Goal: Information Seeking & Learning: Learn about a topic

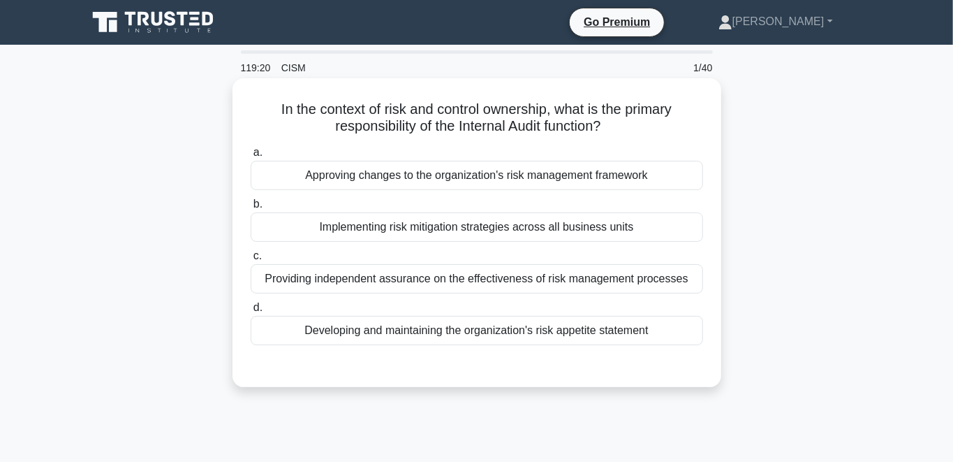
click at [428, 332] on div "Developing and maintaining the organization's risk appetite statement" at bounding box center [477, 330] width 453 height 29
click at [251, 312] on input "d. Developing and maintaining the organization's risk appetite statement" at bounding box center [251, 307] width 0 height 9
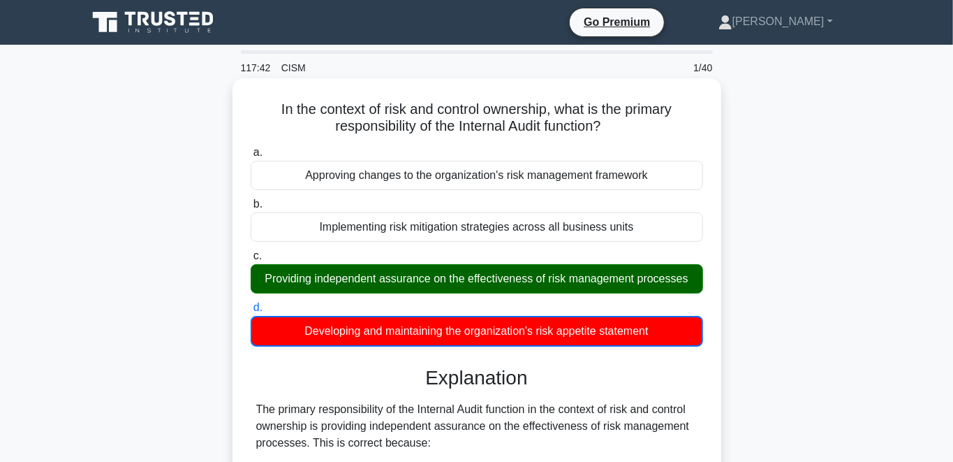
scroll to position [432, 0]
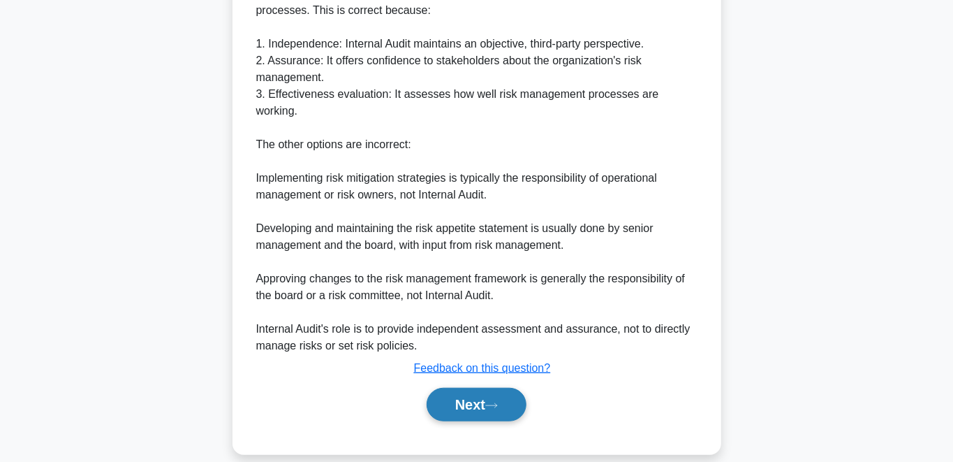
click at [456, 388] on button "Next" at bounding box center [477, 405] width 100 height 34
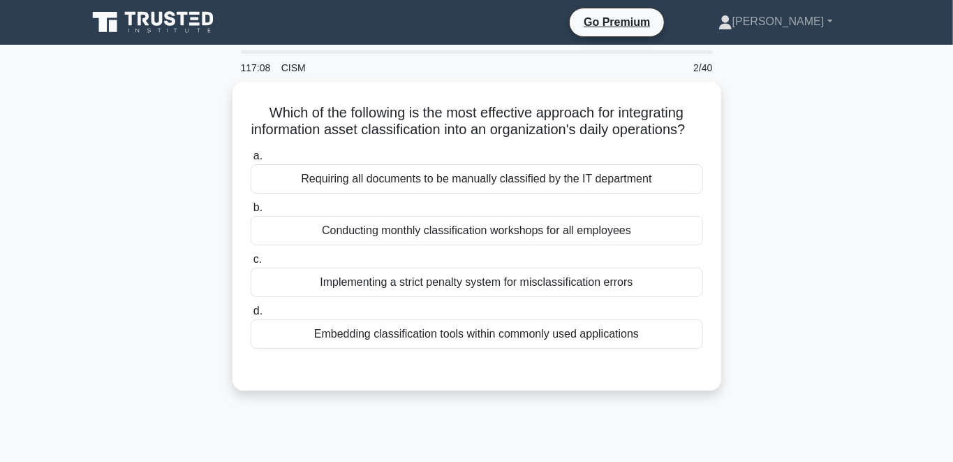
click at [385, 330] on div "Embedding classification tools within commonly used applications" at bounding box center [477, 333] width 453 height 29
click at [251, 316] on input "d. Embedding classification tools within commonly used applications" at bounding box center [251, 311] width 0 height 9
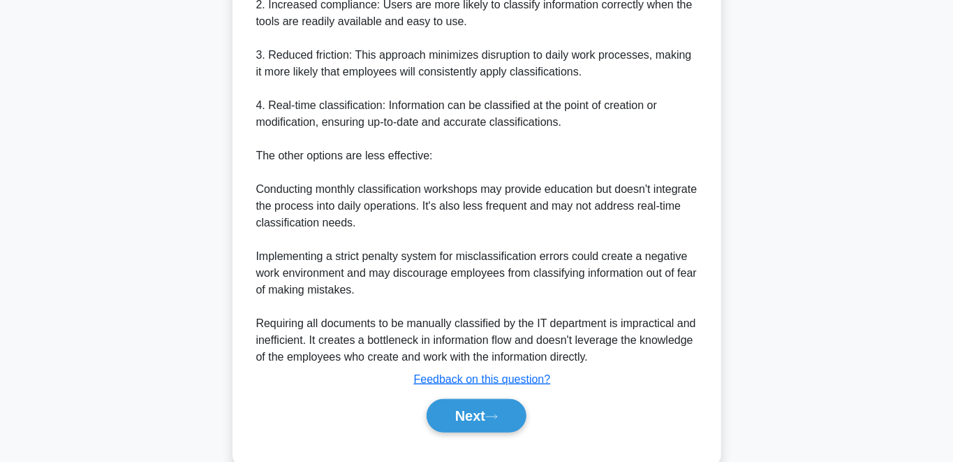
scroll to position [548, 0]
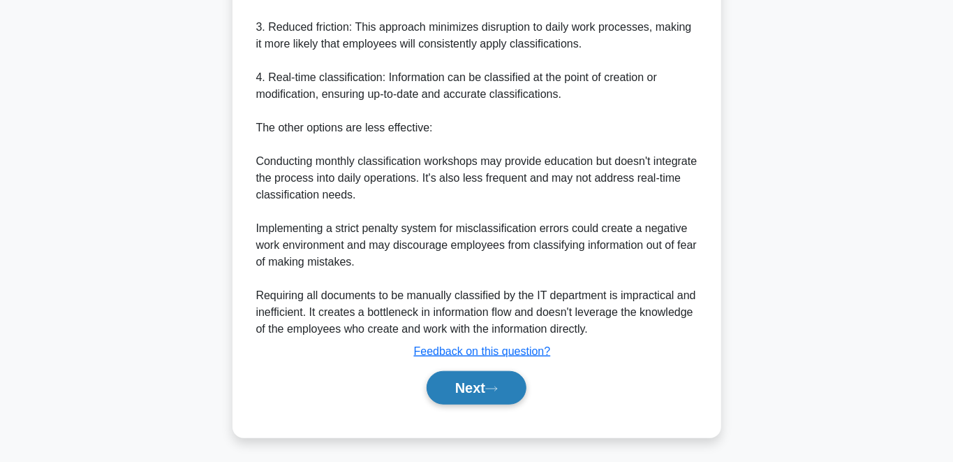
click at [469, 385] on button "Next" at bounding box center [477, 388] width 100 height 34
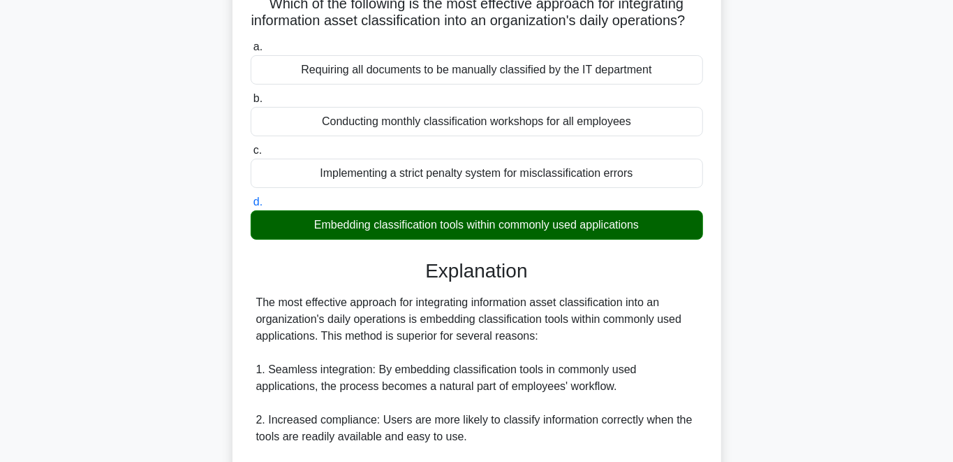
scroll to position [0, 0]
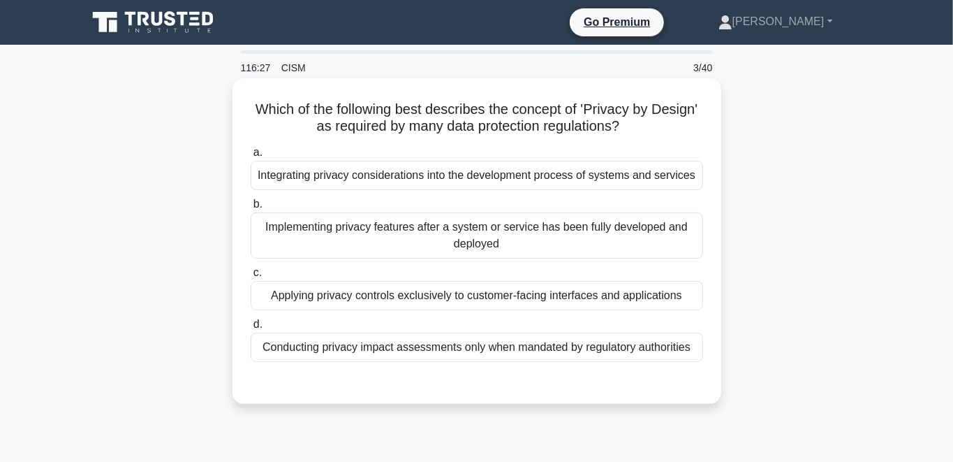
click at [368, 170] on div "Integrating privacy considerations into the development process of systems and …" at bounding box center [477, 175] width 453 height 29
click at [251, 157] on input "a. Integrating privacy considerations into the development process of systems a…" at bounding box center [251, 152] width 0 height 9
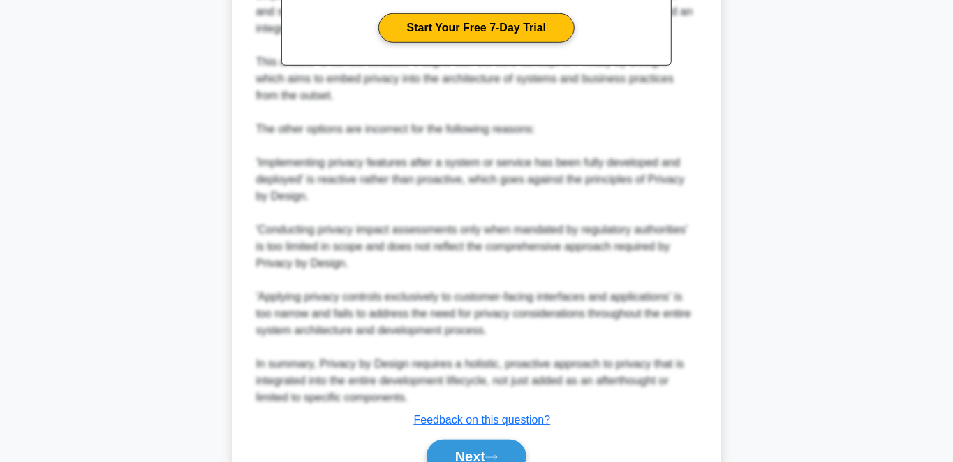
scroll to position [565, 0]
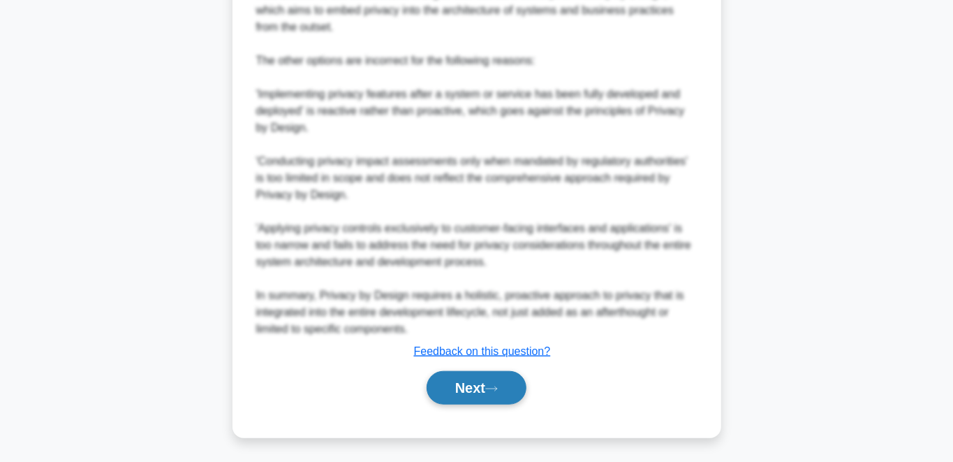
click at [454, 384] on button "Next" at bounding box center [477, 388] width 100 height 34
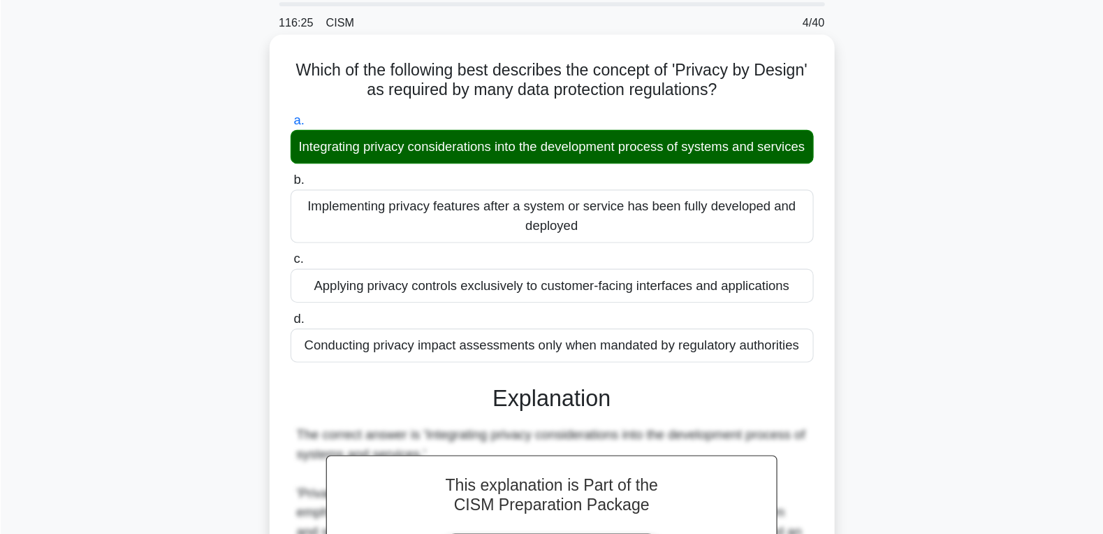
scroll to position [0, 0]
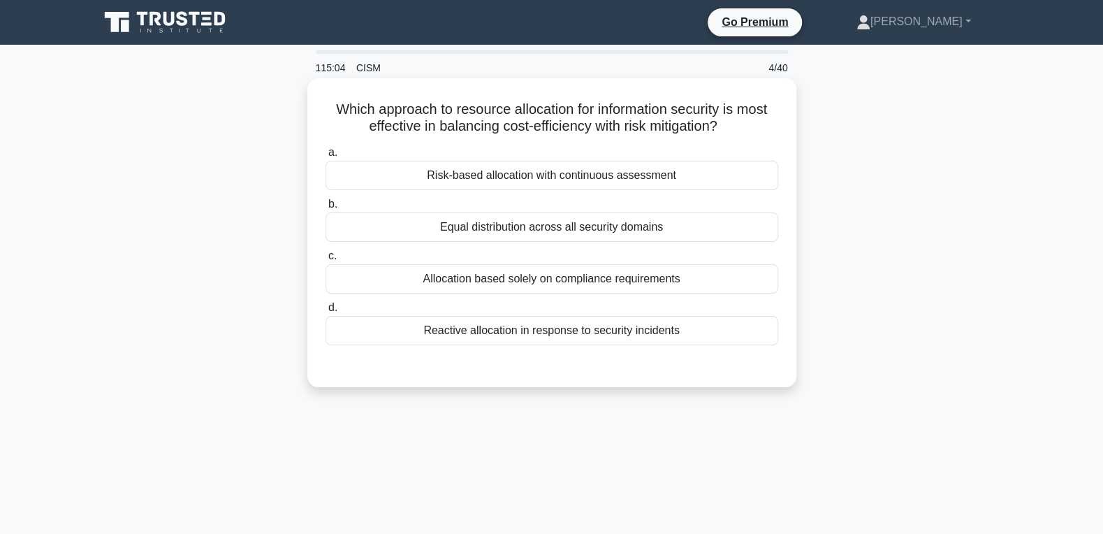
click at [589, 178] on div "Risk-based allocation with continuous assessment" at bounding box center [551, 175] width 453 height 29
click at [325, 157] on input "a. Risk-based allocation with continuous assessment" at bounding box center [325, 152] width 0 height 9
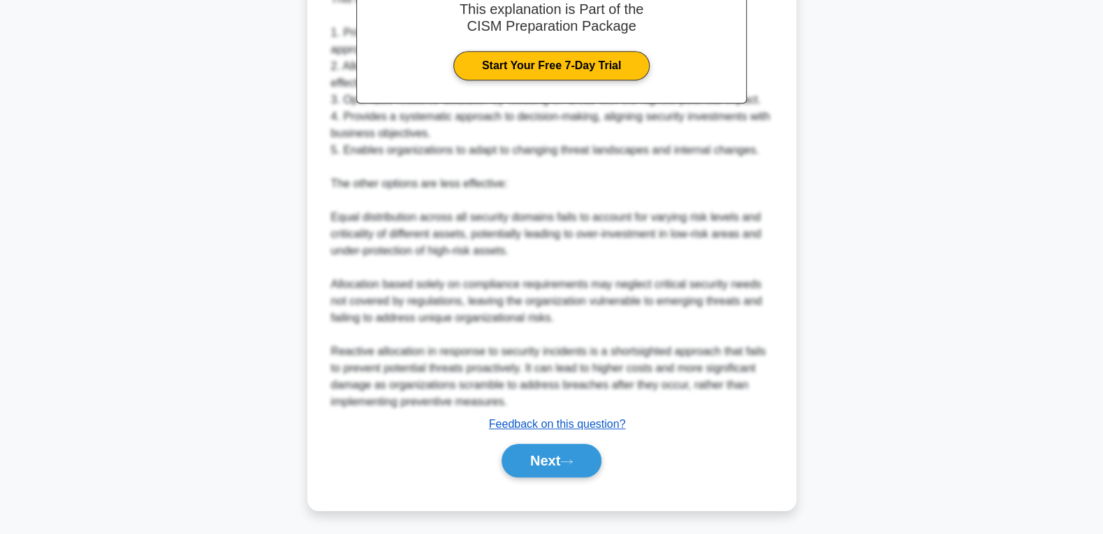
scroll to position [443, 0]
click at [537, 444] on button "Next" at bounding box center [551, 460] width 100 height 34
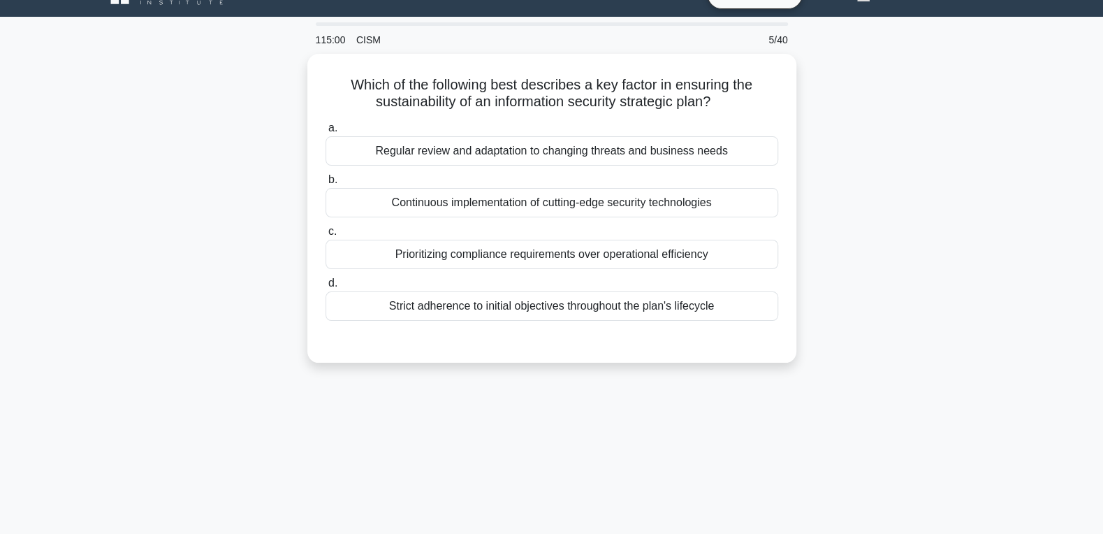
scroll to position [0, 0]
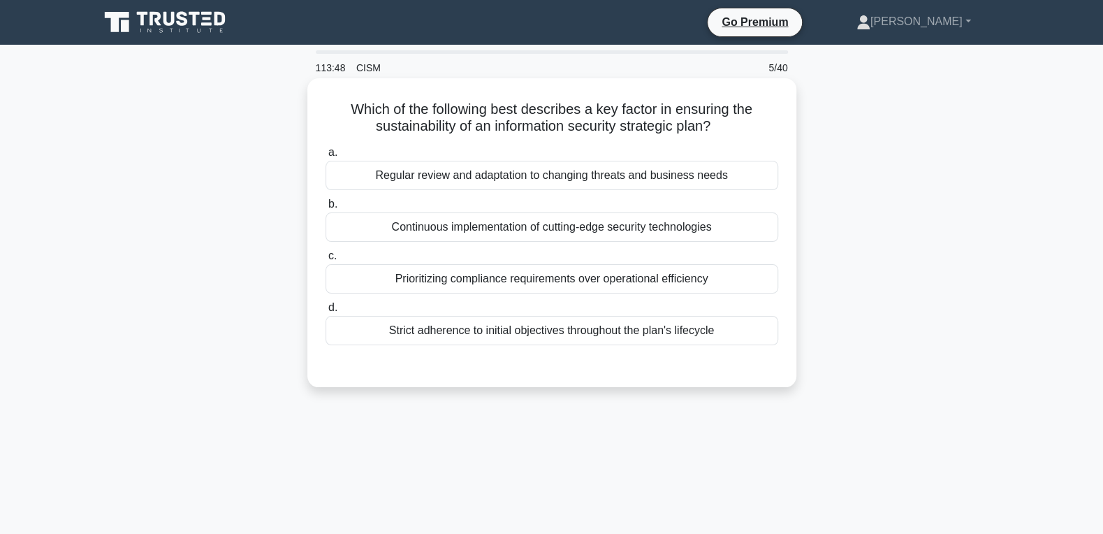
click at [586, 175] on div "Regular review and adaptation to changing threats and business needs" at bounding box center [551, 175] width 453 height 29
click at [325, 157] on input "a. Regular review and adaptation to changing threats and business needs" at bounding box center [325, 152] width 0 height 9
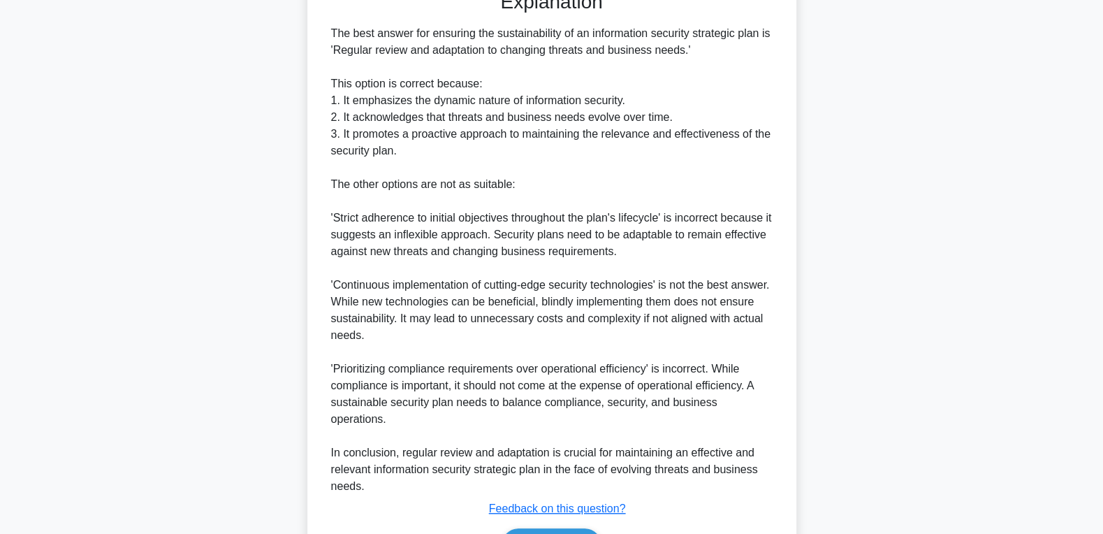
scroll to position [443, 0]
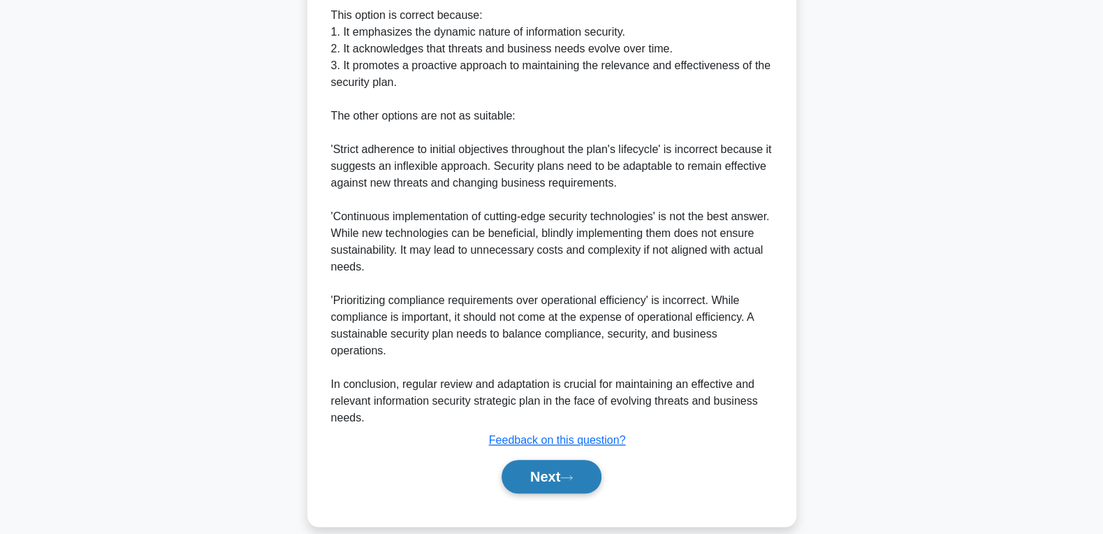
click at [530, 461] on button "Next" at bounding box center [551, 477] width 100 height 34
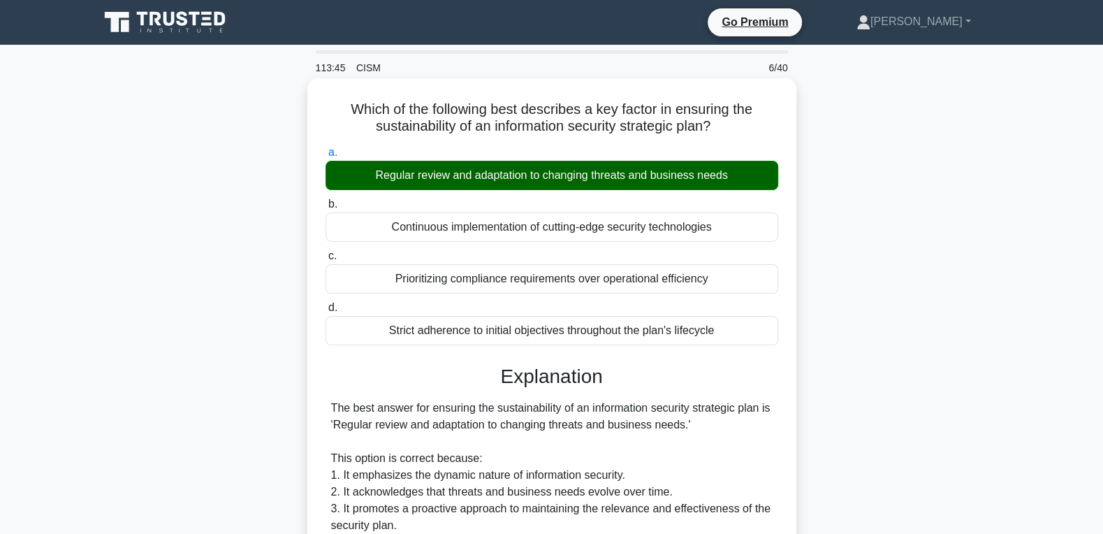
scroll to position [0, 0]
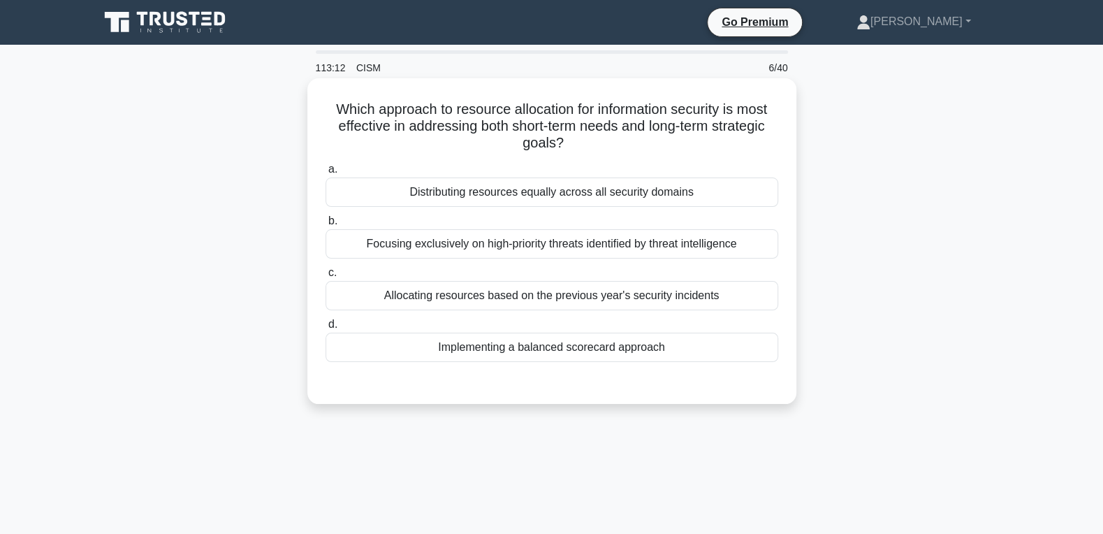
click at [515, 353] on div "Implementing a balanced scorecard approach" at bounding box center [551, 346] width 453 height 29
click at [325, 329] on input "d. Implementing a balanced scorecard approach" at bounding box center [325, 324] width 0 height 9
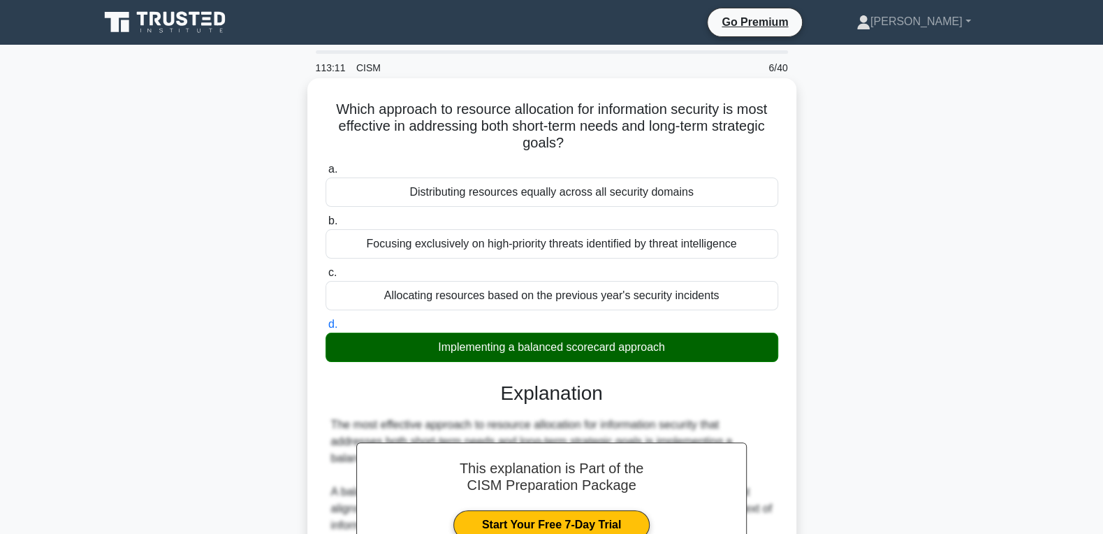
scroll to position [426, 0]
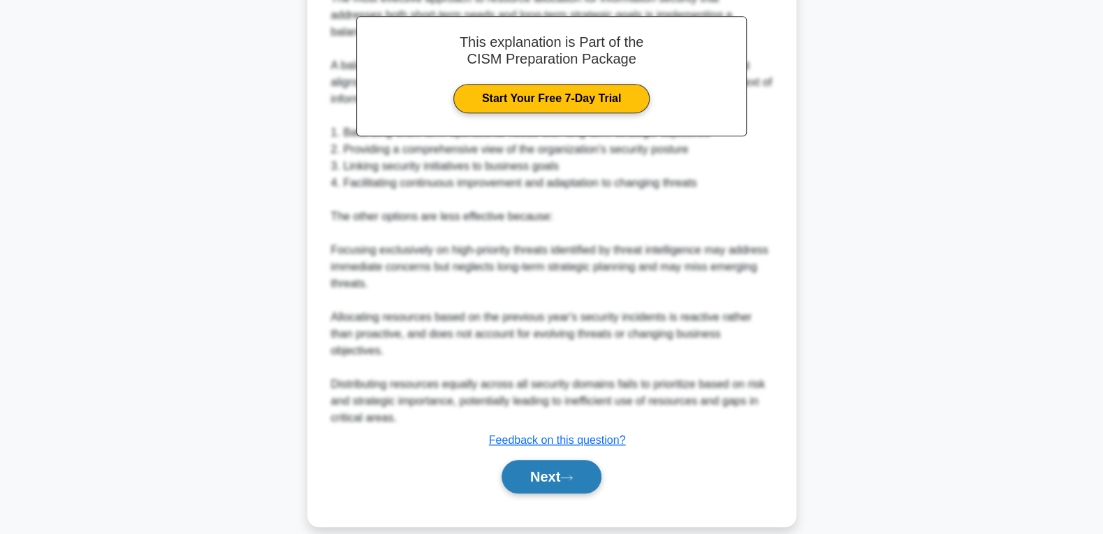
click at [522, 460] on button "Next" at bounding box center [551, 477] width 100 height 34
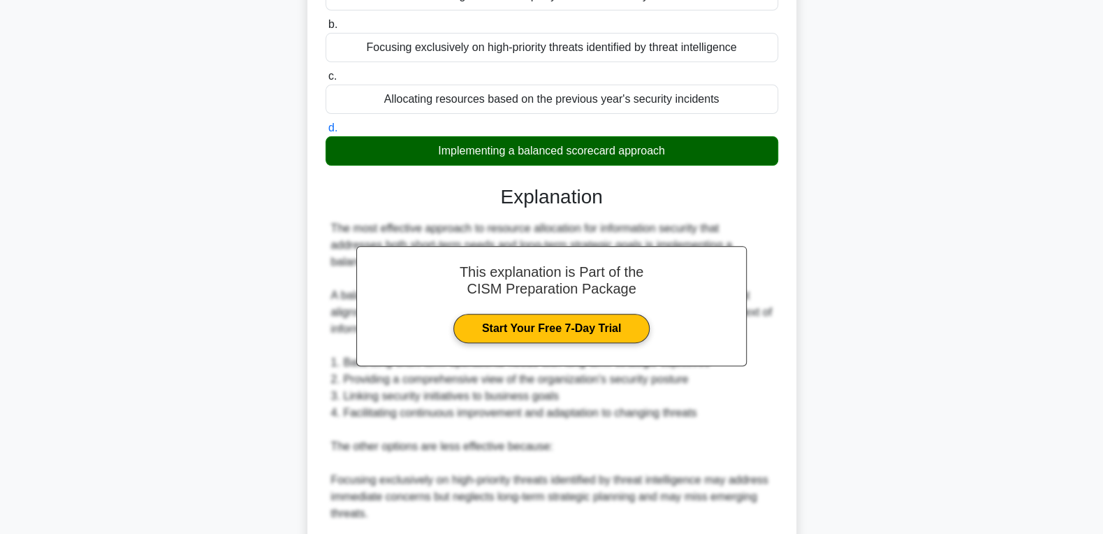
scroll to position [0, 0]
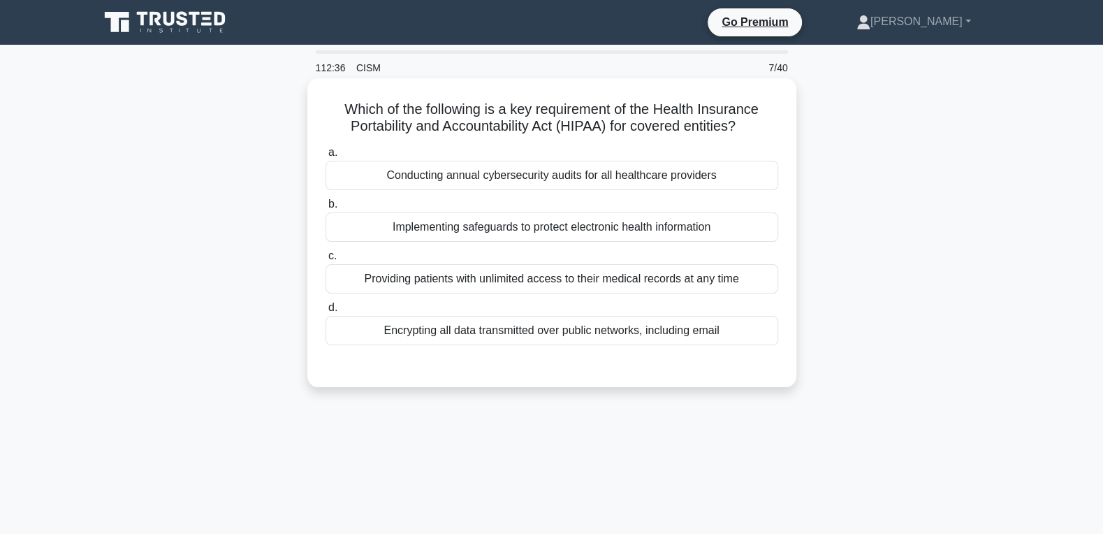
click at [438, 226] on div "Implementing safeguards to protect electronic health information" at bounding box center [551, 226] width 453 height 29
click at [325, 209] on input "b. Implementing safeguards to protect electronic health information" at bounding box center [325, 204] width 0 height 9
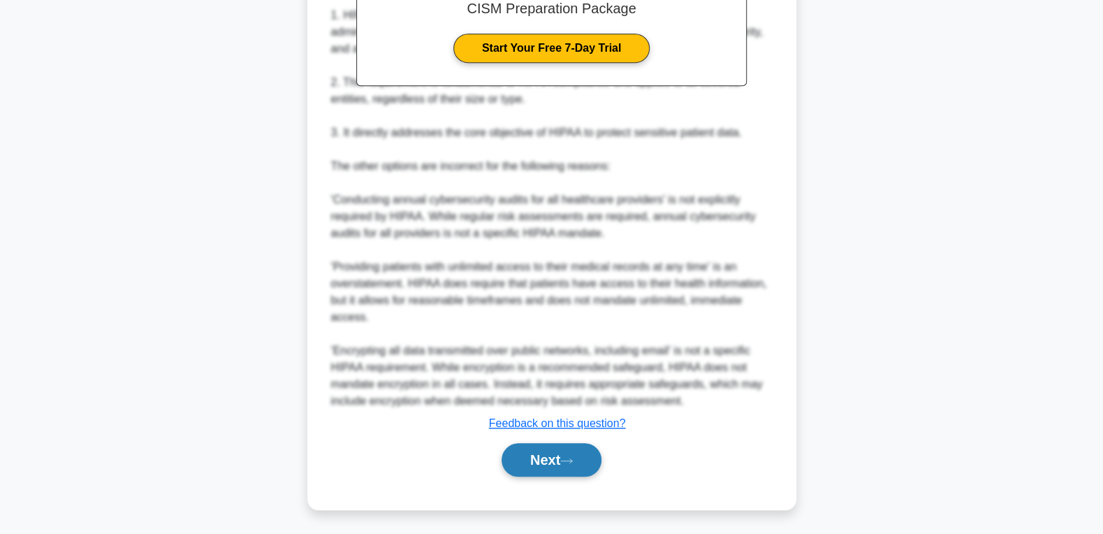
click at [540, 461] on button "Next" at bounding box center [551, 460] width 100 height 34
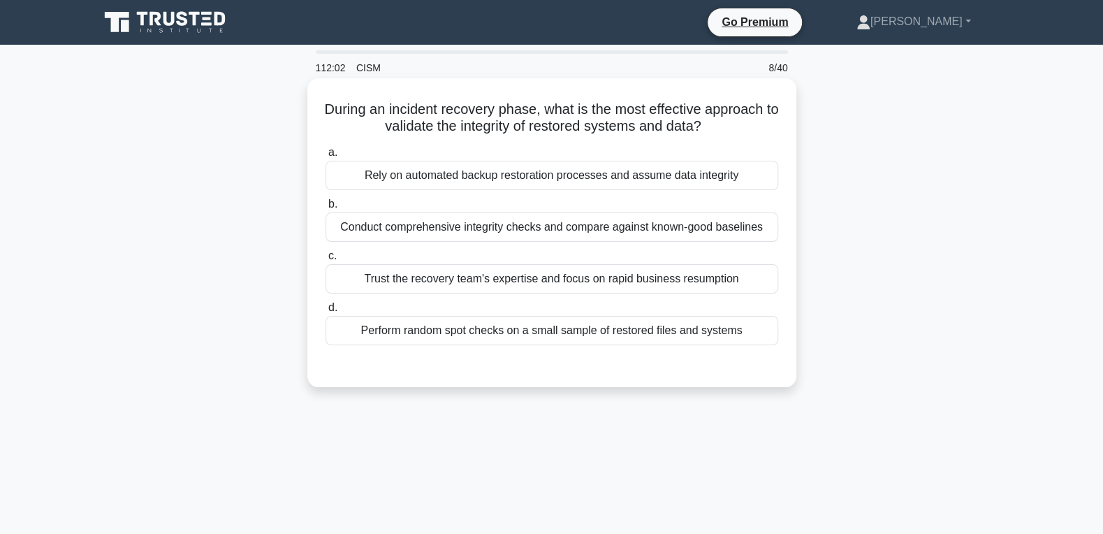
click at [448, 226] on div "Conduct comprehensive integrity checks and compare against known-good baselines" at bounding box center [551, 226] width 453 height 29
click at [325, 209] on input "b. Conduct comprehensive integrity checks and compare against known-good baseli…" at bounding box center [325, 204] width 0 height 9
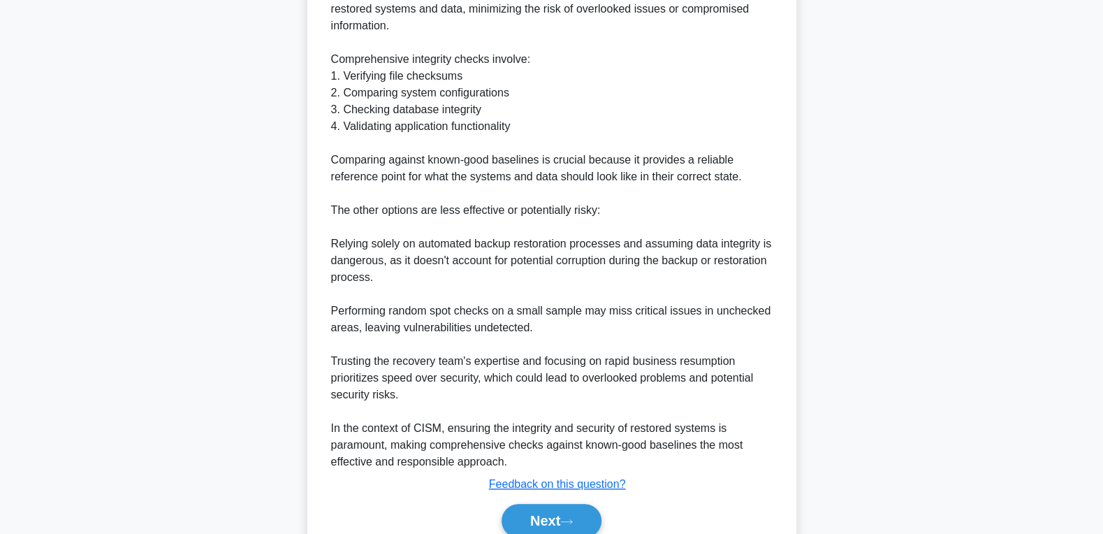
scroll to position [510, 0]
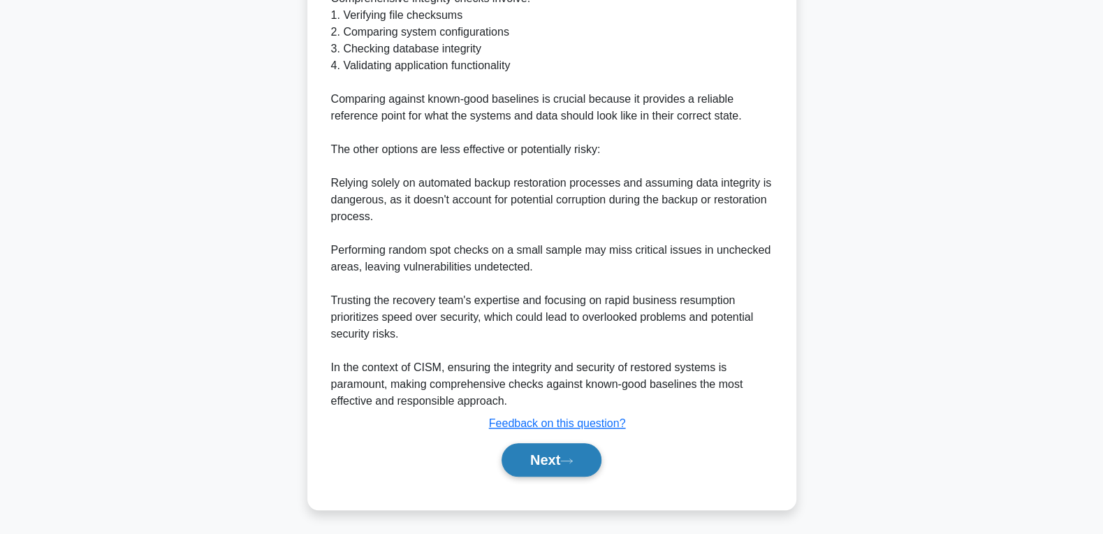
click at [536, 461] on button "Next" at bounding box center [551, 460] width 100 height 34
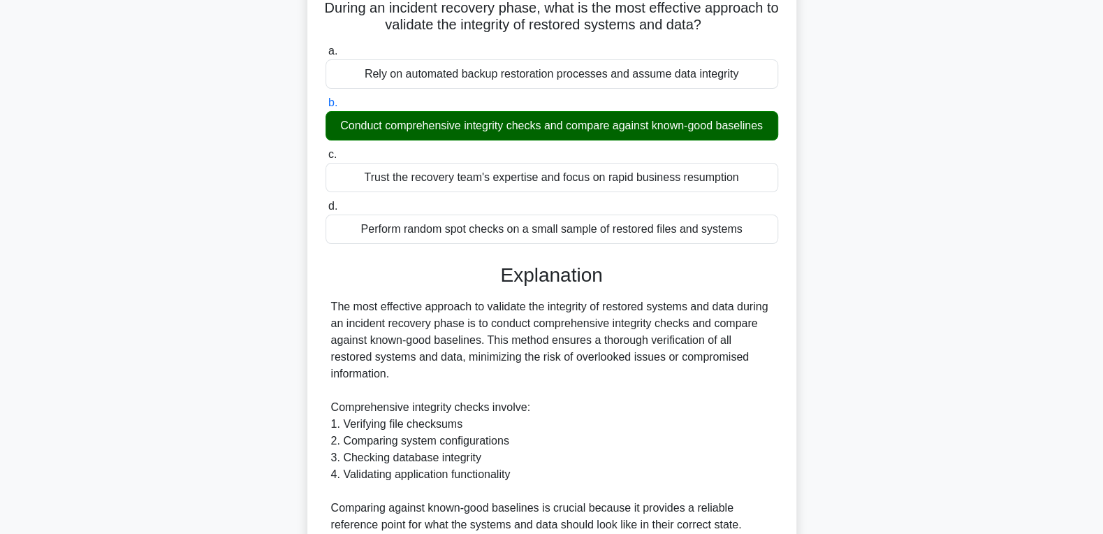
scroll to position [0, 0]
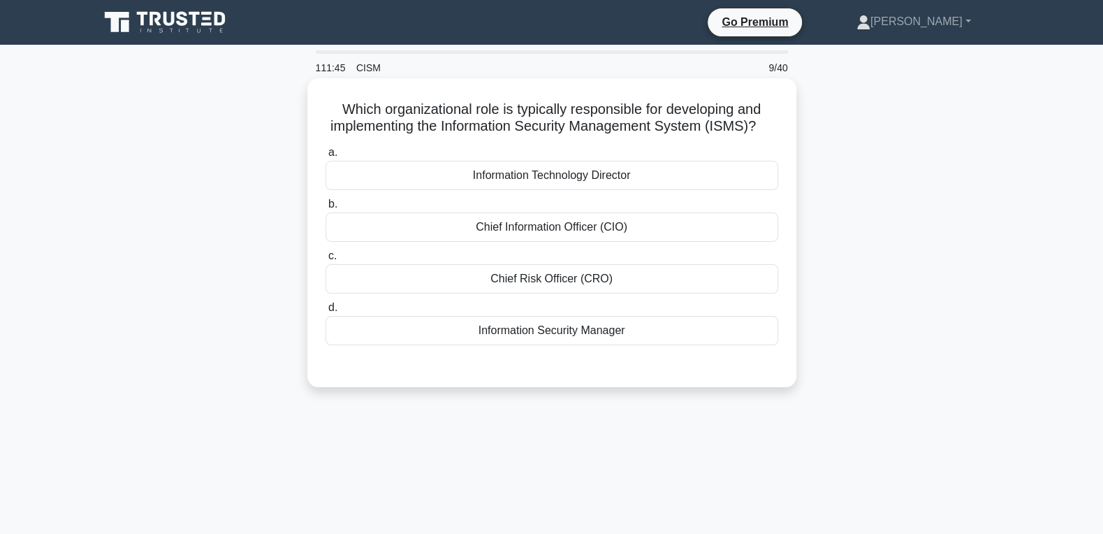
click at [553, 232] on div "Chief Information Officer (CIO)" at bounding box center [551, 226] width 453 height 29
click at [325, 209] on input "b. Chief Information Officer (CIO)" at bounding box center [325, 204] width 0 height 9
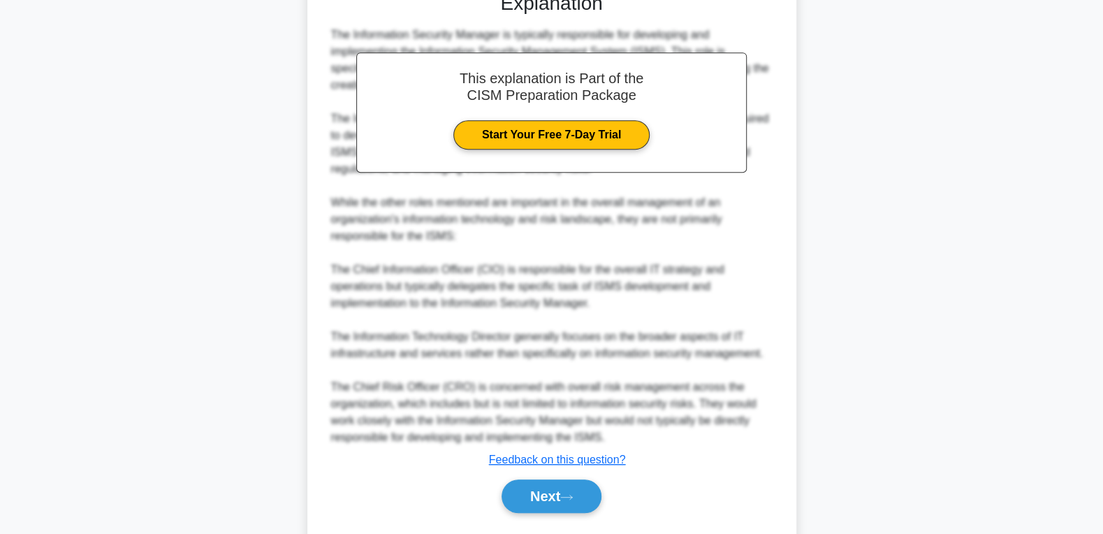
scroll to position [411, 0]
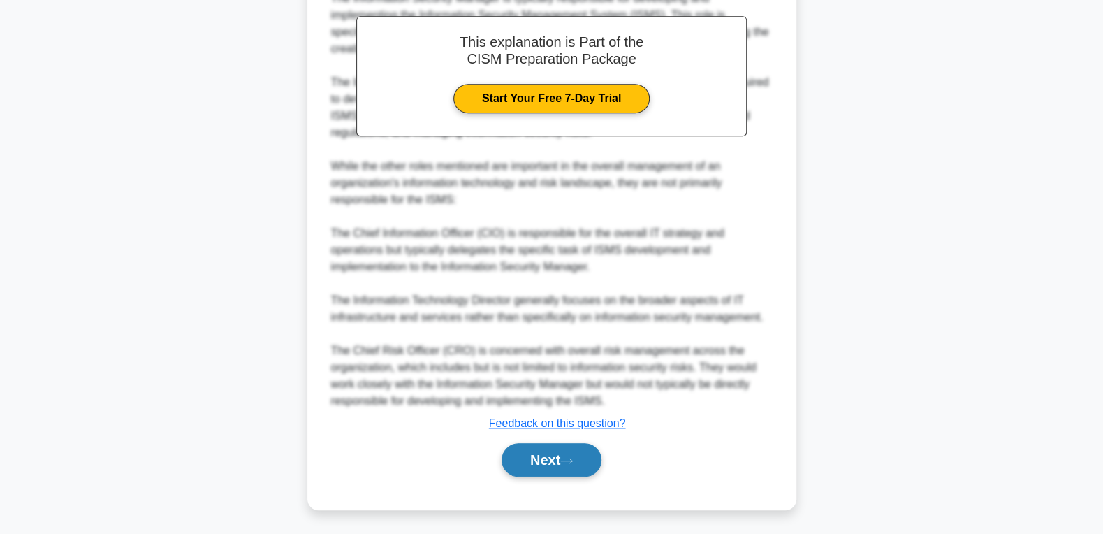
click at [548, 455] on button "Next" at bounding box center [551, 460] width 100 height 34
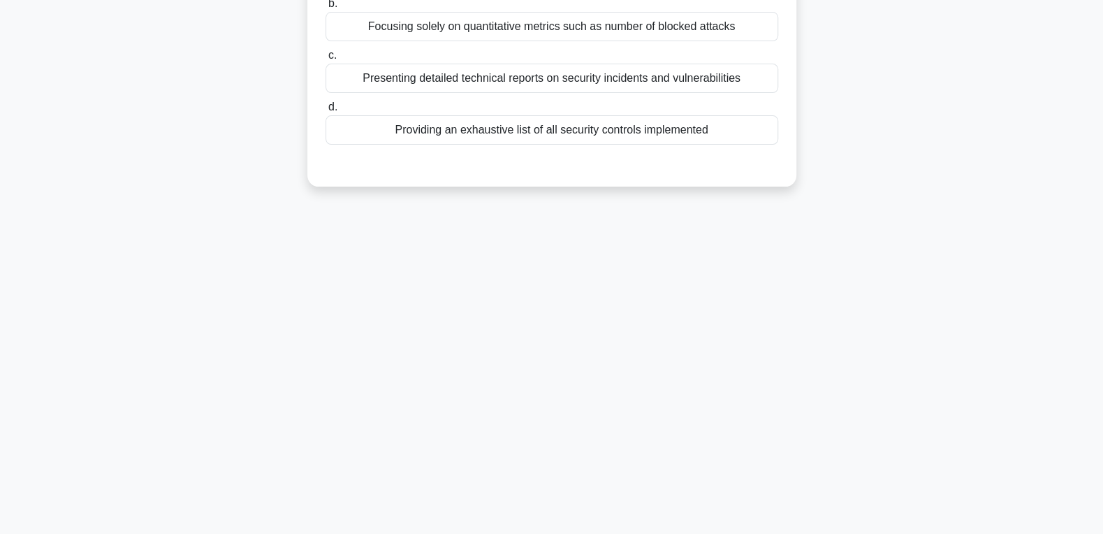
scroll to position [0, 0]
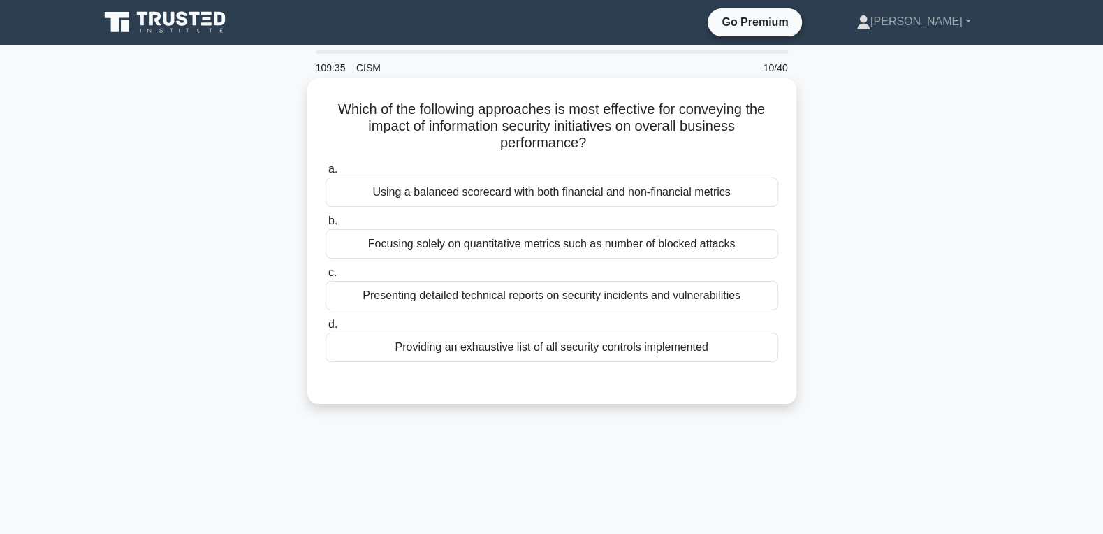
click at [549, 193] on div "Using a balanced scorecard with both financial and non-financial metrics" at bounding box center [551, 191] width 453 height 29
click at [325, 174] on input "a. Using a balanced scorecard with both financial and non-financial metrics" at bounding box center [325, 169] width 0 height 9
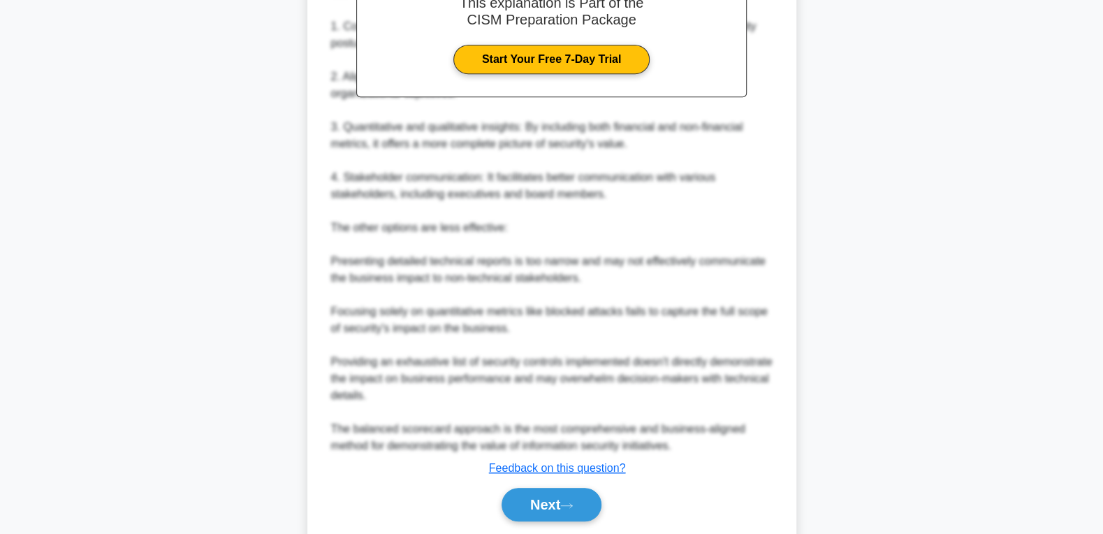
scroll to position [510, 0]
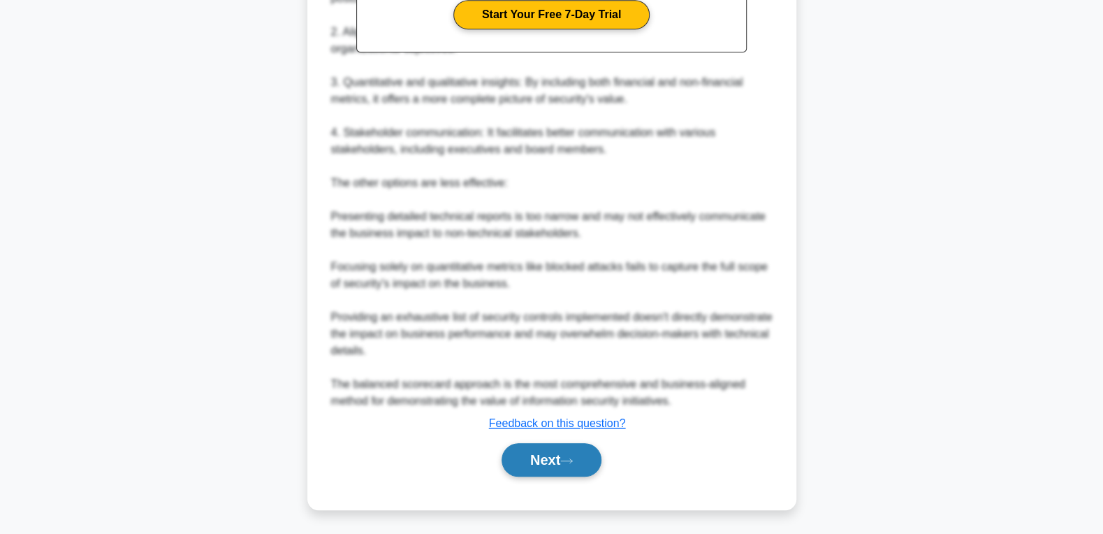
click at [566, 458] on button "Next" at bounding box center [551, 460] width 100 height 34
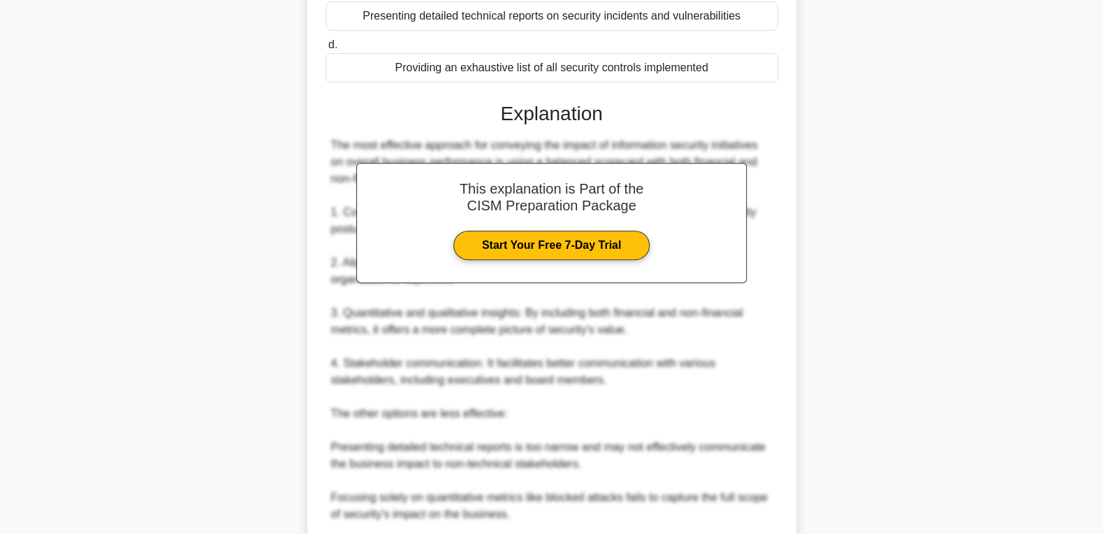
scroll to position [0, 0]
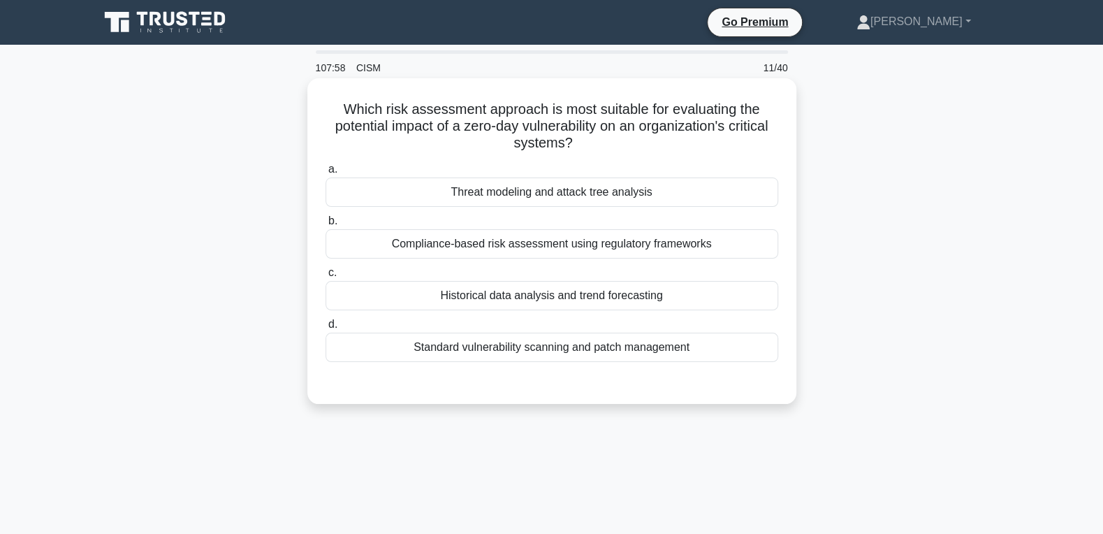
click at [478, 306] on div "Historical data analysis and trend forecasting" at bounding box center [551, 295] width 453 height 29
click at [325, 277] on input "c. Historical data analysis and trend forecasting" at bounding box center [325, 272] width 0 height 9
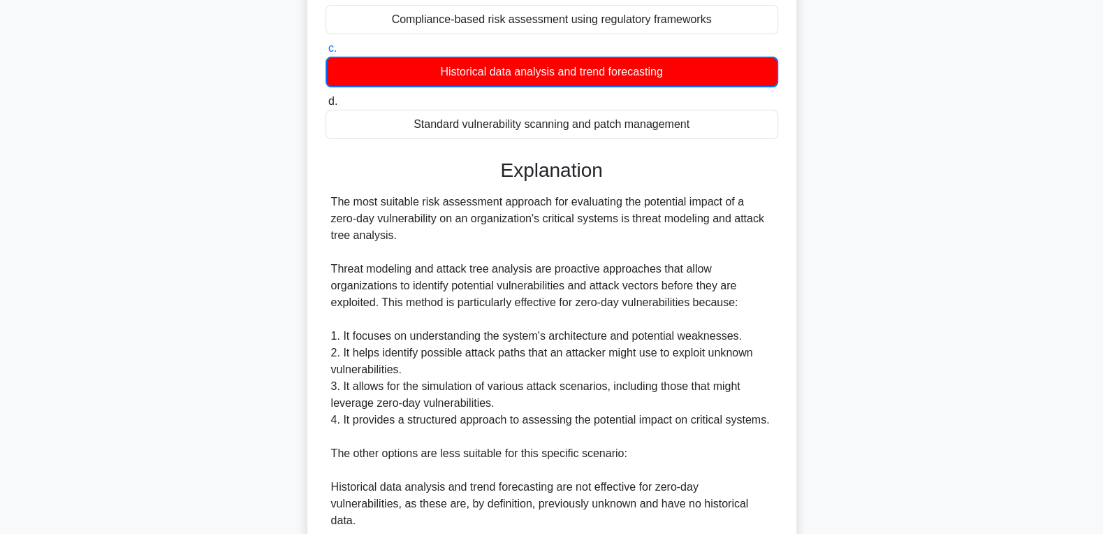
scroll to position [529, 0]
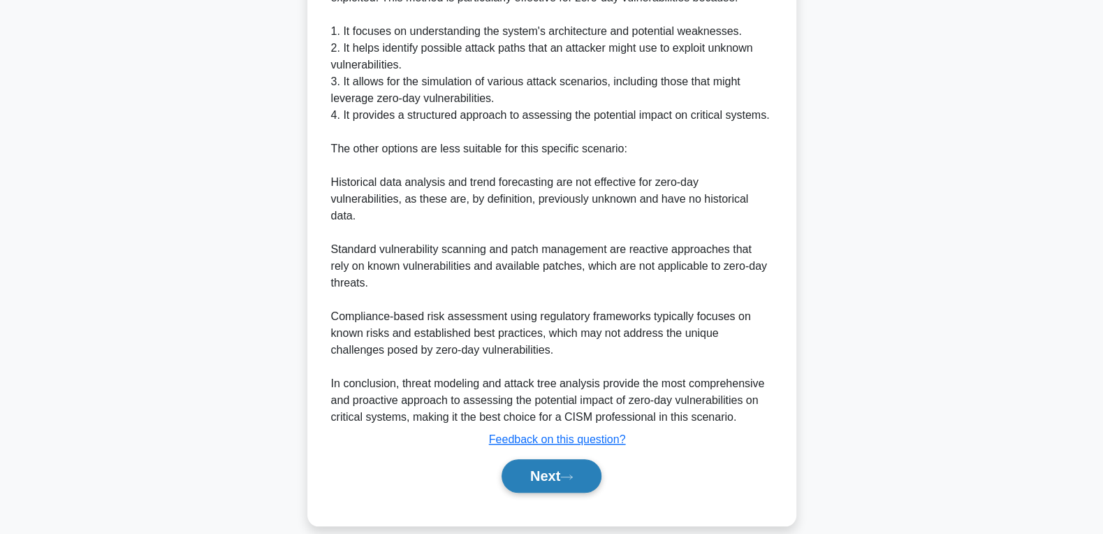
click at [536, 459] on button "Next" at bounding box center [551, 476] width 100 height 34
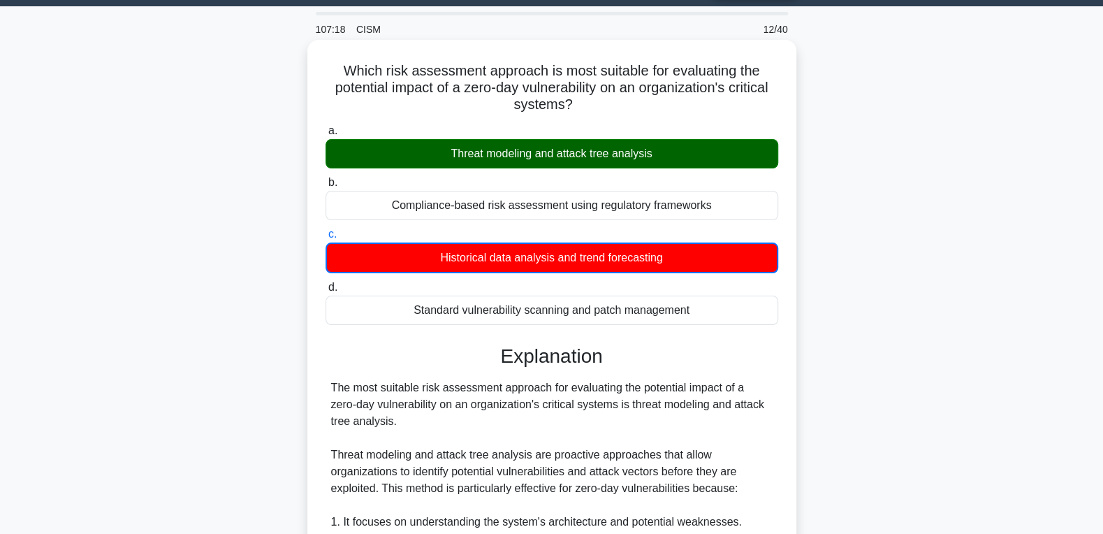
scroll to position [0, 0]
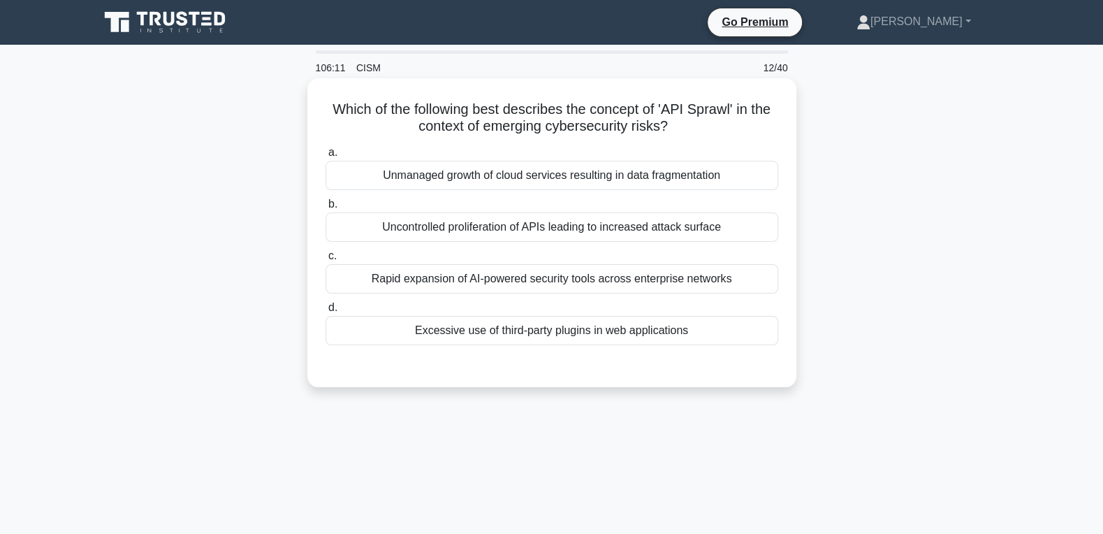
click at [617, 172] on div "Unmanaged growth of cloud services resulting in data fragmentation" at bounding box center [551, 175] width 453 height 29
click at [325, 157] on input "a. Unmanaged growth of cloud services resulting in data fragmentation" at bounding box center [325, 152] width 0 height 9
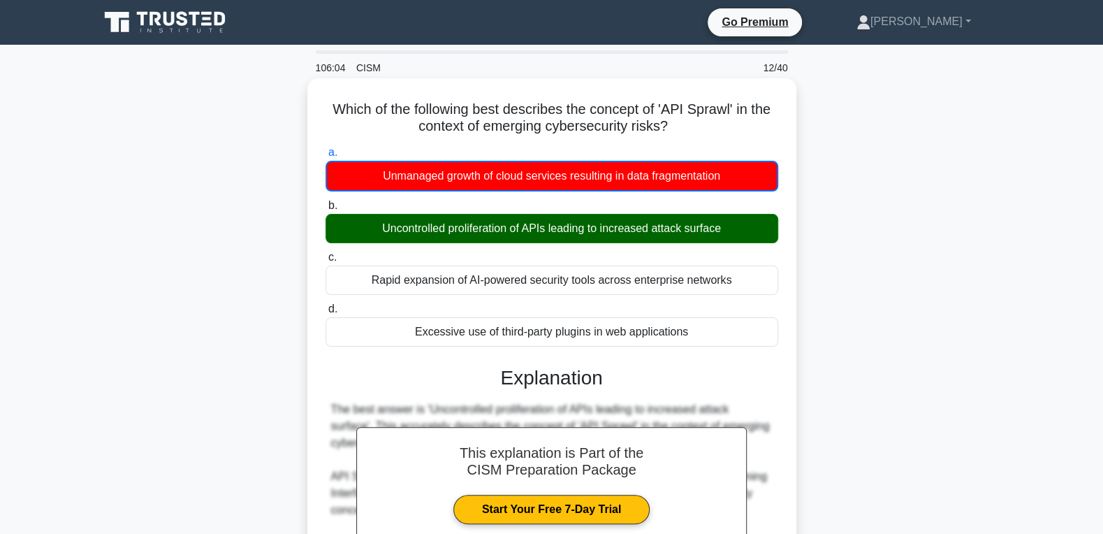
drag, startPoint x: 338, startPoint y: 112, endPoint x: 713, endPoint y: 321, distance: 429.2
click at [712, 321] on div "Which of the following best describes the concept of 'API Sprawl' in the contex…" at bounding box center [552, 516] width 478 height 864
copy div "a. Unmanaged growth of cloud services resulting in data fragmentation b. Uncont…"
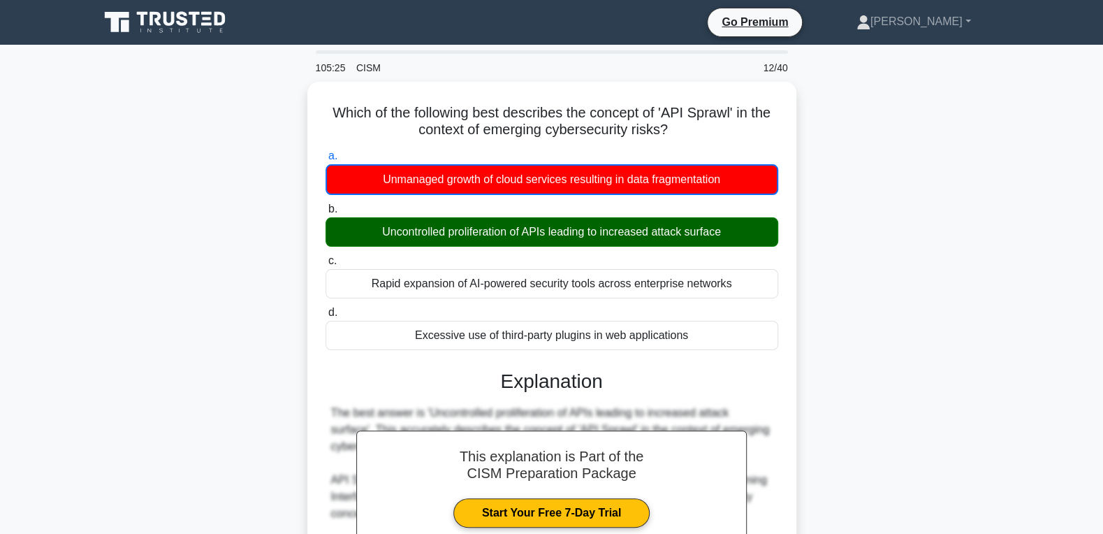
click at [953, 303] on div "Which of the following best describes the concept of 'API Sprawl' in the contex…" at bounding box center [552, 528] width 922 height 892
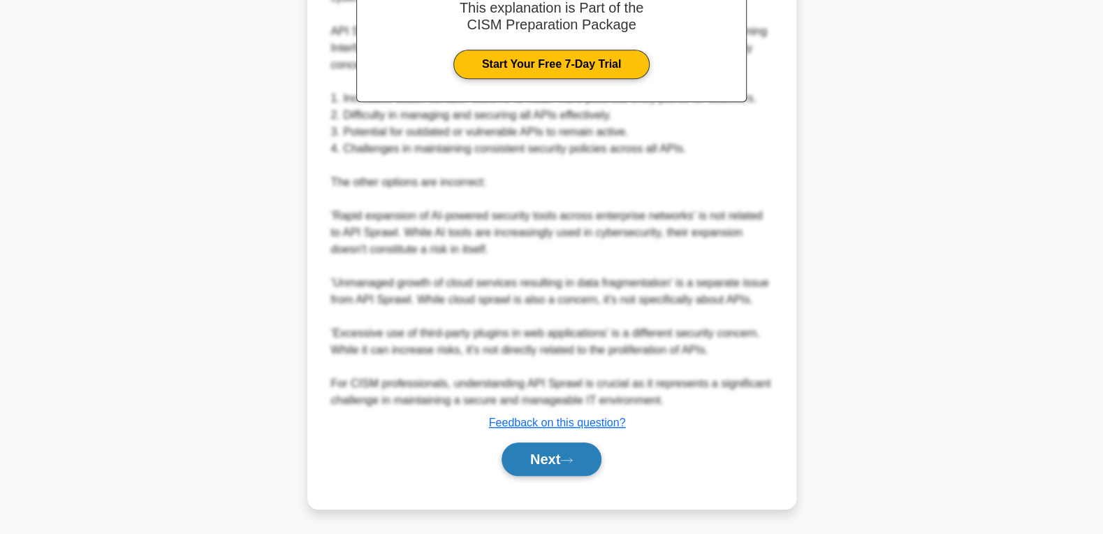
click at [544, 461] on button "Next" at bounding box center [551, 459] width 100 height 34
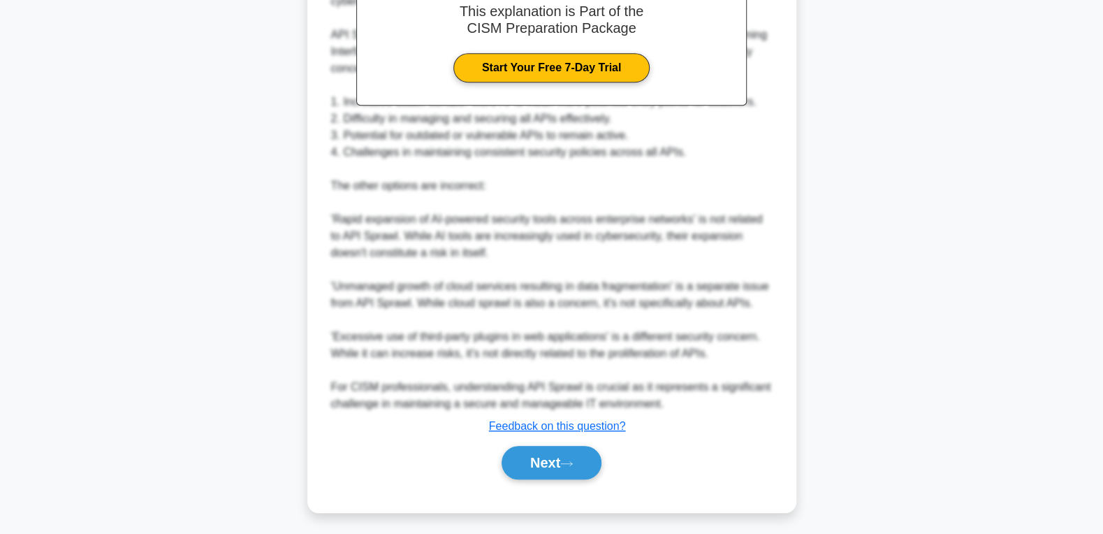
scroll to position [0, 0]
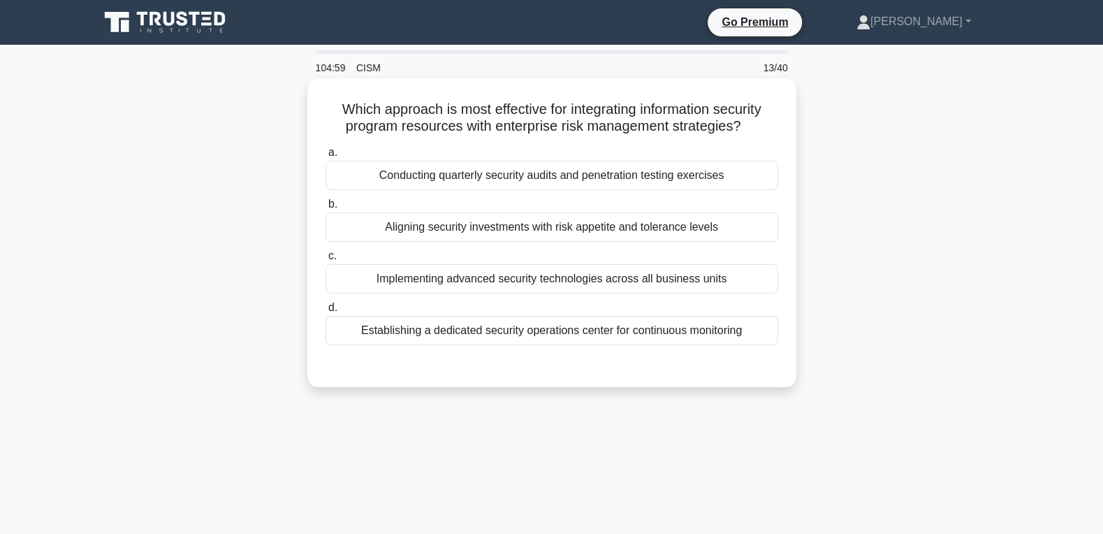
click at [531, 235] on div "Aligning security investments with risk appetite and tolerance levels" at bounding box center [551, 226] width 453 height 29
click at [325, 209] on input "b. Aligning security investments with risk appetite and tolerance levels" at bounding box center [325, 204] width 0 height 9
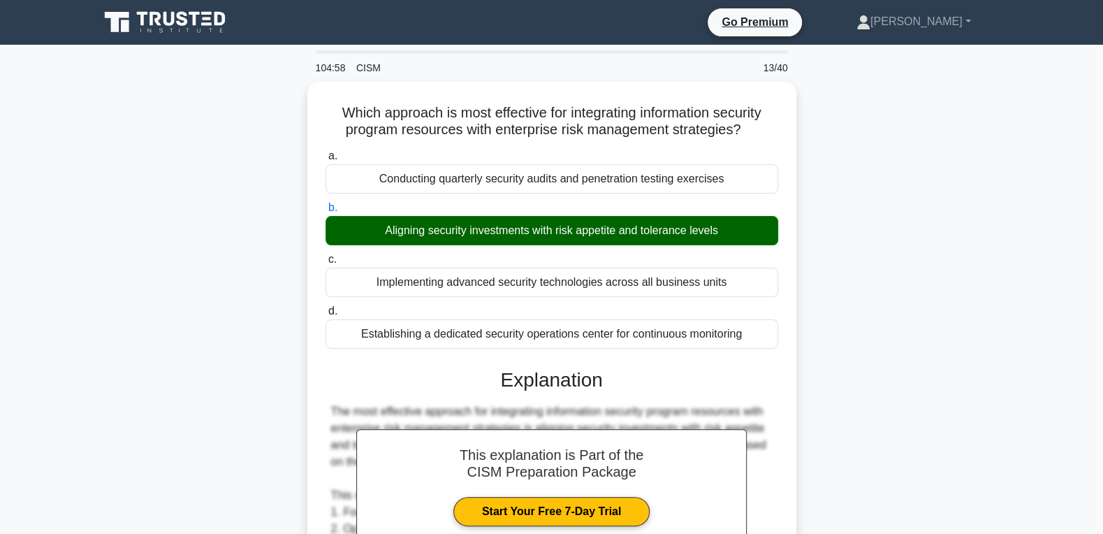
scroll to position [376, 0]
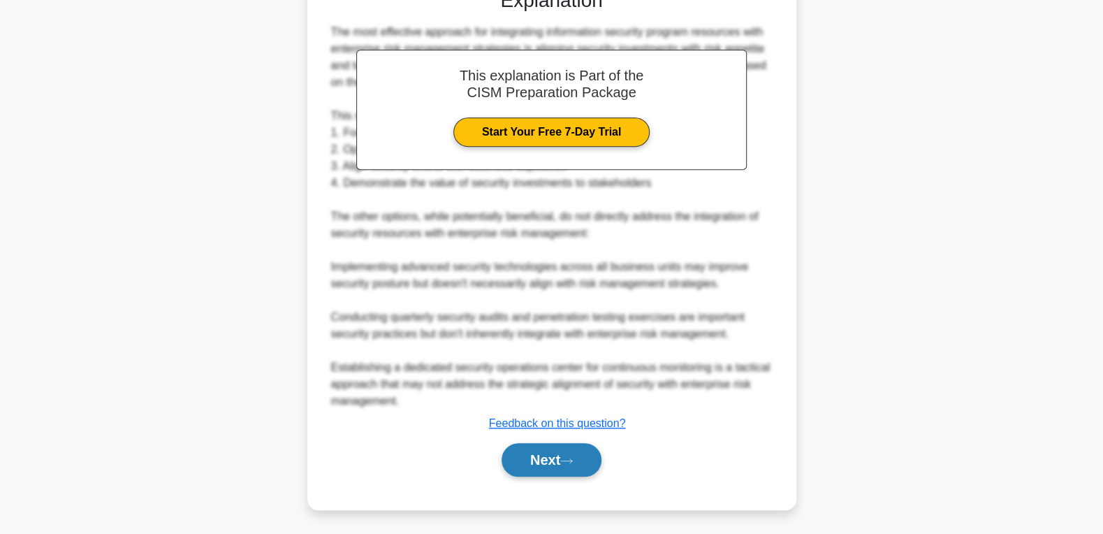
click at [545, 461] on button "Next" at bounding box center [551, 460] width 100 height 34
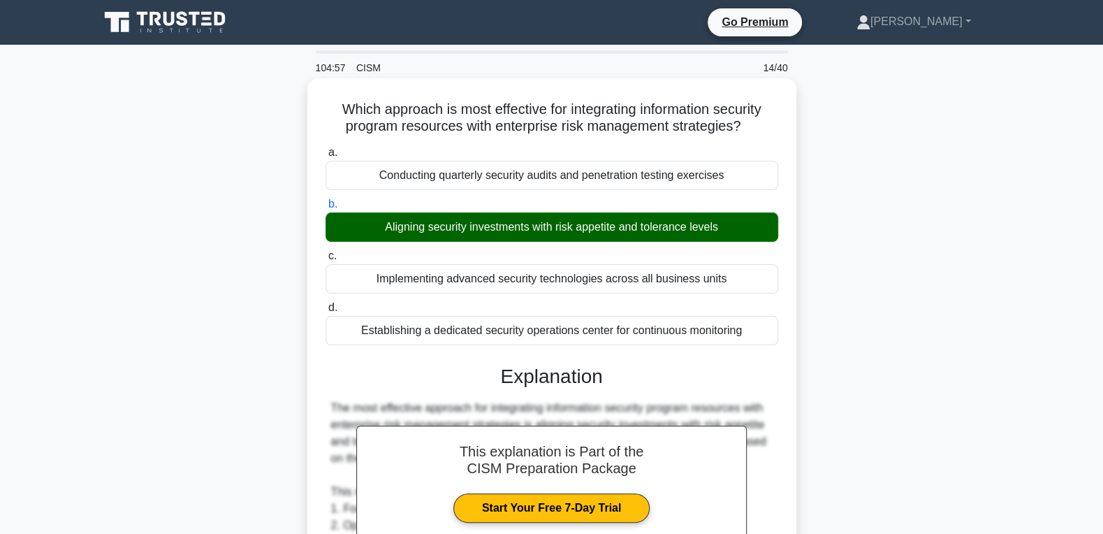
scroll to position [0, 0]
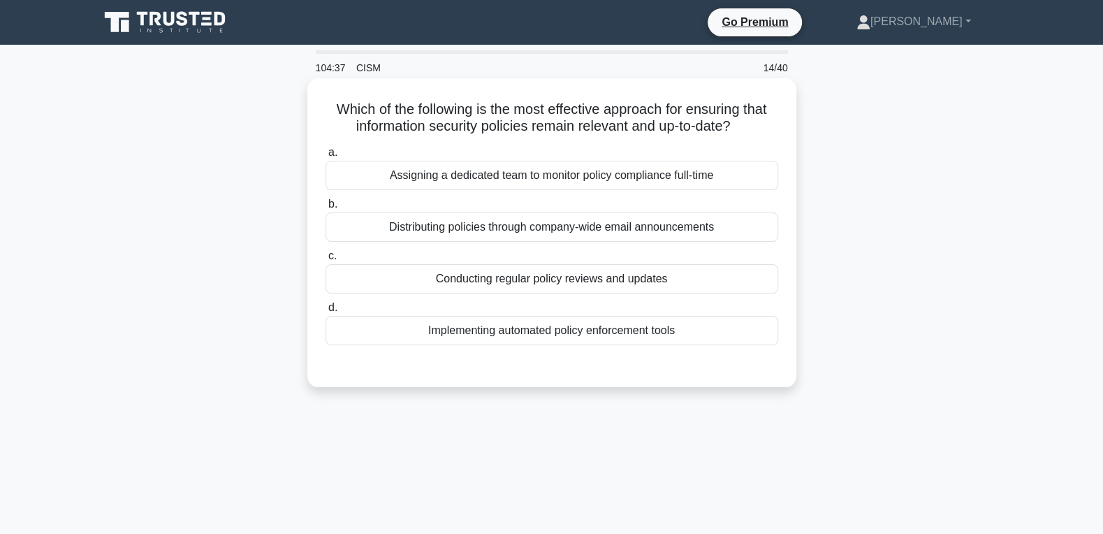
click at [643, 277] on div "Conducting regular policy reviews and updates" at bounding box center [551, 278] width 453 height 29
click at [325, 260] on input "c. Conducting regular policy reviews and updates" at bounding box center [325, 255] width 0 height 9
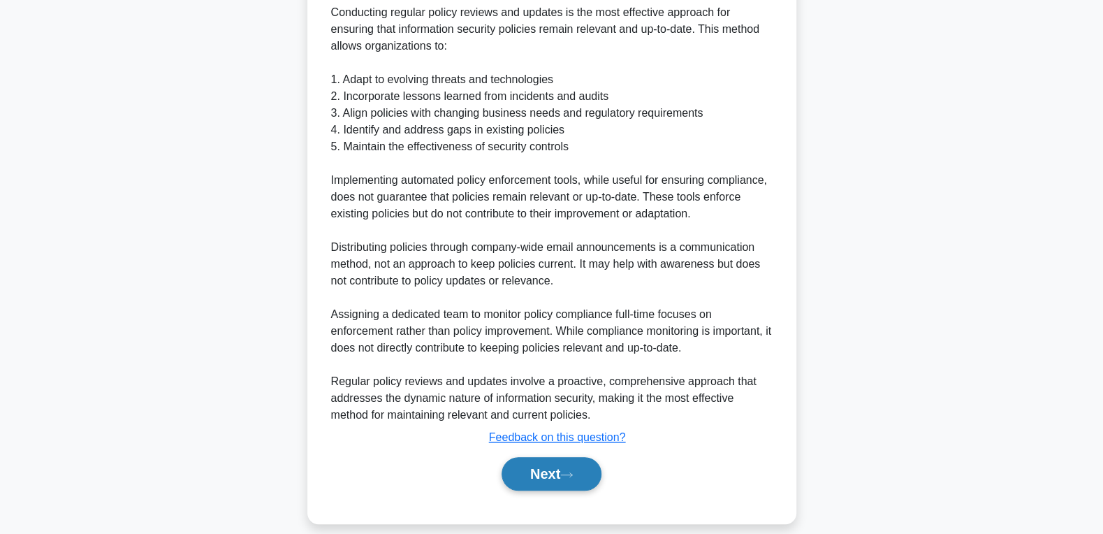
scroll to position [409, 0]
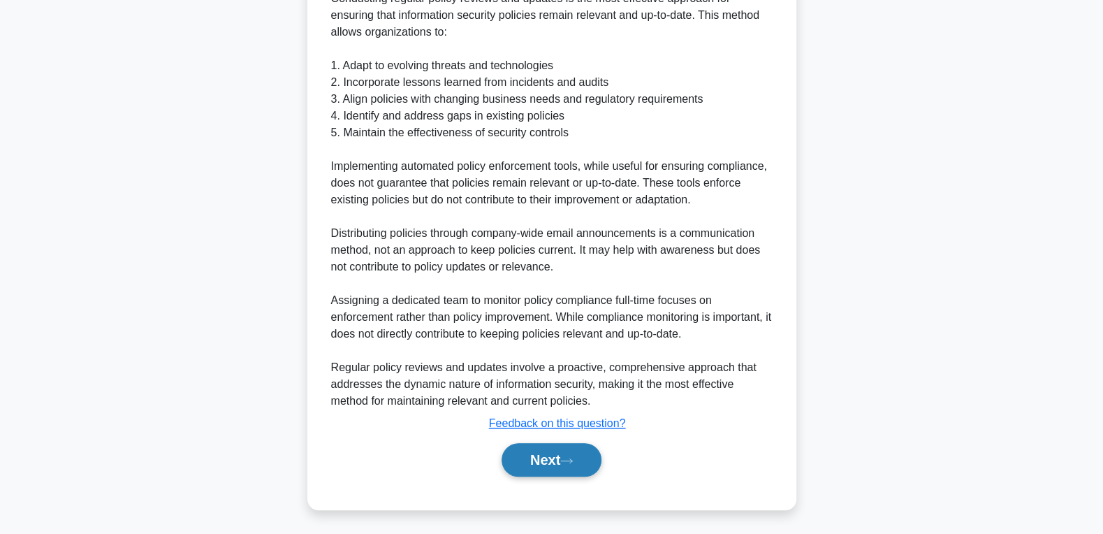
click at [545, 455] on button "Next" at bounding box center [551, 460] width 100 height 34
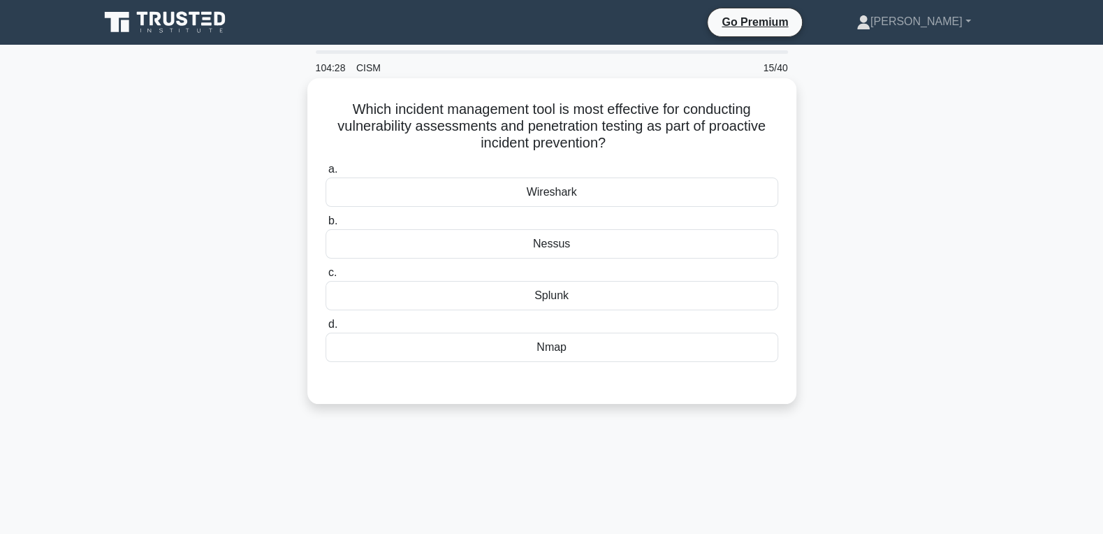
click at [610, 248] on div "Nessus" at bounding box center [551, 243] width 453 height 29
click at [325, 226] on input "b. Nessus" at bounding box center [325, 220] width 0 height 9
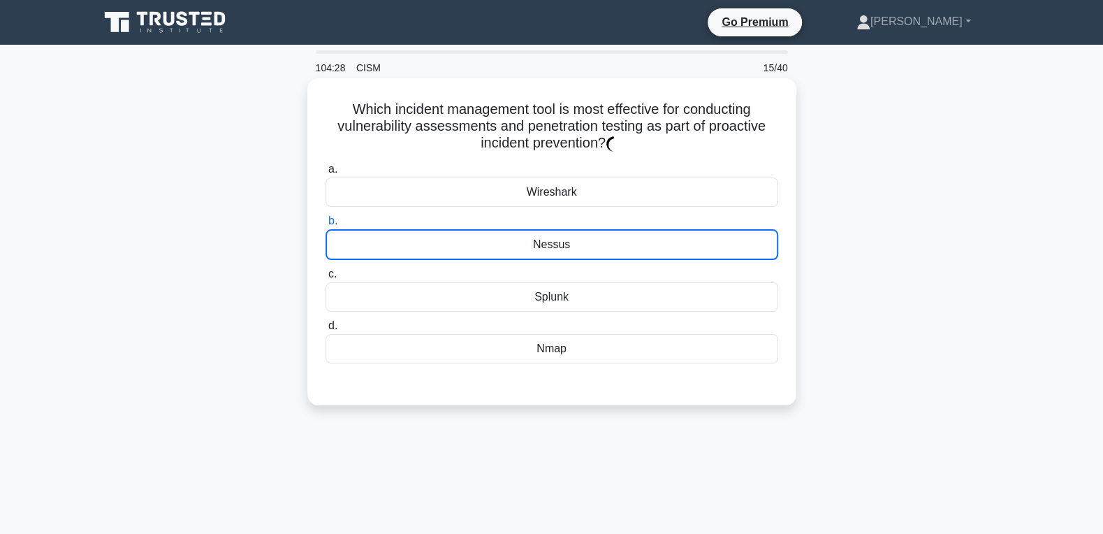
scroll to position [359, 0]
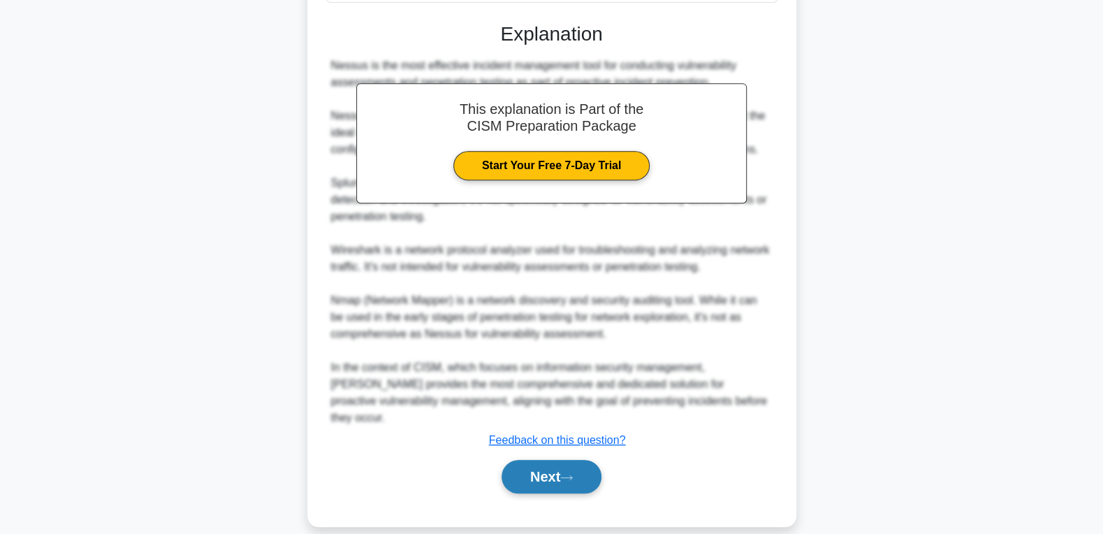
click at [536, 461] on button "Next" at bounding box center [551, 477] width 100 height 34
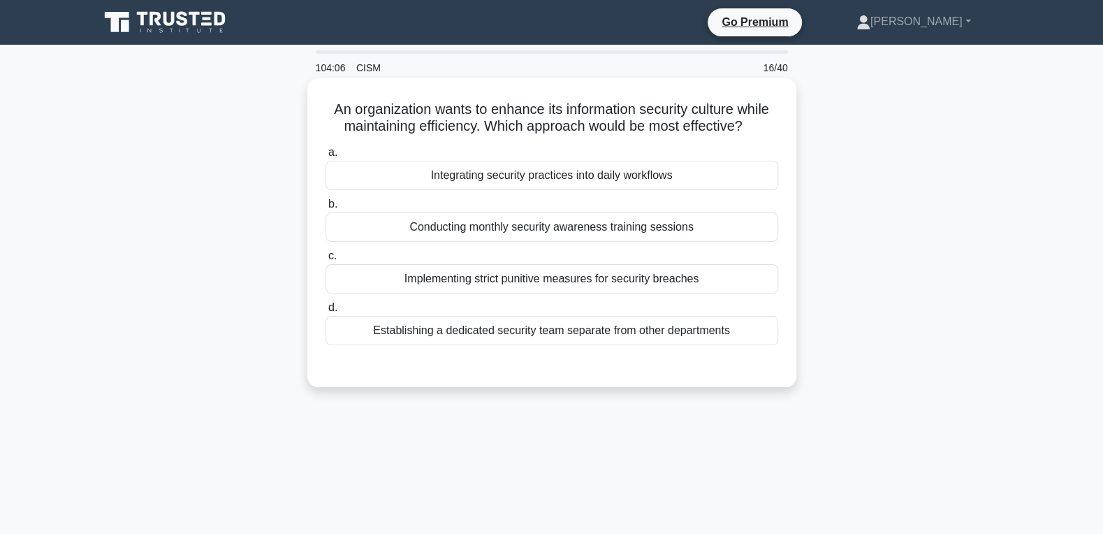
click at [533, 179] on div "Integrating security practices into daily workflows" at bounding box center [551, 175] width 453 height 29
click at [325, 157] on input "a. Integrating security practices into daily workflows" at bounding box center [325, 152] width 0 height 9
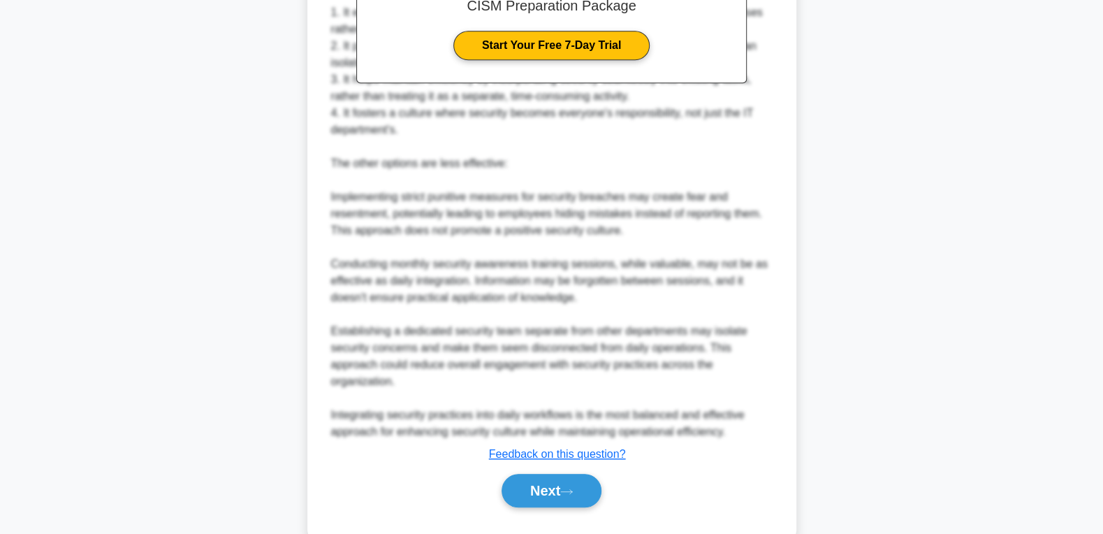
scroll to position [493, 0]
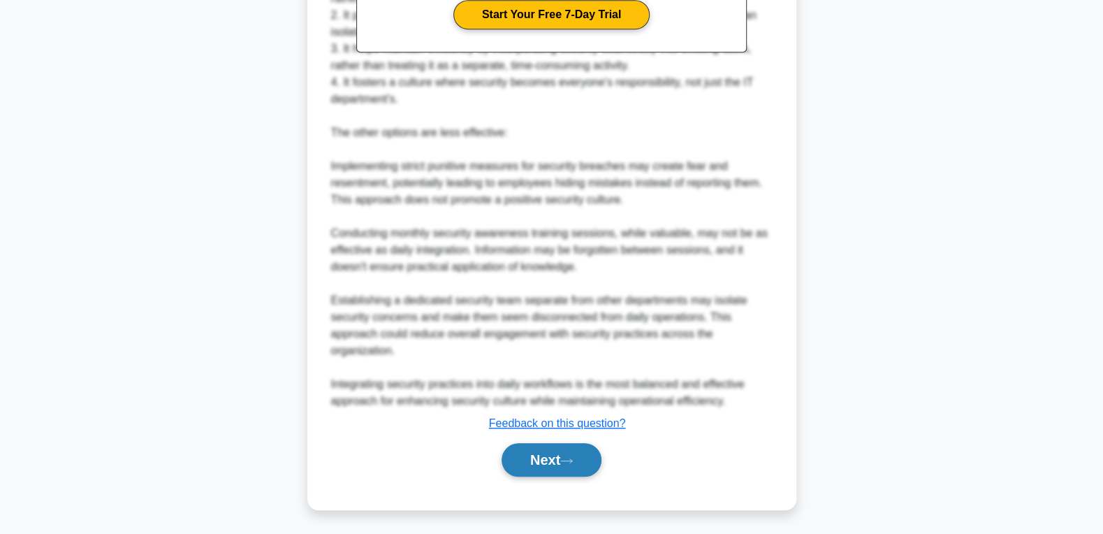
click at [548, 461] on button "Next" at bounding box center [551, 460] width 100 height 34
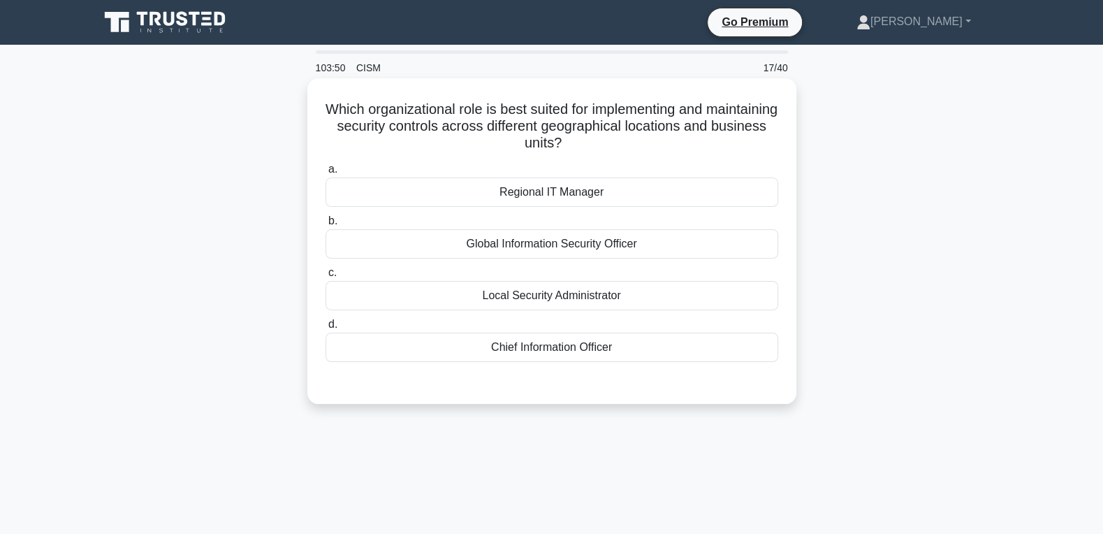
click at [640, 343] on div "Chief Information Officer" at bounding box center [551, 346] width 453 height 29
click at [325, 329] on input "d. Chief Information Officer" at bounding box center [325, 324] width 0 height 9
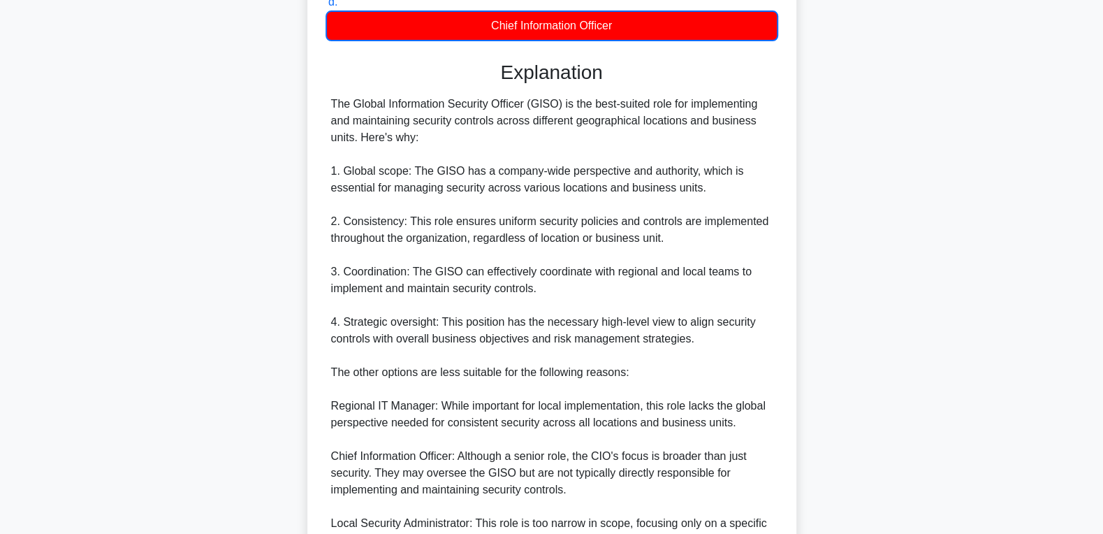
scroll to position [478, 0]
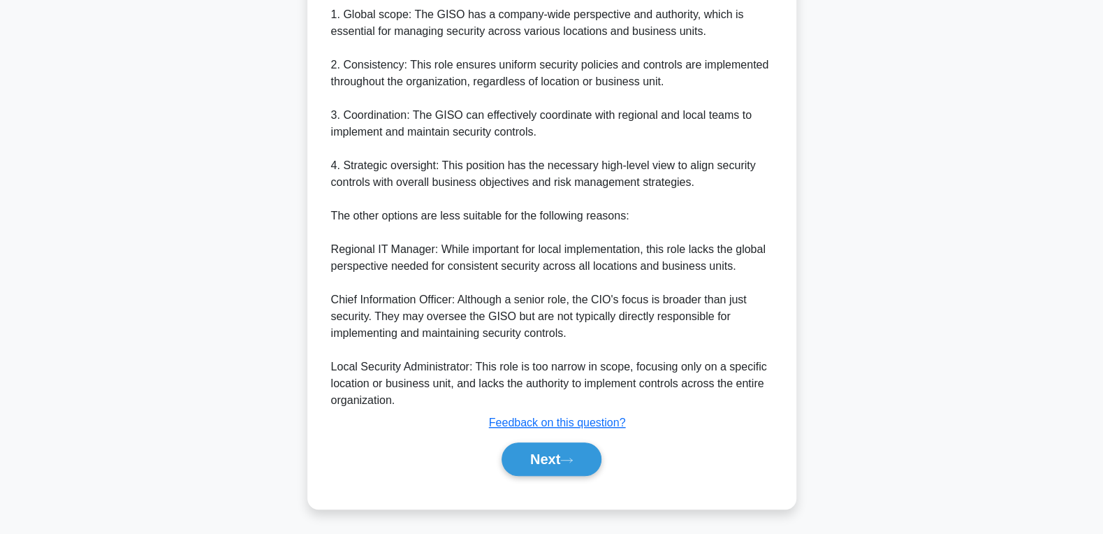
click at [523, 461] on div "Next" at bounding box center [551, 458] width 453 height 45
drag, startPoint x: 531, startPoint y: 464, endPoint x: 538, endPoint y: 458, distance: 9.5
click at [531, 461] on button "Next" at bounding box center [551, 459] width 100 height 34
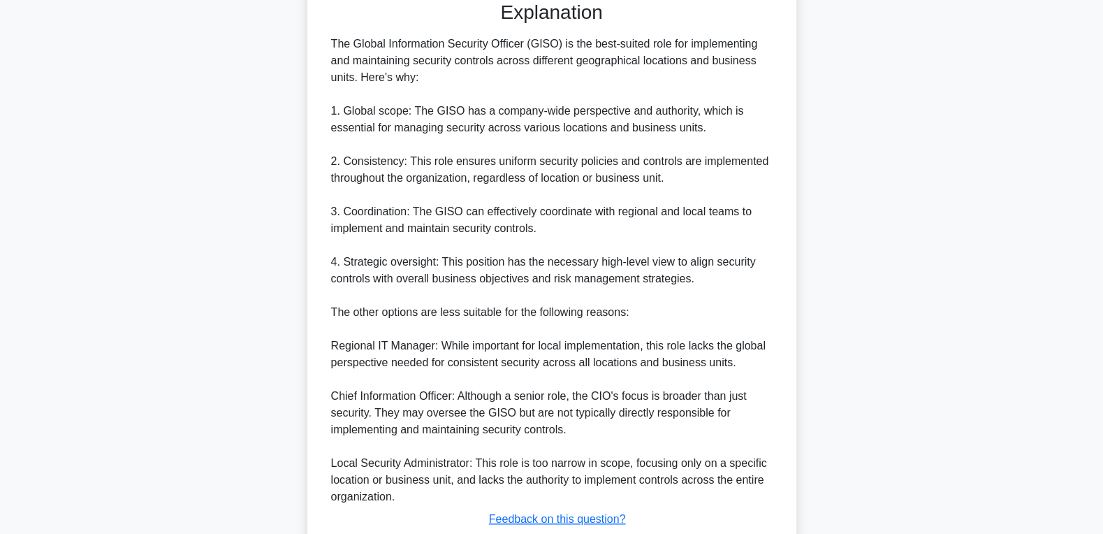
scroll to position [0, 0]
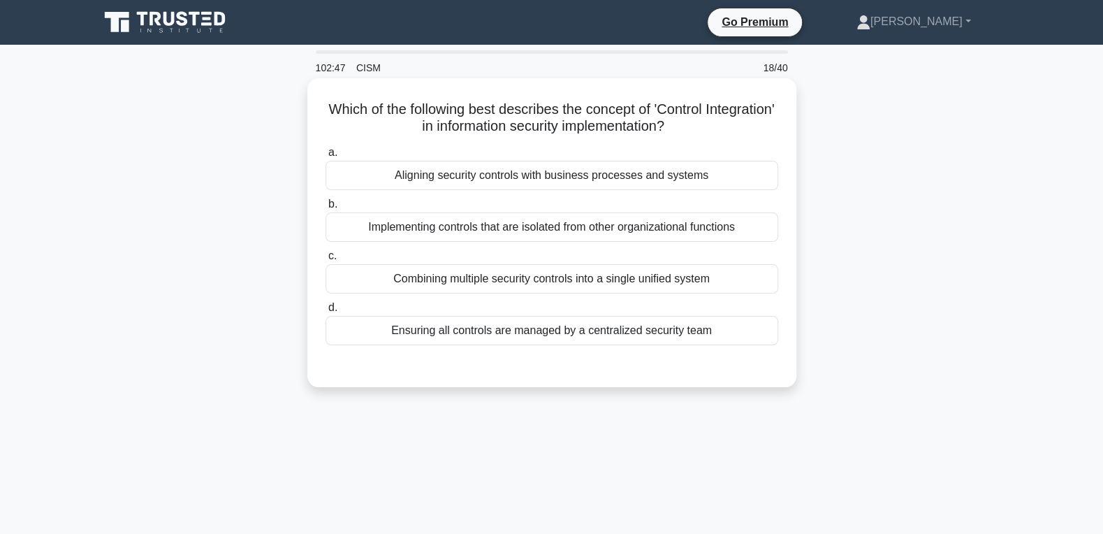
click at [632, 331] on div "Ensuring all controls are managed by a centralized security team" at bounding box center [551, 330] width 453 height 29
click at [325, 312] on input "d. Ensuring all controls are managed by a centralized security team" at bounding box center [325, 307] width 0 height 9
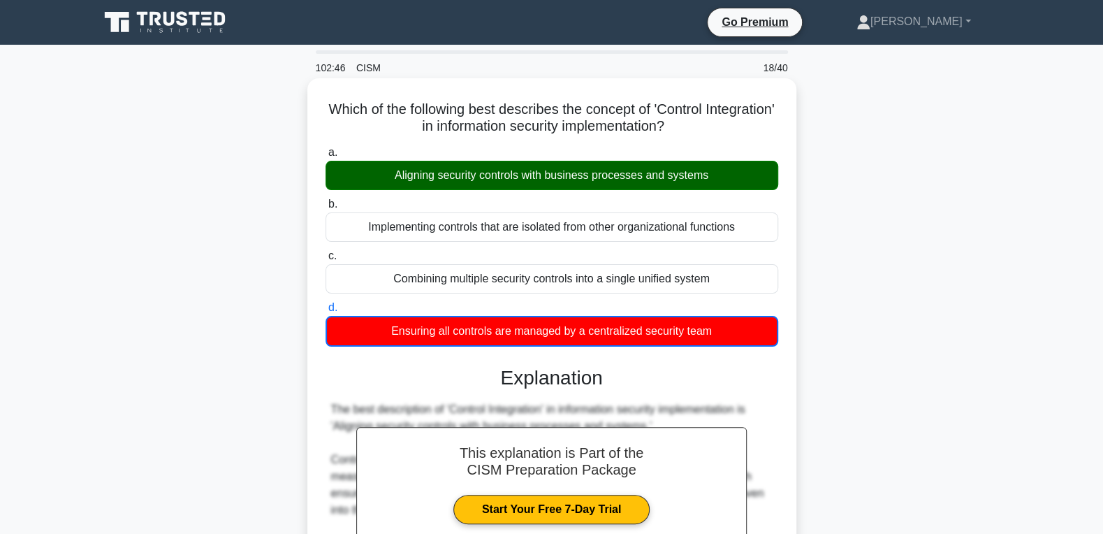
click at [379, 167] on div "Aligning security controls with business processes and systems" at bounding box center [551, 175] width 453 height 29
click at [325, 157] on input "a. Aligning security controls with business processes and systems" at bounding box center [325, 152] width 0 height 9
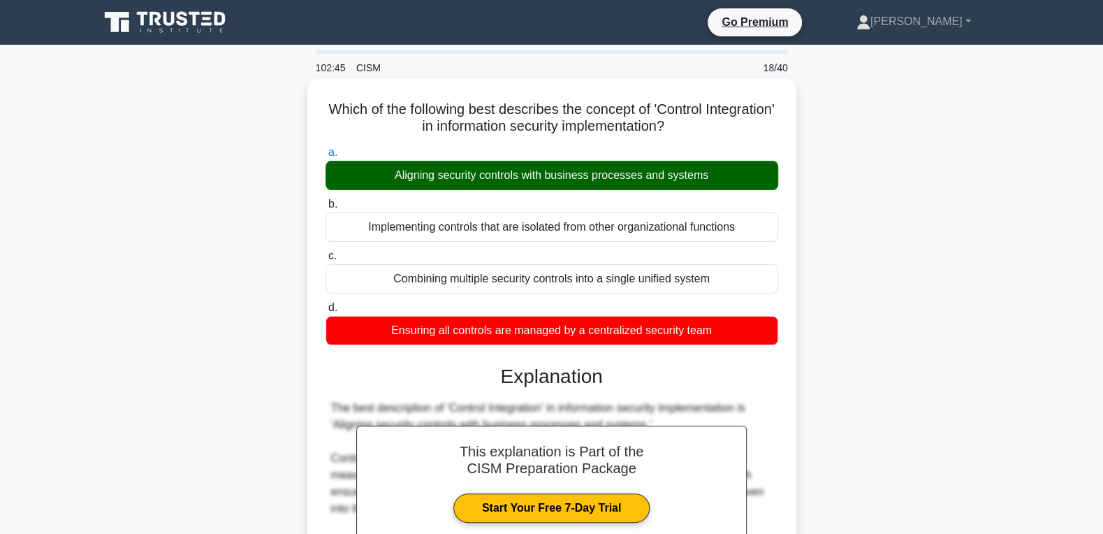
click at [379, 170] on div "Aligning security controls with business processes and systems" at bounding box center [551, 175] width 453 height 29
click at [325, 157] on input "a. Aligning security controls with business processes and systems" at bounding box center [325, 152] width 0 height 9
click at [515, 194] on div "a. Aligning security controls with business processes and systems b. Implementi…" at bounding box center [551, 244] width 469 height 207
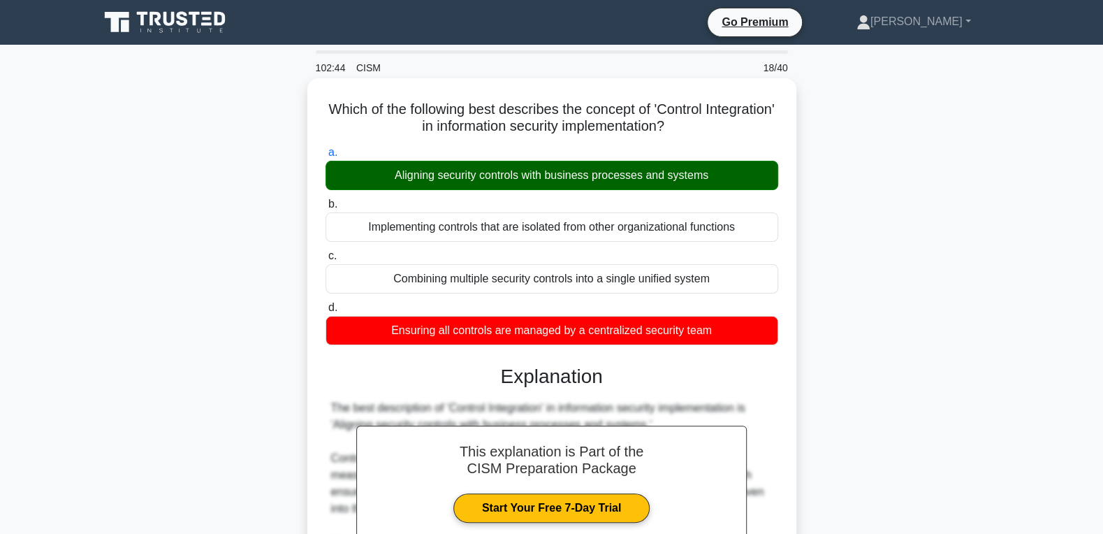
click at [512, 185] on div "Aligning security controls with business processes and systems" at bounding box center [551, 175] width 453 height 29
click at [513, 171] on div "Aligning security controls with business processes and systems" at bounding box center [551, 175] width 453 height 29
click at [325, 157] on input "a. Aligning security controls with business processes and systems" at bounding box center [325, 152] width 0 height 9
click at [513, 171] on div "Aligning security controls with business processes and systems" at bounding box center [551, 175] width 453 height 29
click at [325, 157] on input "a. Aligning security controls with business processes and systems" at bounding box center [325, 152] width 0 height 9
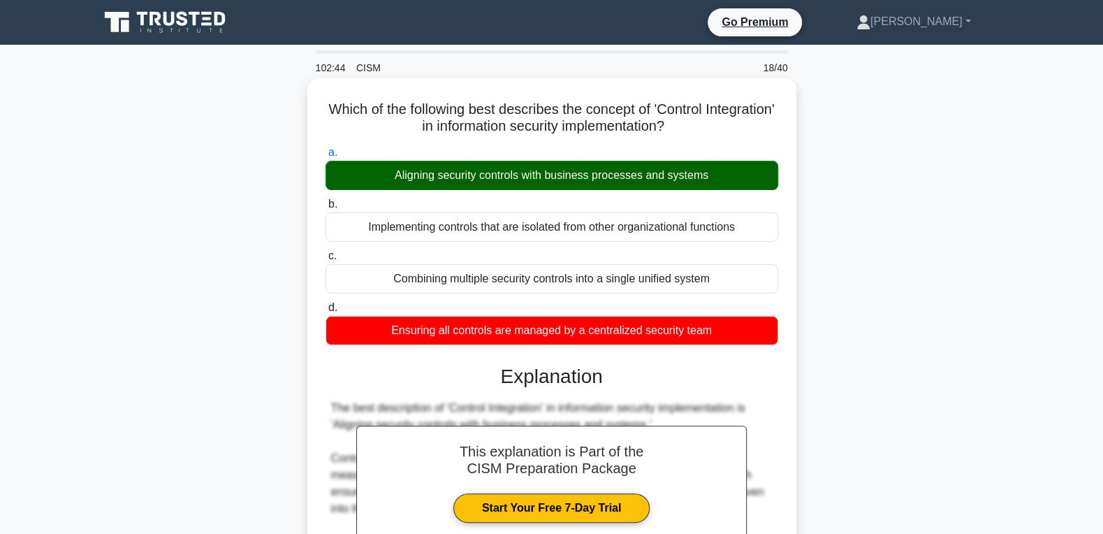
click at [512, 170] on div "Aligning security controls with business processes and systems" at bounding box center [551, 175] width 453 height 29
click at [325, 157] on input "a. Aligning security controls with business processes and systems" at bounding box center [325, 152] width 0 height 9
click at [512, 170] on div "Aligning security controls with business processes and systems" at bounding box center [551, 175] width 453 height 29
click at [325, 157] on input "a. Aligning security controls with business processes and systems" at bounding box center [325, 152] width 0 height 9
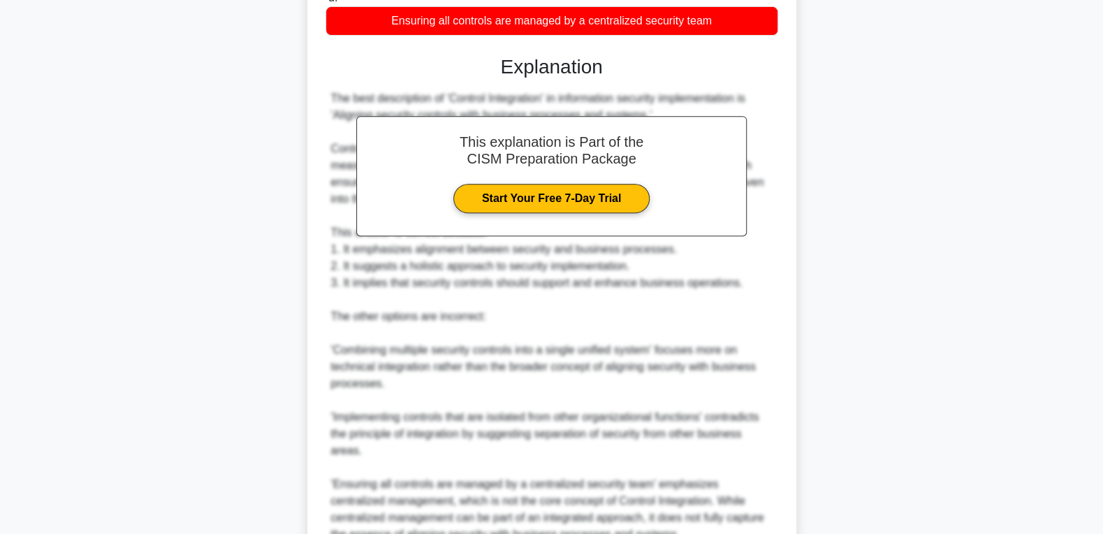
scroll to position [443, 0]
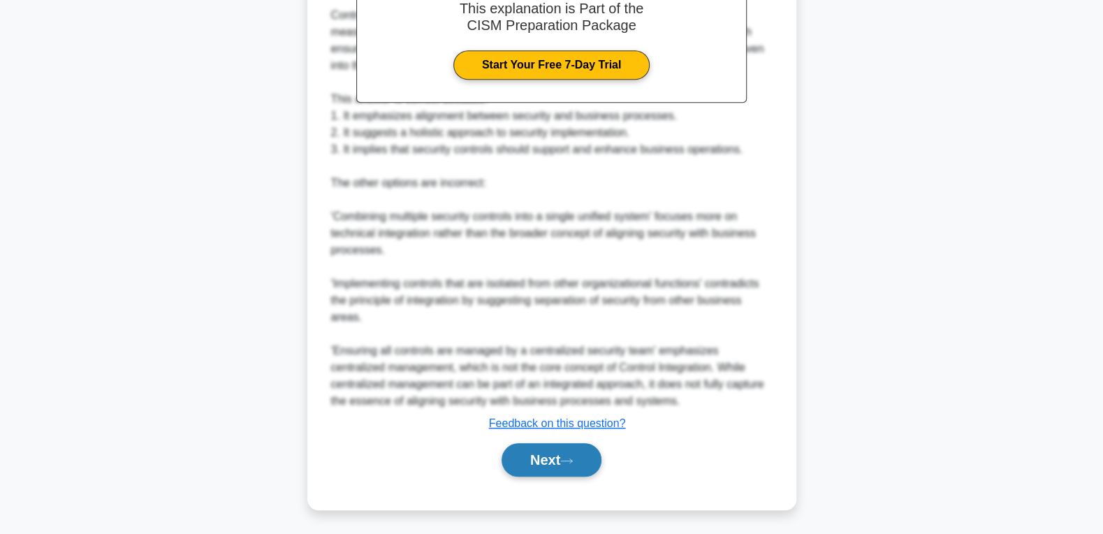
click at [567, 461] on button "Next" at bounding box center [551, 460] width 100 height 34
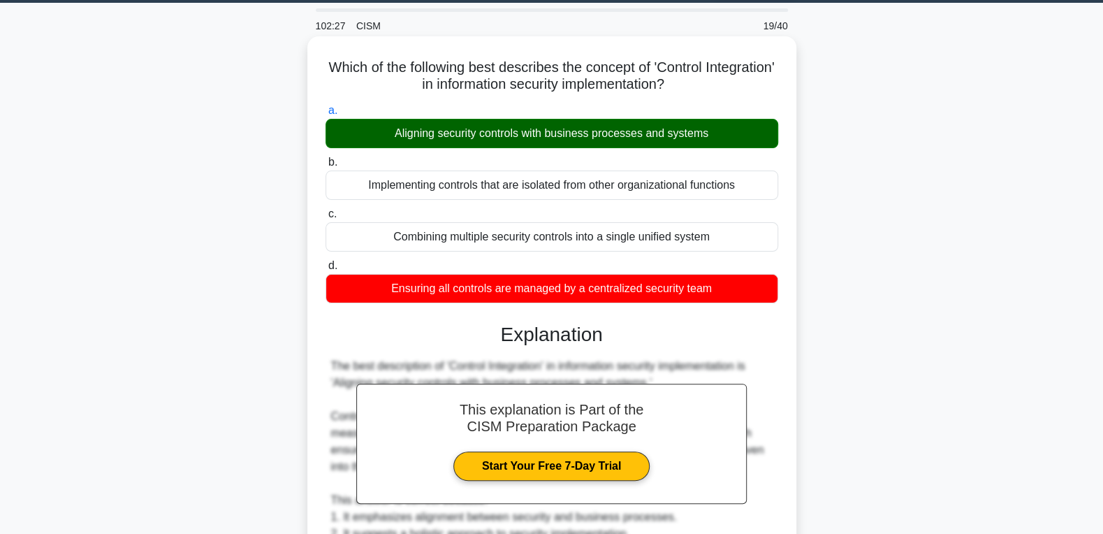
scroll to position [0, 0]
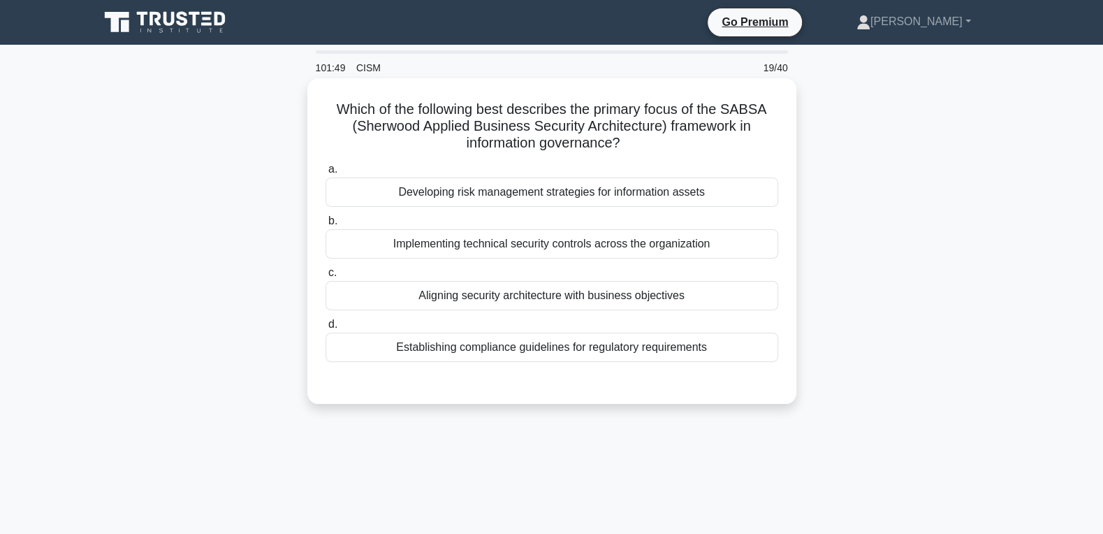
drag, startPoint x: 342, startPoint y: 107, endPoint x: 747, endPoint y: 341, distance: 468.1
click at [747, 341] on div "Which of the following best describes the primary focus of the SABSA (Sherwood …" at bounding box center [552, 241] width 478 height 314
copy div "a. Developing risk management strategies for information assets b. Implementing…"
click at [740, 156] on div "Which of the following best describes the primary focus of the SABSA (Sherwood …" at bounding box center [552, 241] width 478 height 314
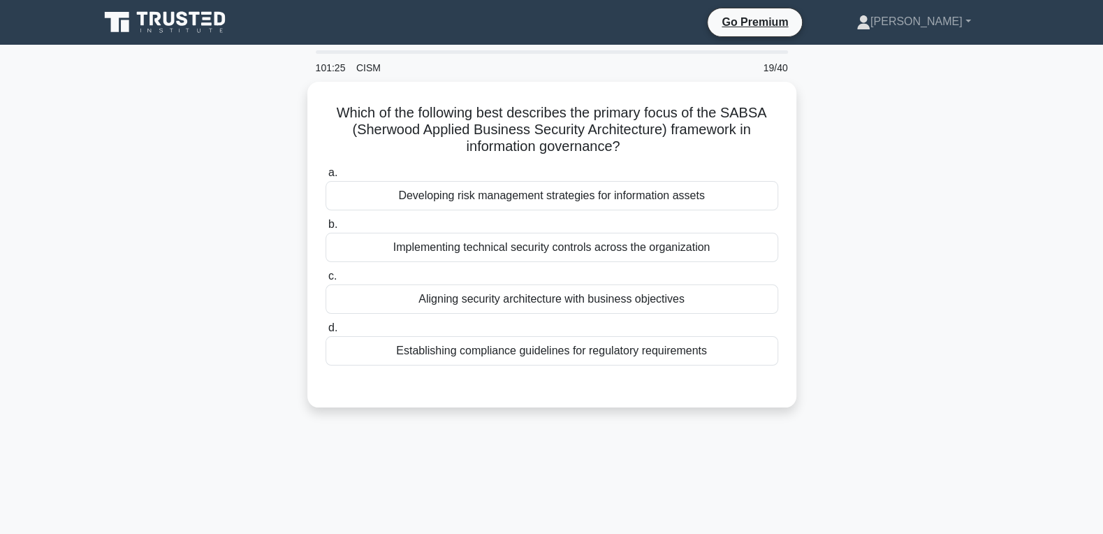
click at [232, 300] on div "Which of the following best describes the primary focus of the SABSA (Sherwood …" at bounding box center [552, 253] width 922 height 342
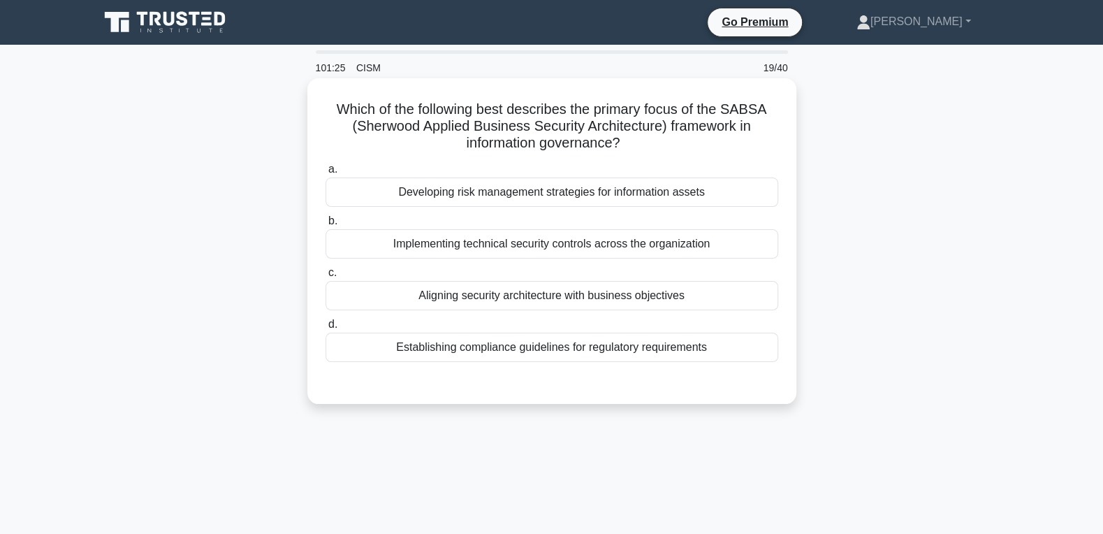
click at [429, 297] on div "Aligning security architecture with business objectives" at bounding box center [551, 295] width 453 height 29
click at [325, 277] on input "c. Aligning security architecture with business objectives" at bounding box center [325, 272] width 0 height 9
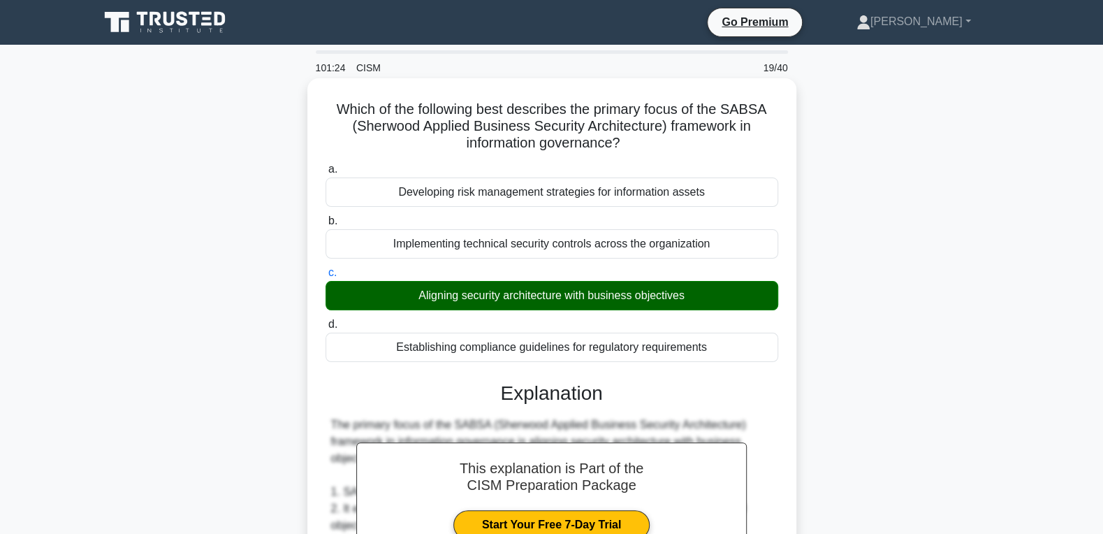
scroll to position [493, 0]
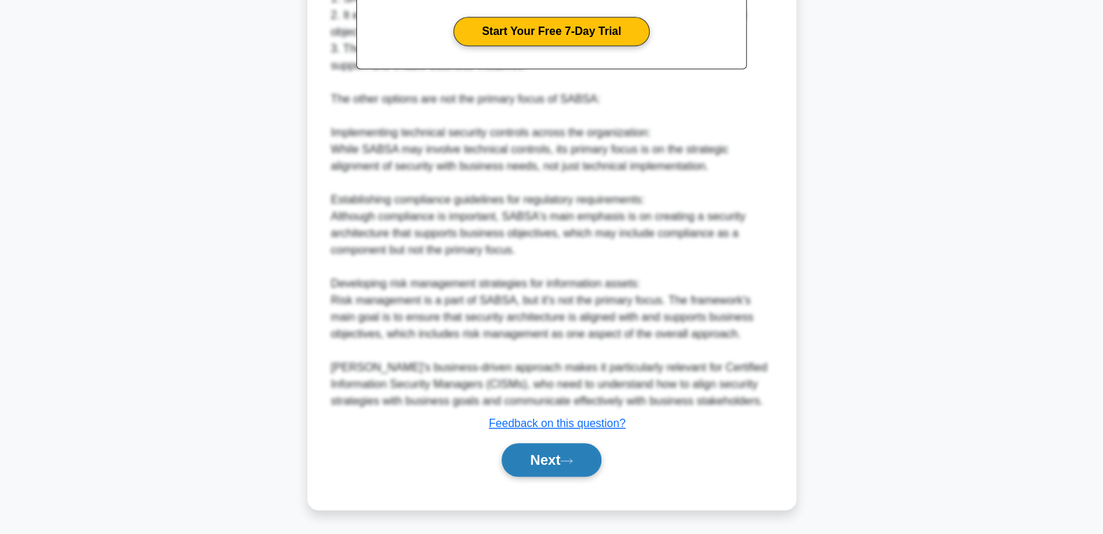
click at [530, 461] on button "Next" at bounding box center [551, 460] width 100 height 34
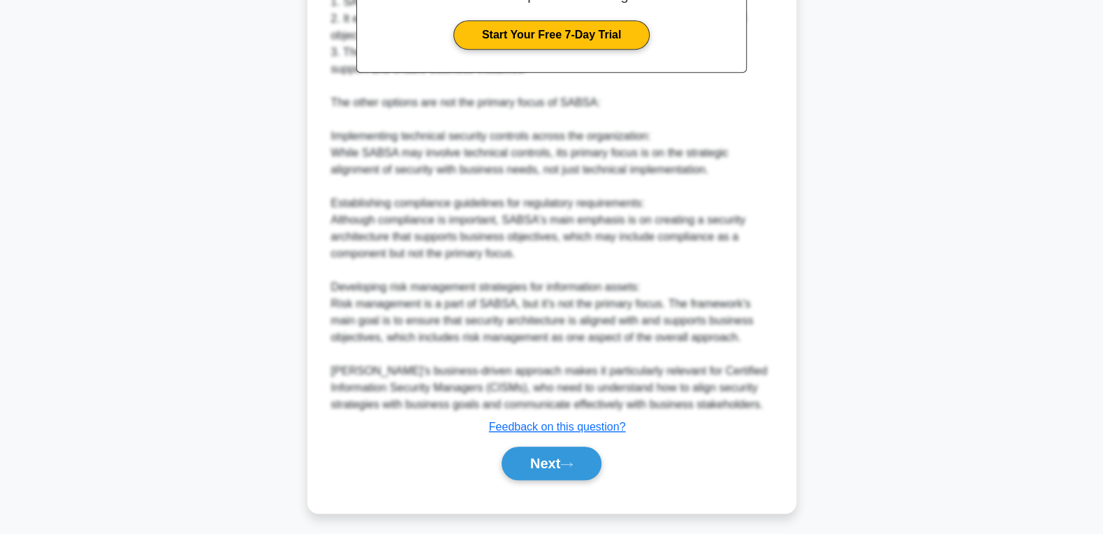
scroll to position [0, 0]
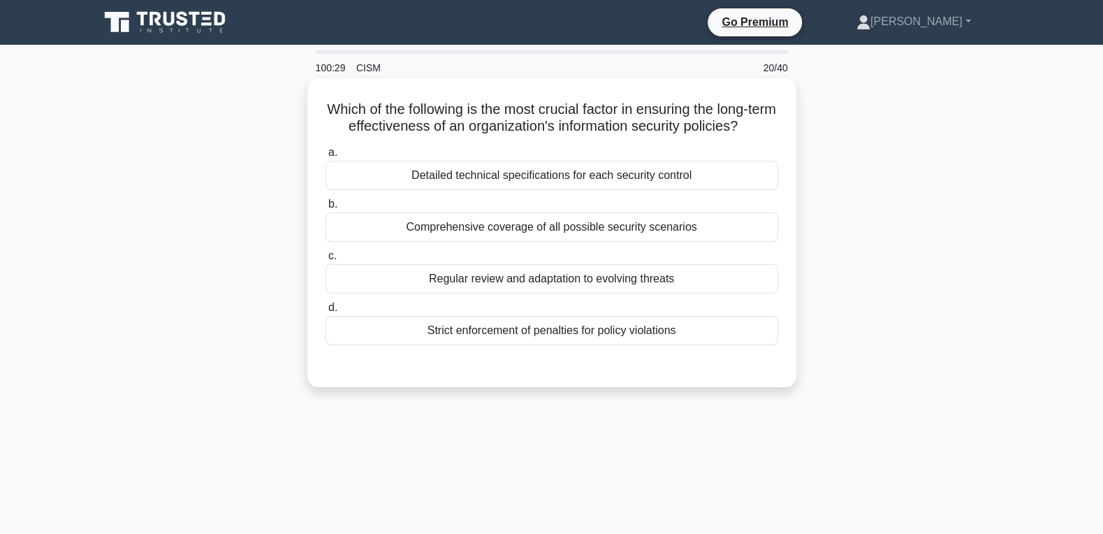
click at [538, 291] on div "Regular review and adaptation to evolving threats" at bounding box center [551, 278] width 453 height 29
click at [325, 260] on input "c. Regular review and adaptation to evolving threats" at bounding box center [325, 255] width 0 height 9
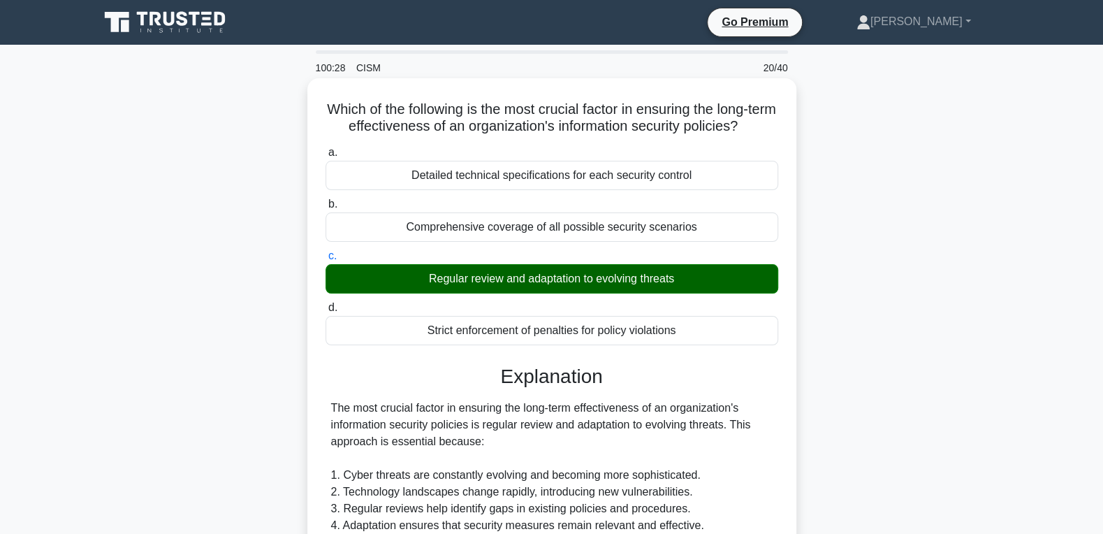
scroll to position [443, 0]
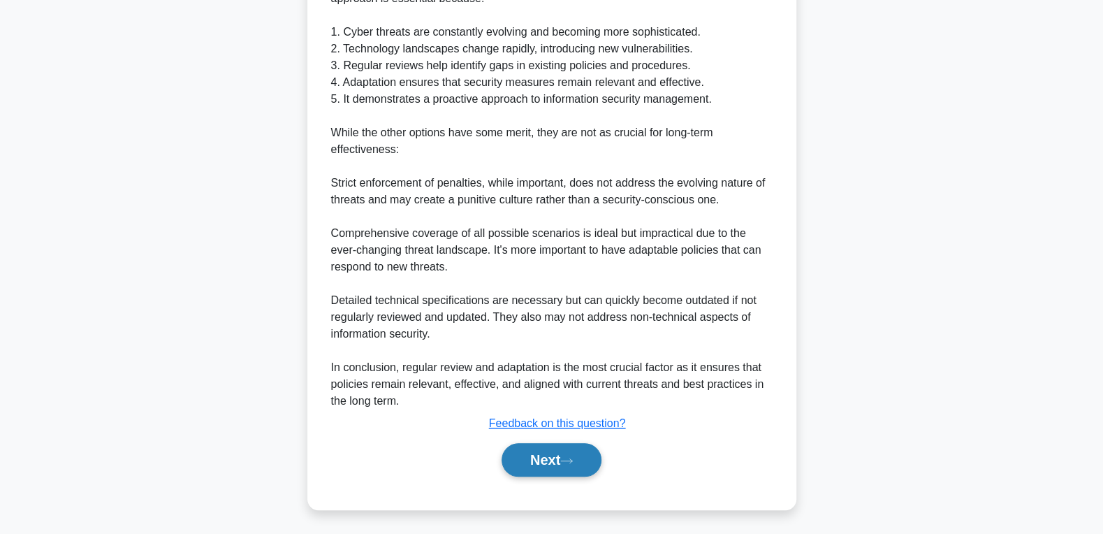
click at [536, 461] on button "Next" at bounding box center [551, 460] width 100 height 34
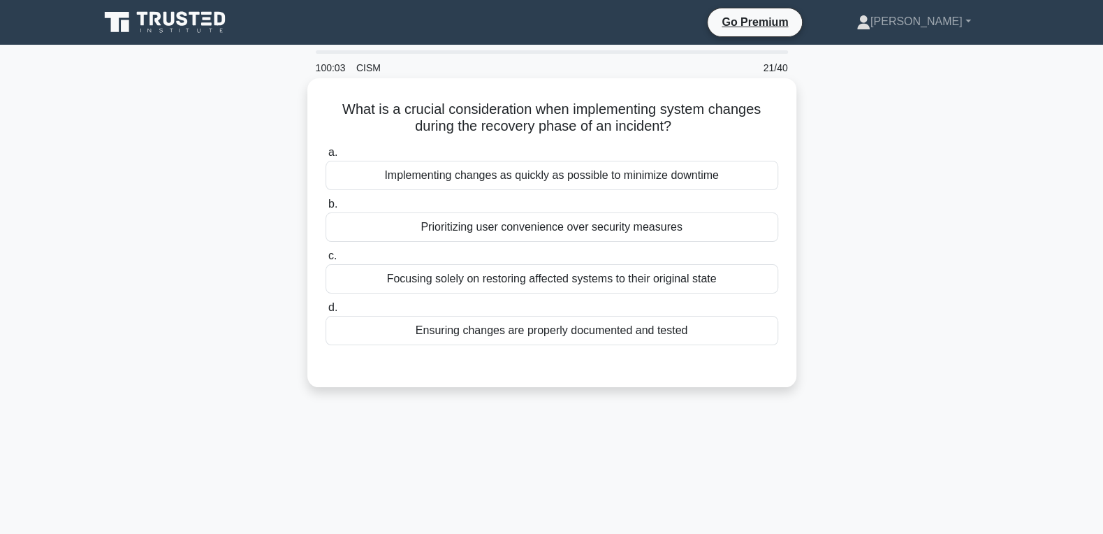
click at [638, 335] on div "Ensuring changes are properly documented and tested" at bounding box center [551, 330] width 453 height 29
click at [325, 312] on input "d. Ensuring changes are properly documented and tested" at bounding box center [325, 307] width 0 height 9
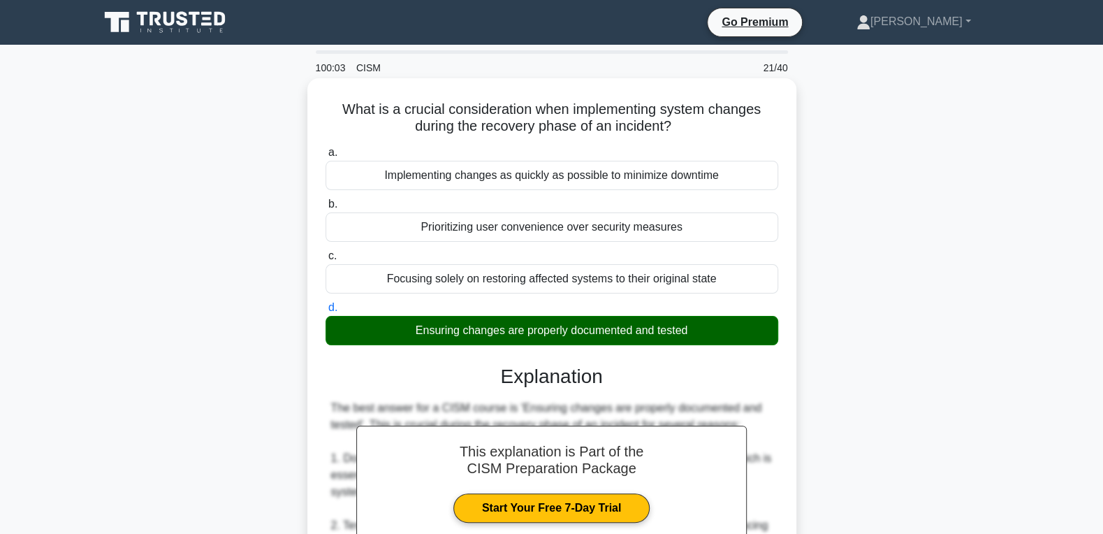
scroll to position [449, 0]
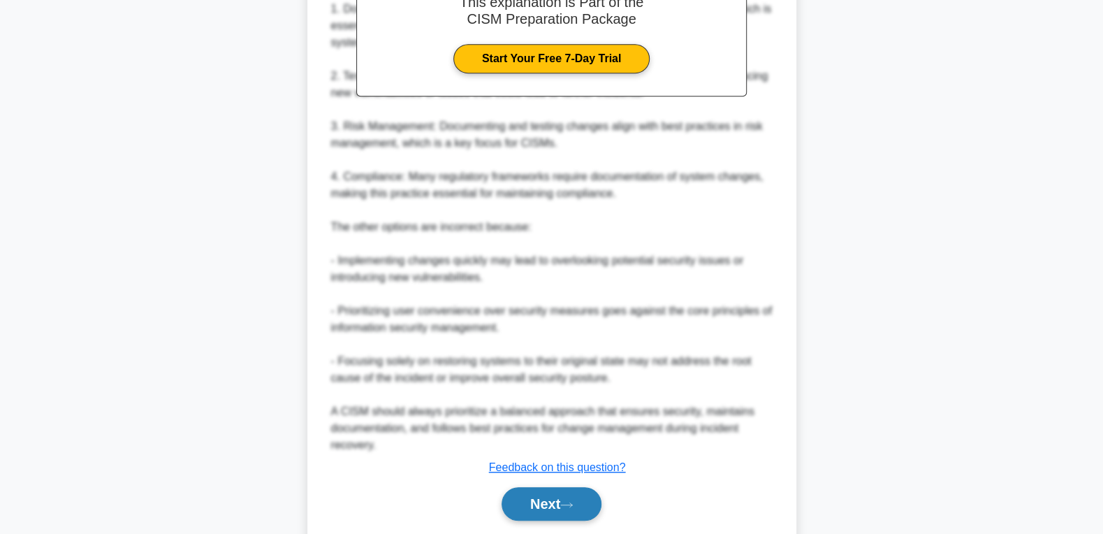
click at [525, 461] on button "Next" at bounding box center [551, 504] width 100 height 34
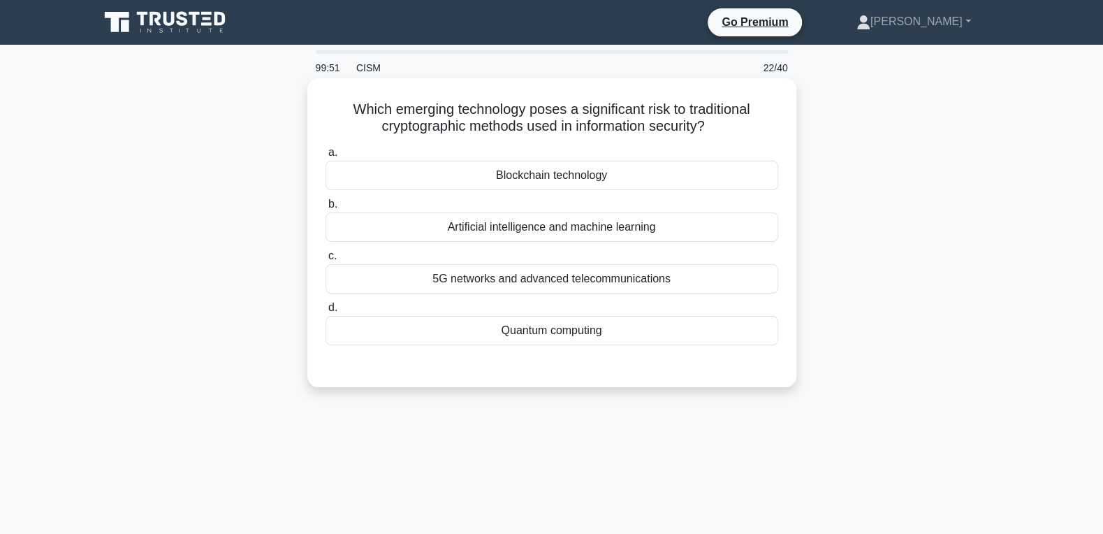
click at [598, 337] on div "Quantum computing" at bounding box center [551, 330] width 453 height 29
click at [325, 312] on input "d. Quantum computing" at bounding box center [325, 307] width 0 height 9
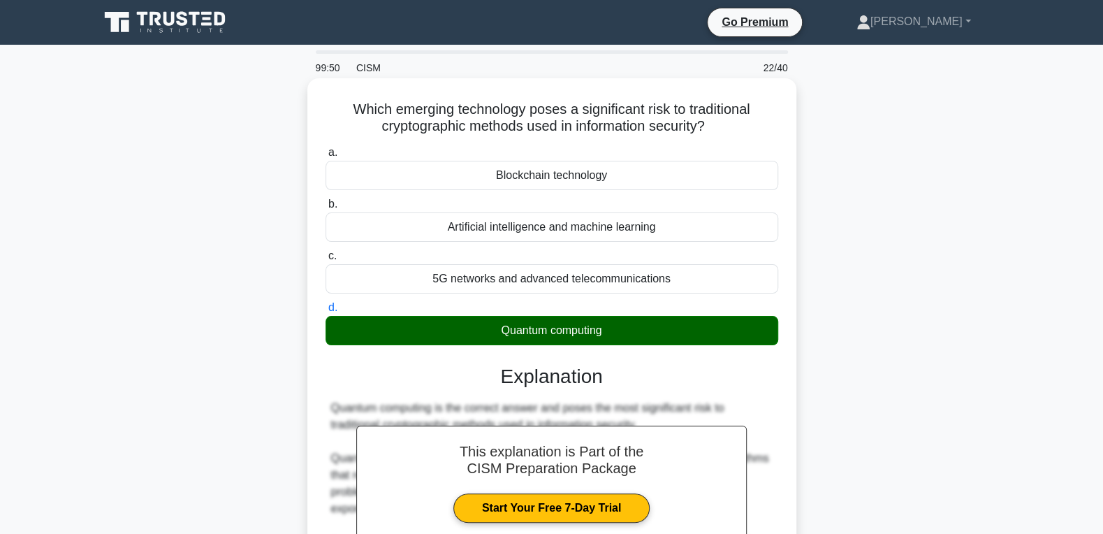
scroll to position [460, 0]
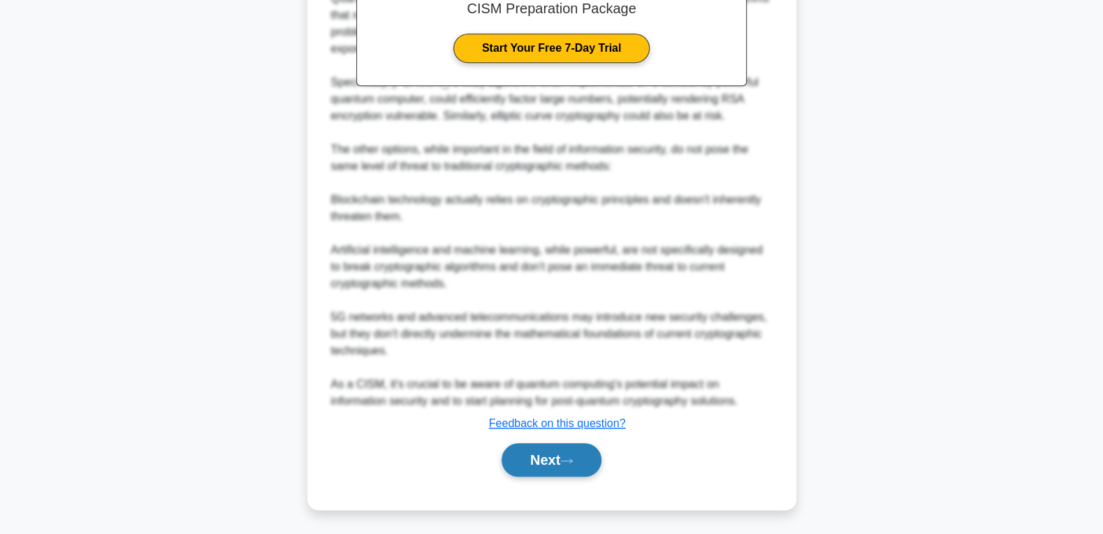
click at [550, 453] on button "Next" at bounding box center [551, 460] width 100 height 34
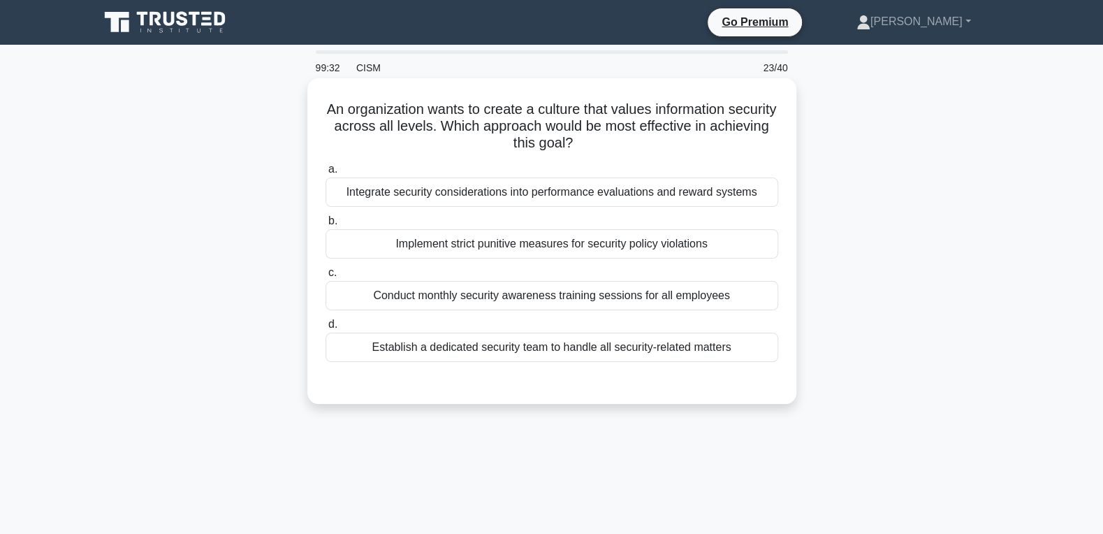
click at [527, 191] on div "Integrate security considerations into performance evaluations and reward syste…" at bounding box center [551, 191] width 453 height 29
click at [325, 174] on input "a. Integrate security considerations into performance evaluations and reward sy…" at bounding box center [325, 169] width 0 height 9
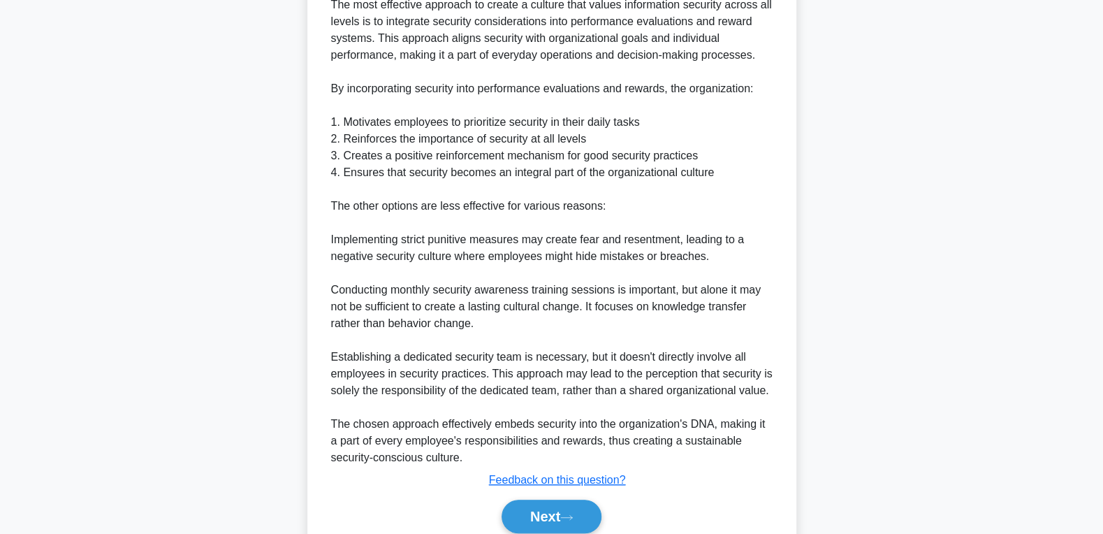
scroll to position [476, 0]
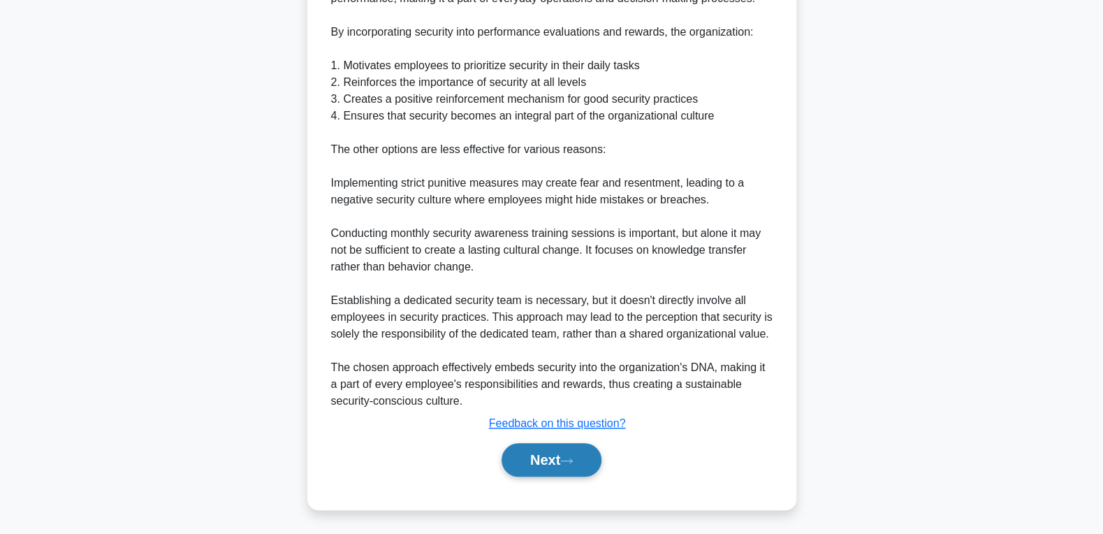
click at [538, 458] on button "Next" at bounding box center [551, 460] width 100 height 34
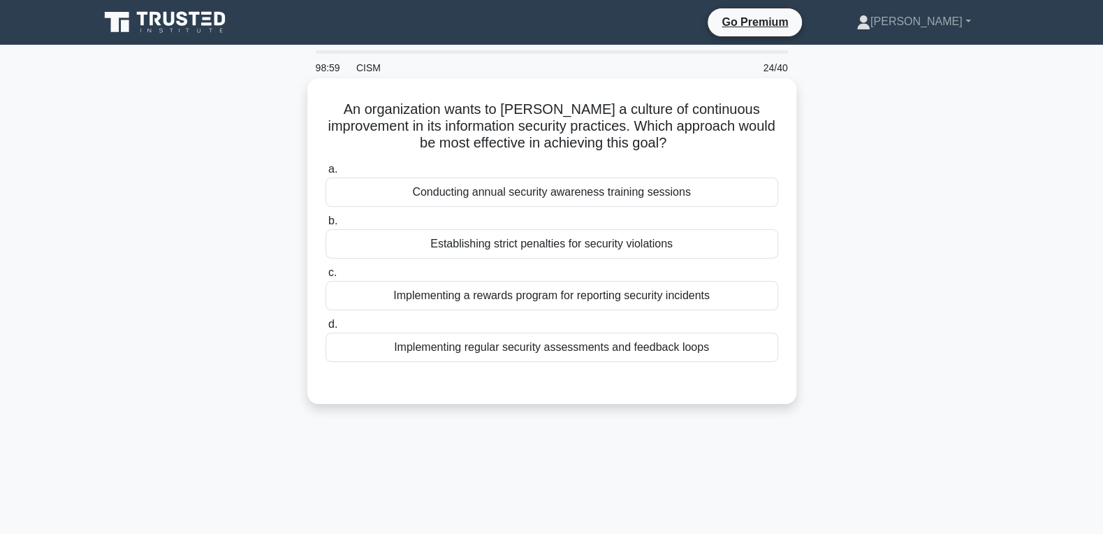
click at [564, 297] on div "Implementing a rewards program for reporting security incidents" at bounding box center [551, 295] width 453 height 29
click at [325, 277] on input "c. Implementing a rewards program for reporting security incidents" at bounding box center [325, 272] width 0 height 9
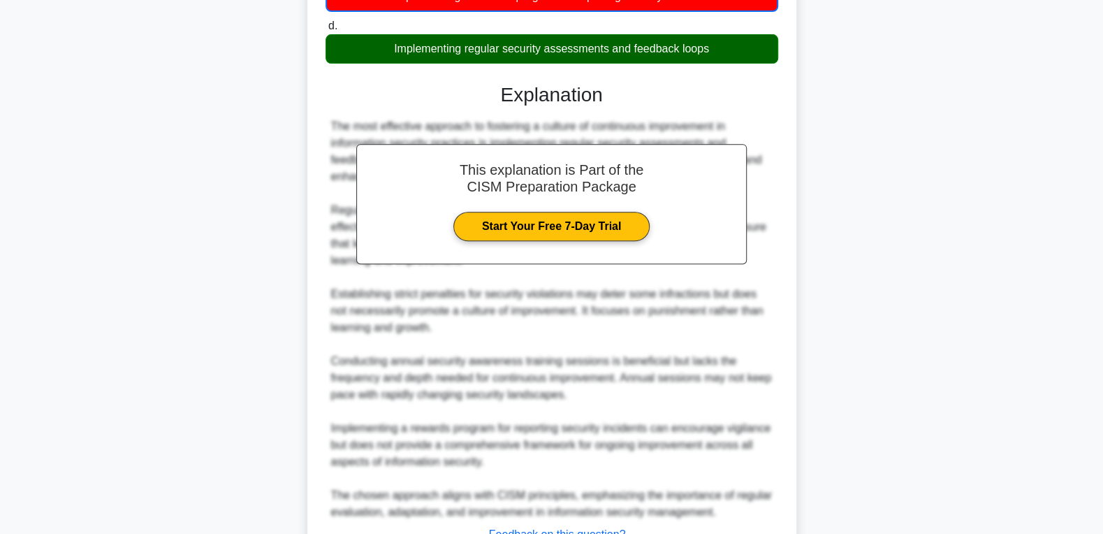
scroll to position [411, 0]
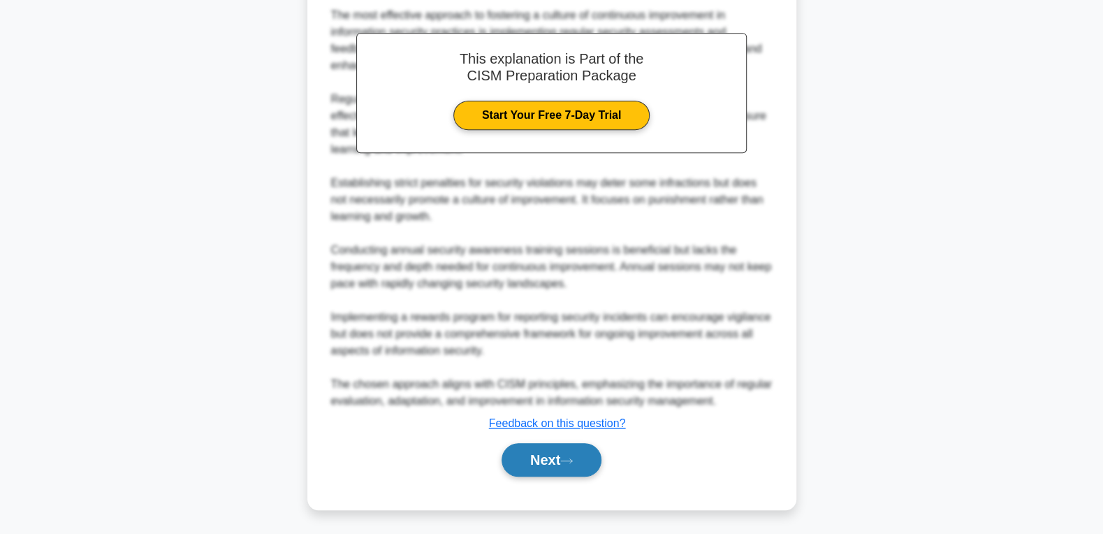
click at [533, 460] on button "Next" at bounding box center [551, 460] width 100 height 34
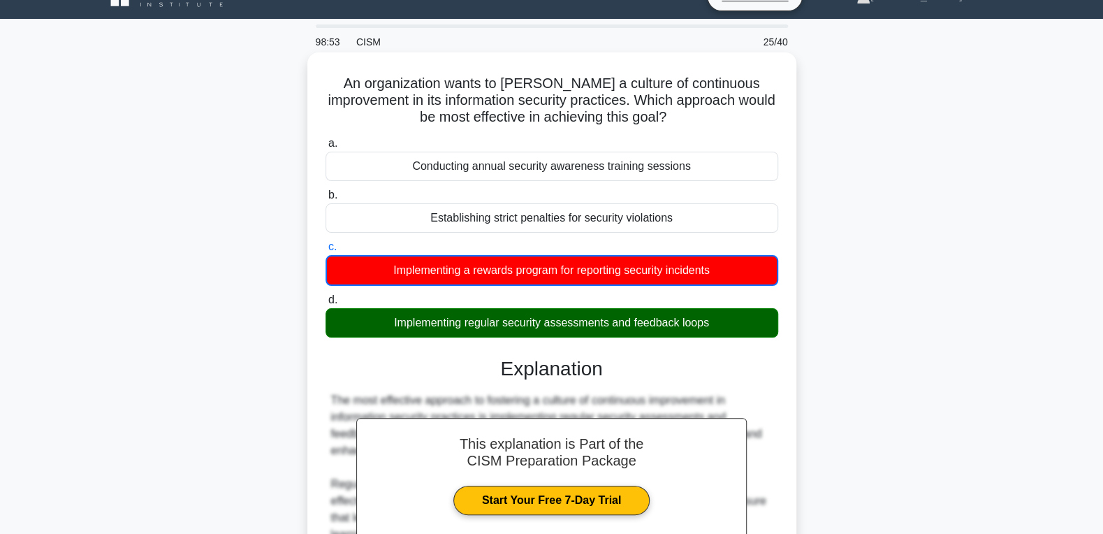
scroll to position [0, 0]
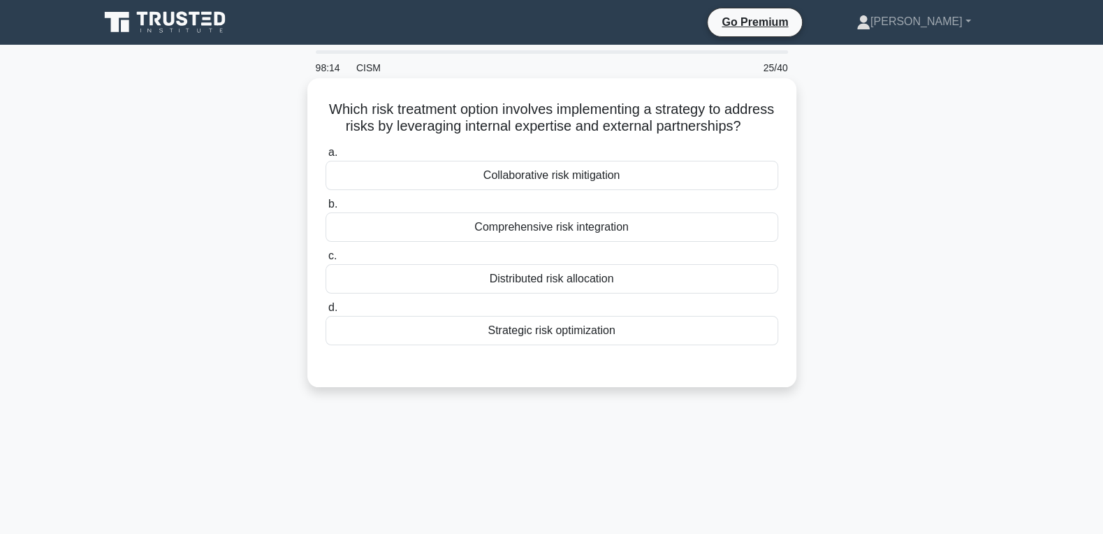
click at [577, 185] on div "Collaborative risk mitigation" at bounding box center [551, 175] width 453 height 29
click at [325, 157] on input "a. Collaborative risk mitigation" at bounding box center [325, 152] width 0 height 9
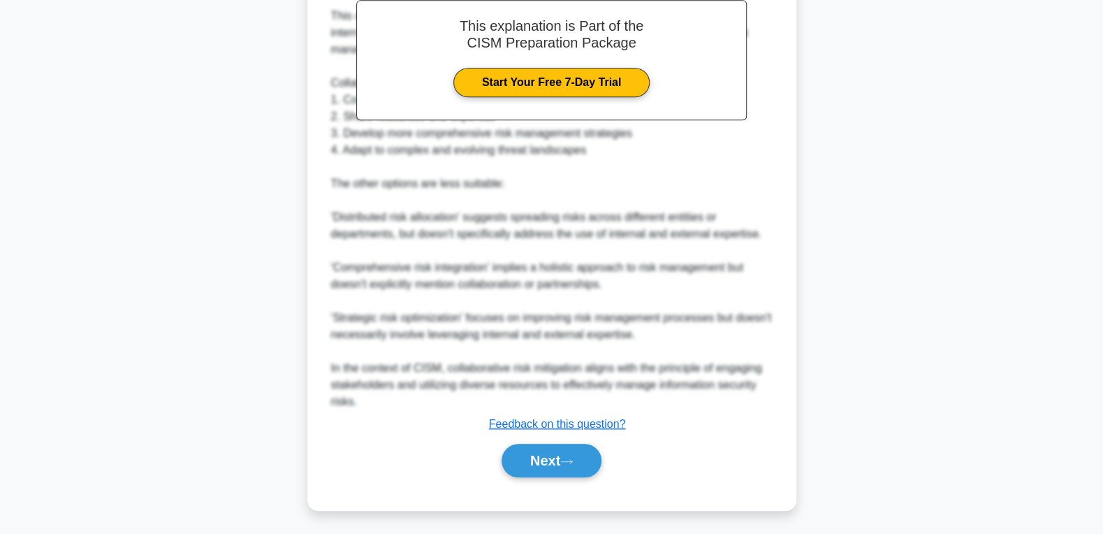
scroll to position [426, 0]
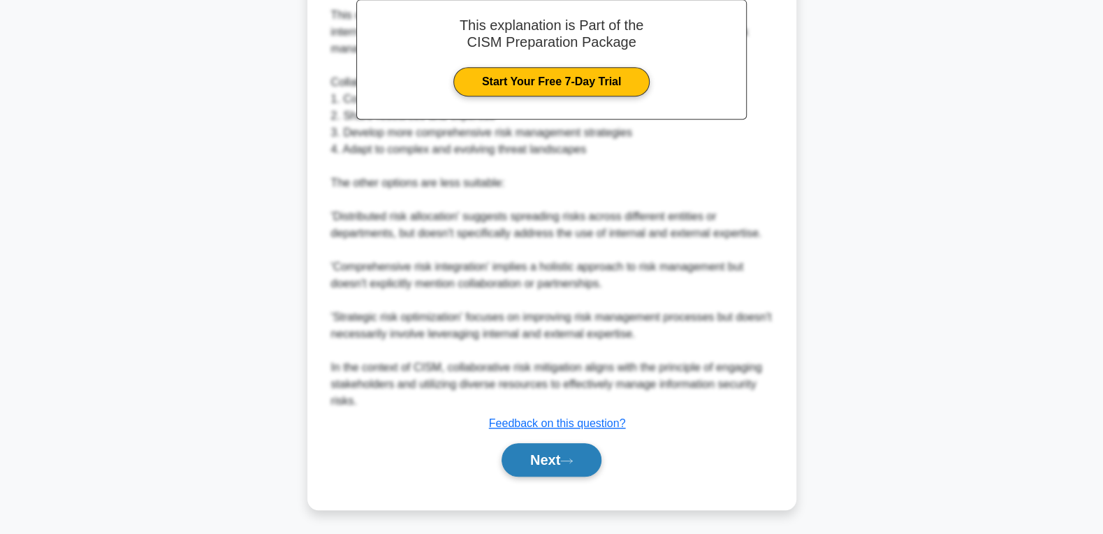
click at [532, 459] on button "Next" at bounding box center [551, 460] width 100 height 34
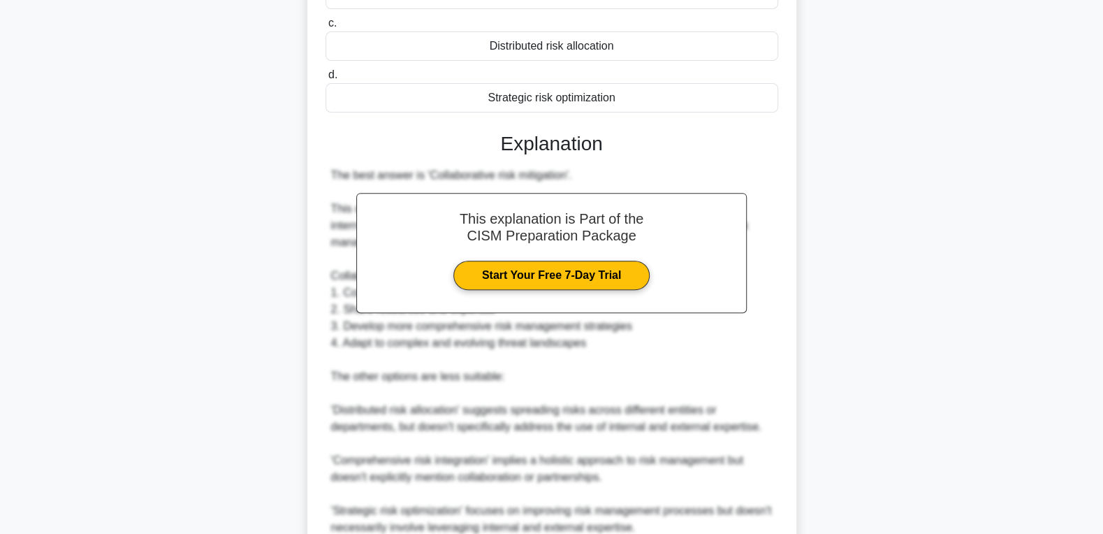
scroll to position [0, 0]
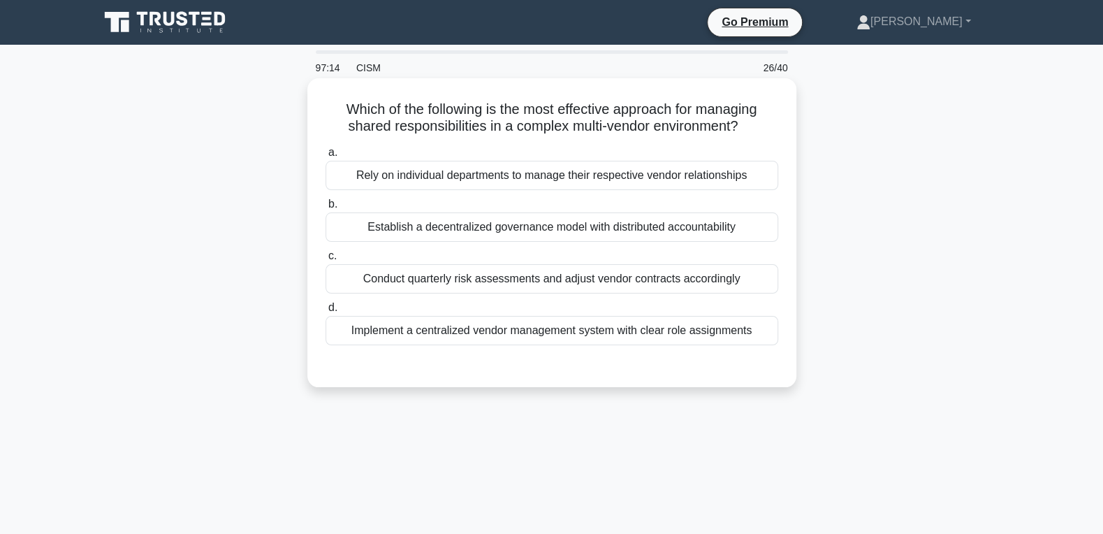
click at [550, 335] on div "Implement a centralized vendor management system with clear role assignments" at bounding box center [551, 330] width 453 height 29
click at [325, 312] on input "d. Implement a centralized vendor management system with clear role assignments" at bounding box center [325, 307] width 0 height 9
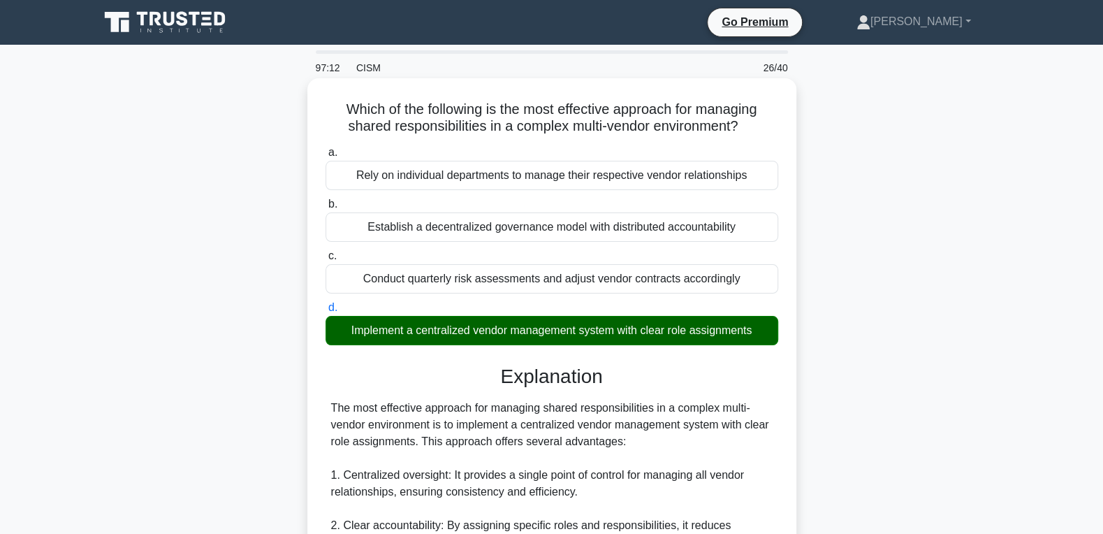
scroll to position [524, 0]
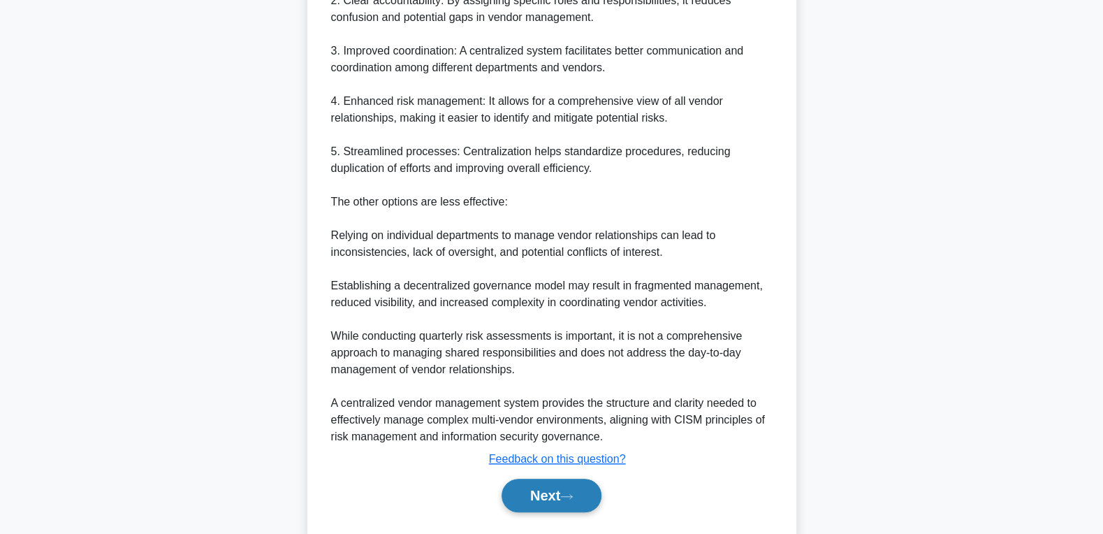
click at [527, 461] on button "Next" at bounding box center [551, 495] width 100 height 34
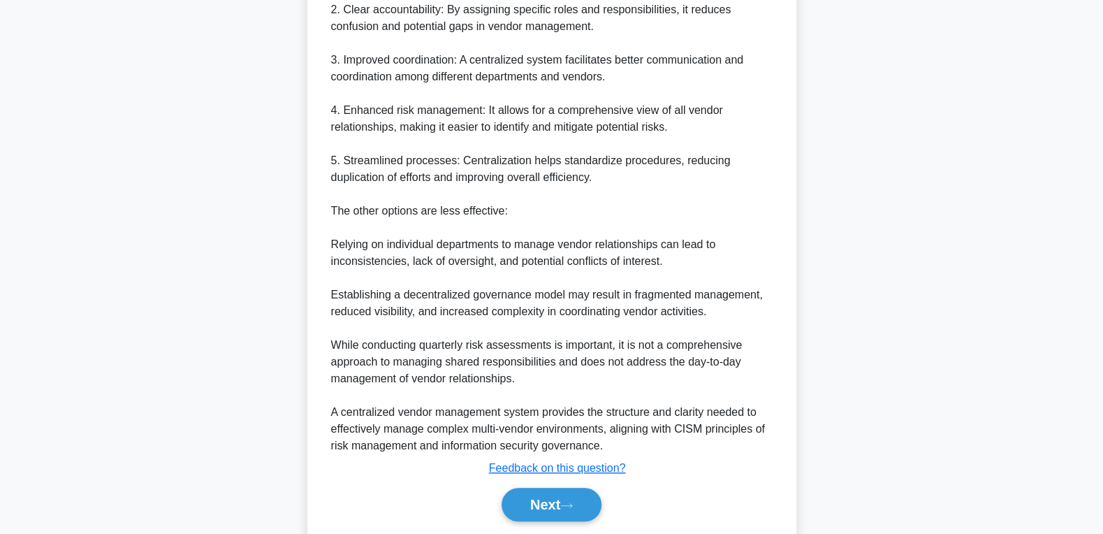
scroll to position [0, 0]
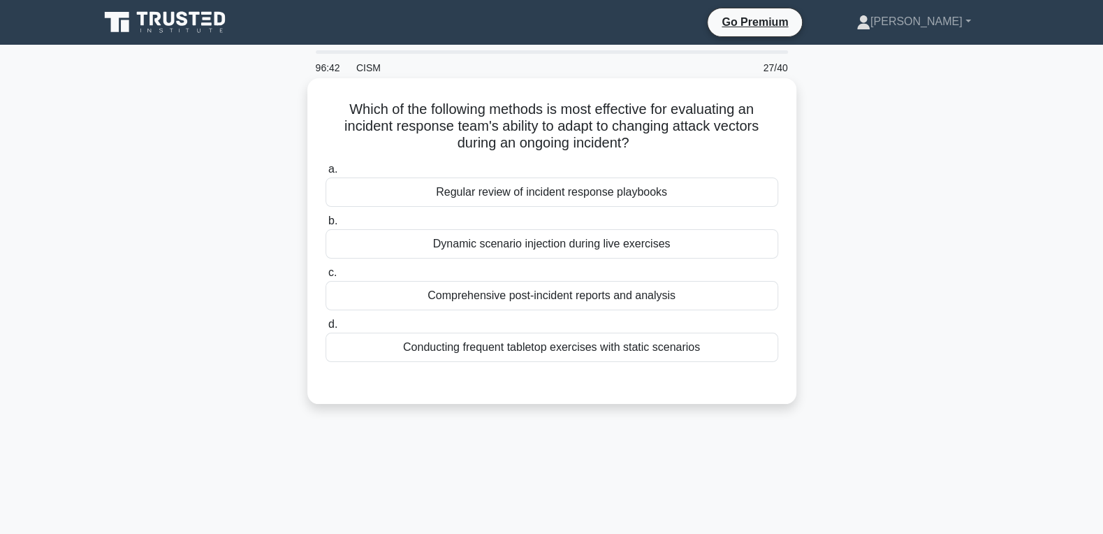
click at [719, 237] on div "Dynamic scenario injection during live exercises" at bounding box center [551, 243] width 453 height 29
click at [325, 226] on input "b. Dynamic scenario injection during live exercises" at bounding box center [325, 220] width 0 height 9
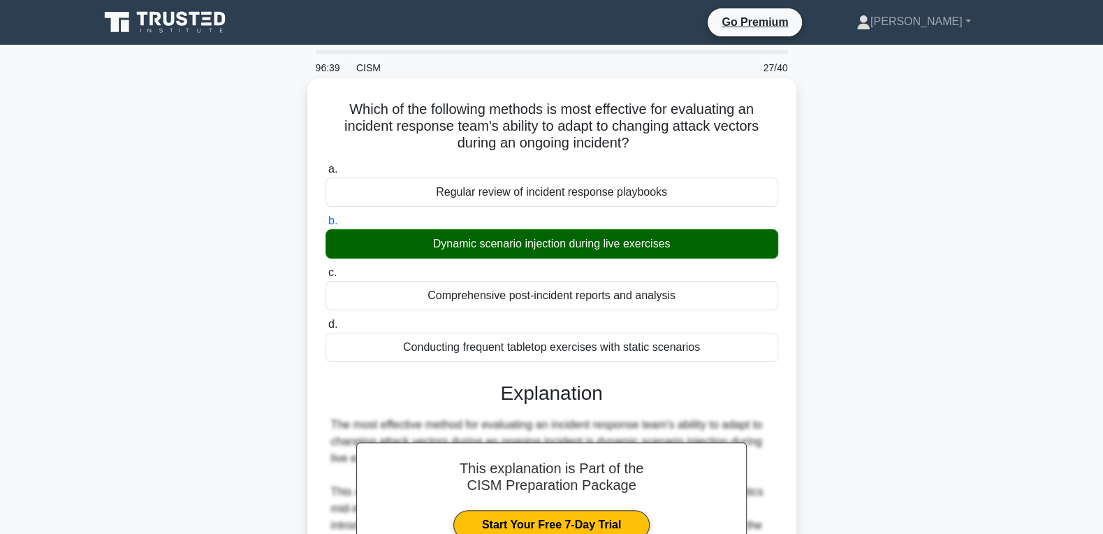
scroll to position [342, 0]
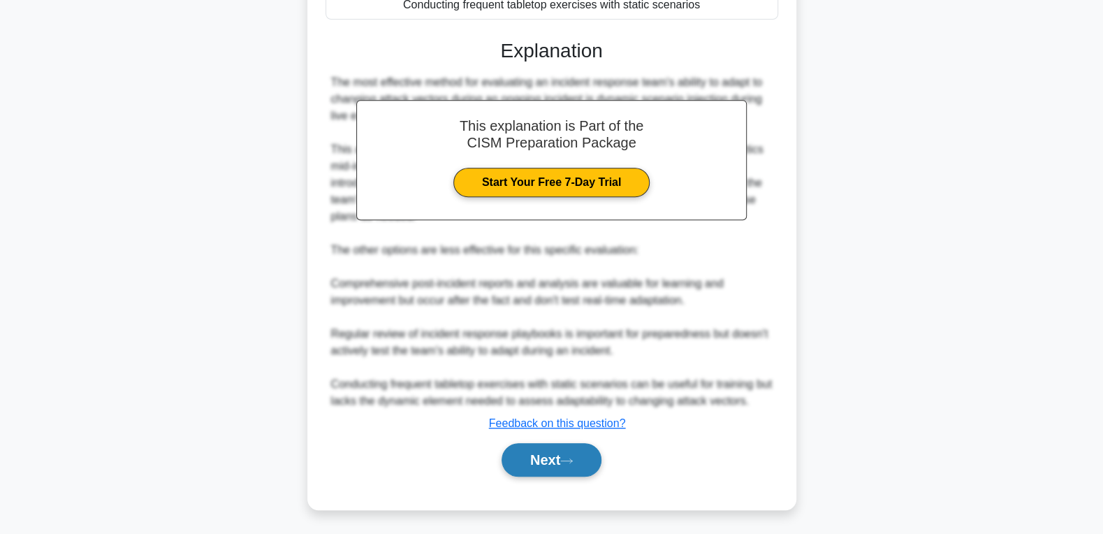
click at [518, 461] on button "Next" at bounding box center [551, 460] width 100 height 34
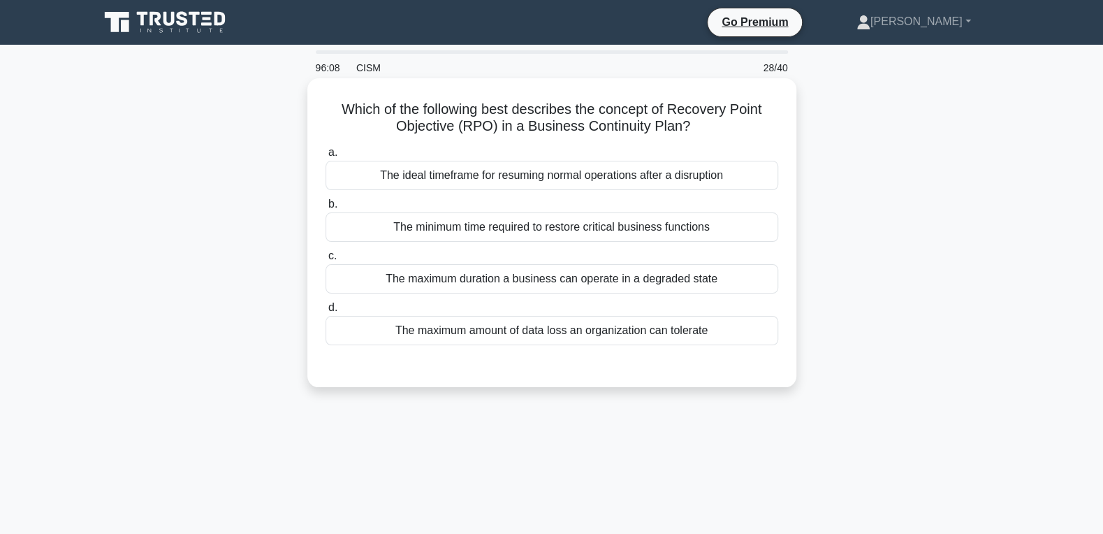
click at [594, 339] on div "The maximum amount of data loss an organization can tolerate" at bounding box center [551, 330] width 453 height 29
click at [325, 312] on input "d. The maximum amount of data loss an organization can tolerate" at bounding box center [325, 307] width 0 height 9
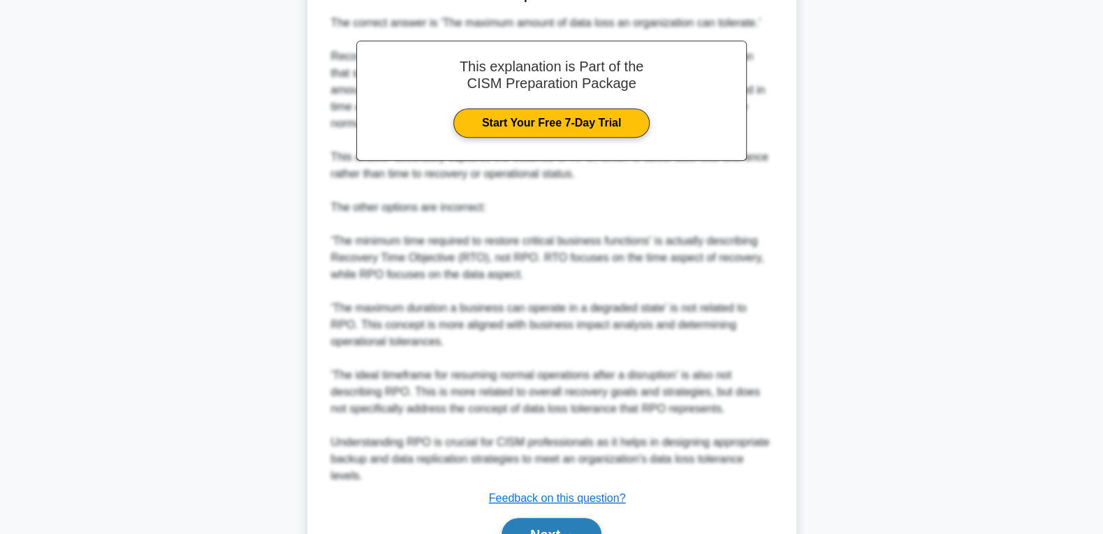
scroll to position [460, 0]
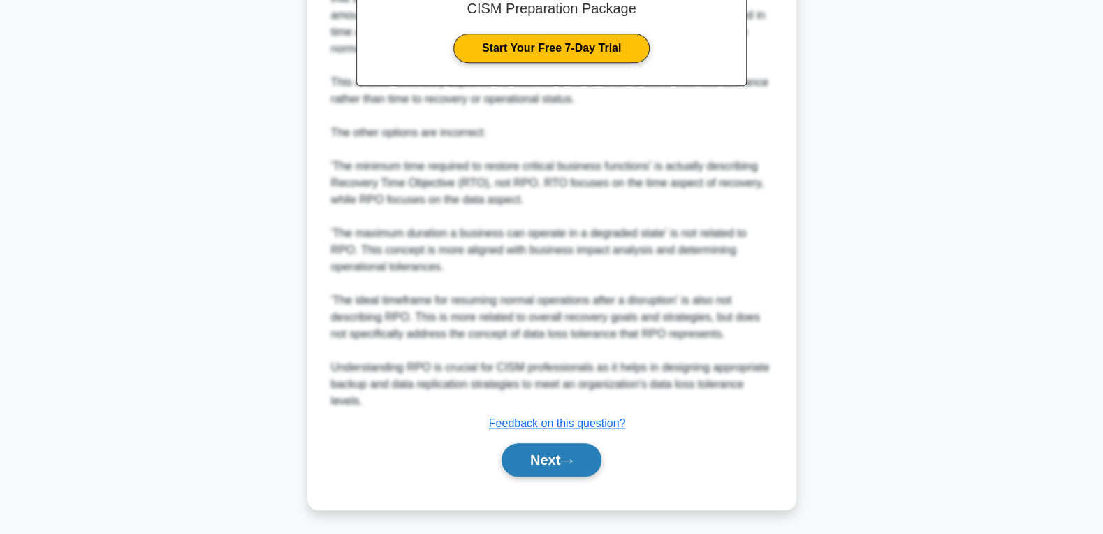
click at [538, 461] on button "Next" at bounding box center [551, 460] width 100 height 34
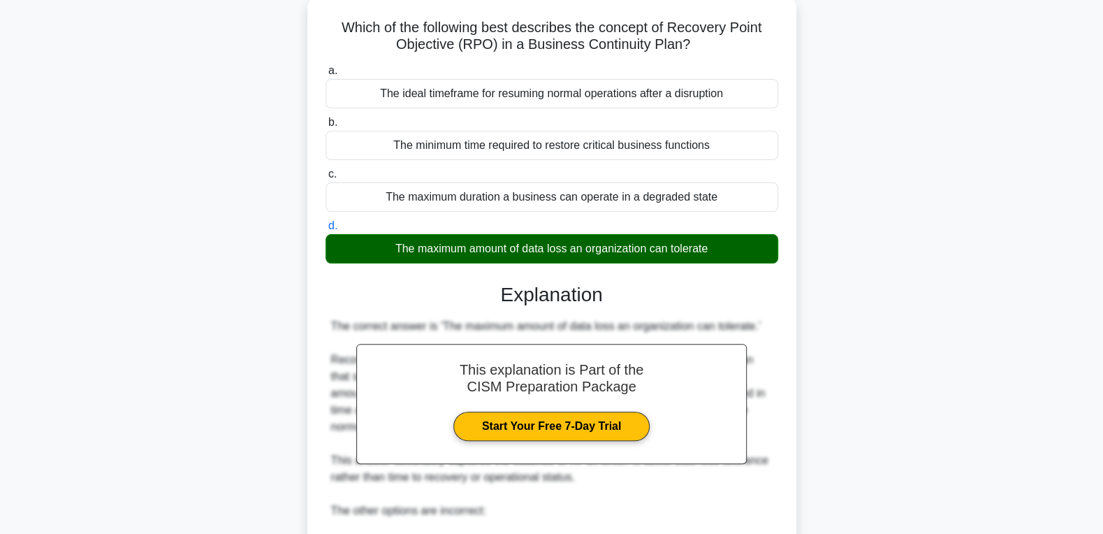
scroll to position [0, 0]
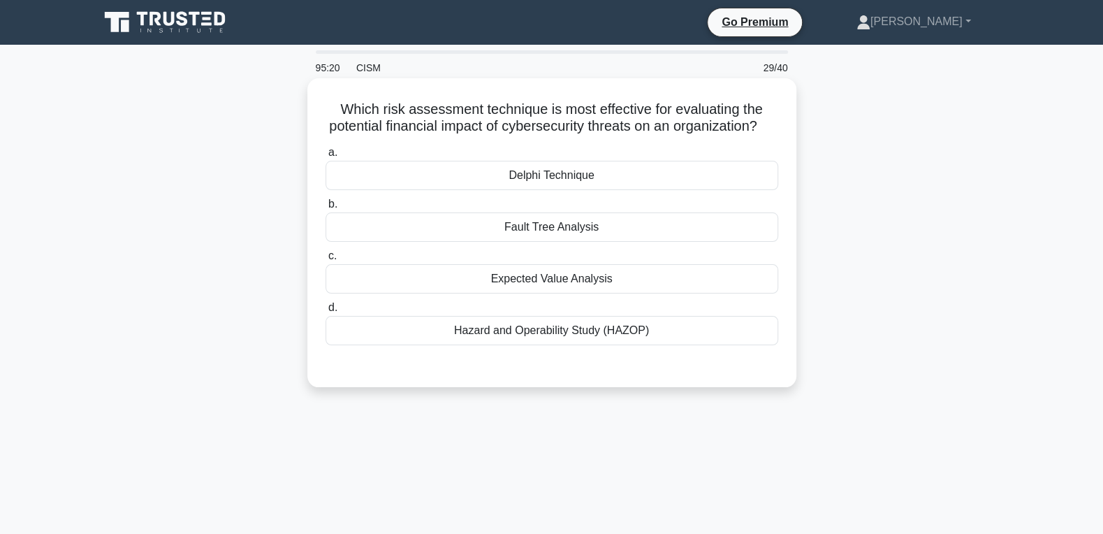
click at [557, 281] on div "Expected Value Analysis" at bounding box center [551, 278] width 453 height 29
click at [325, 260] on input "c. Expected Value Analysis" at bounding box center [325, 255] width 0 height 9
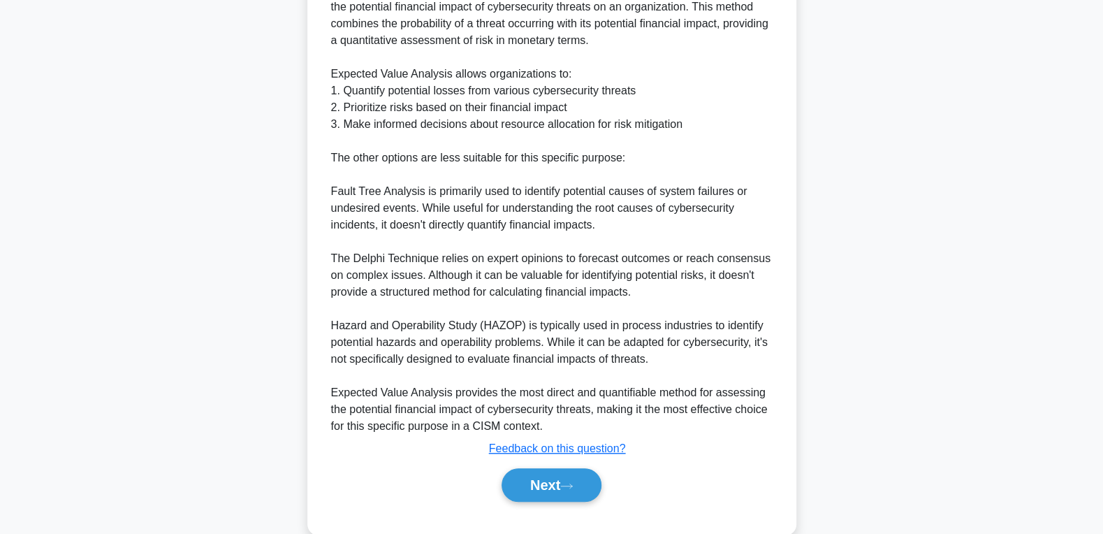
scroll to position [443, 0]
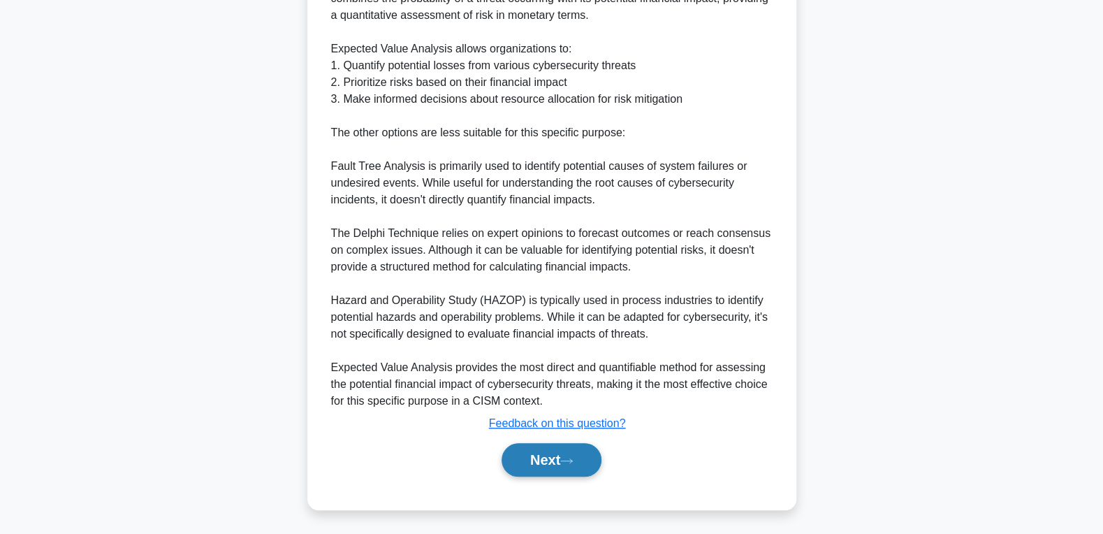
click at [554, 461] on button "Next" at bounding box center [551, 460] width 100 height 34
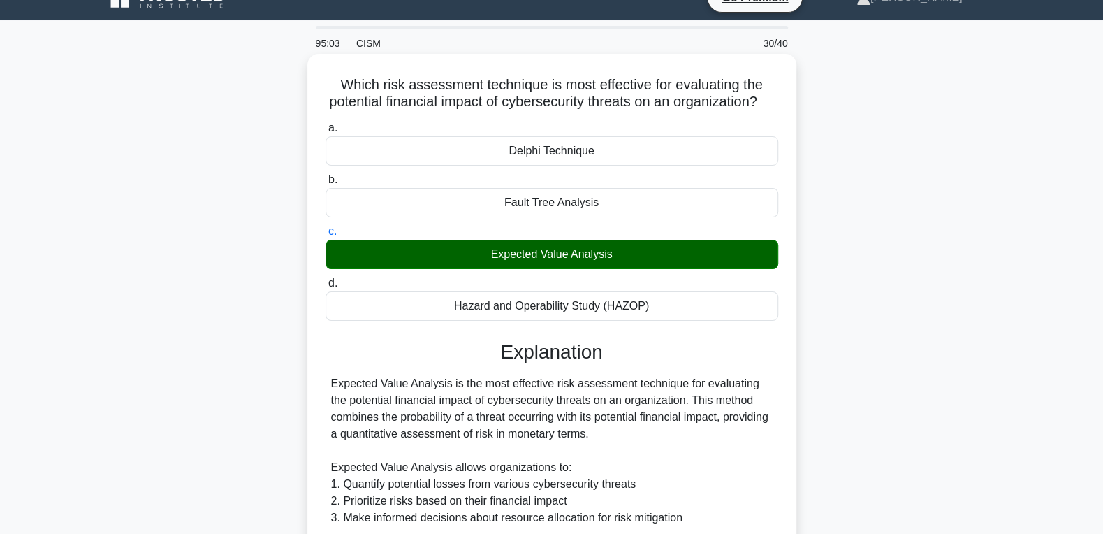
scroll to position [0, 0]
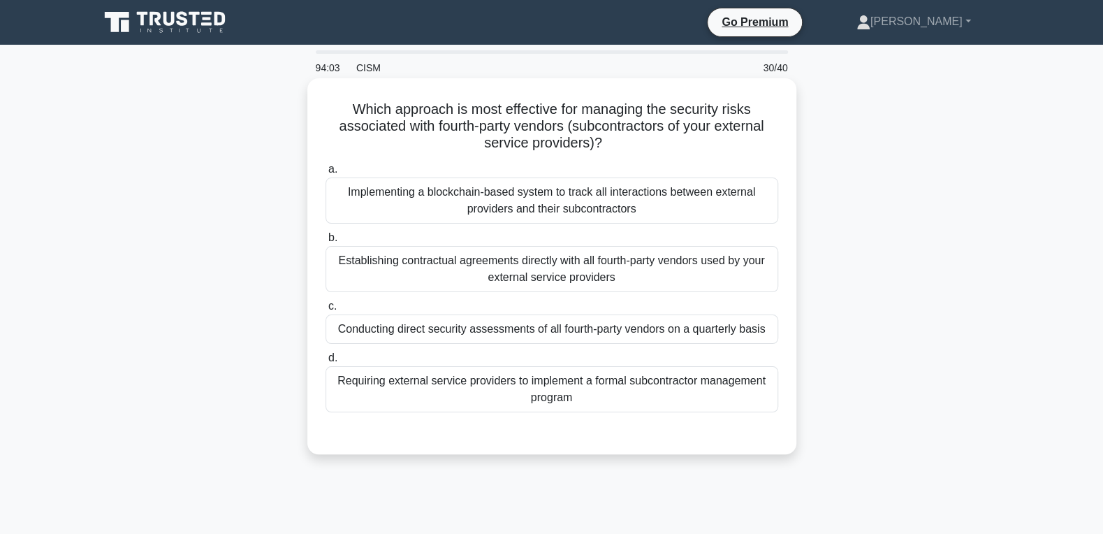
click at [397, 381] on div "Requiring external service providers to implement a formal subcontractor manage…" at bounding box center [551, 389] width 453 height 46
click at [325, 362] on input "d. Requiring external service providers to implement a formal subcontractor man…" at bounding box center [325, 357] width 0 height 9
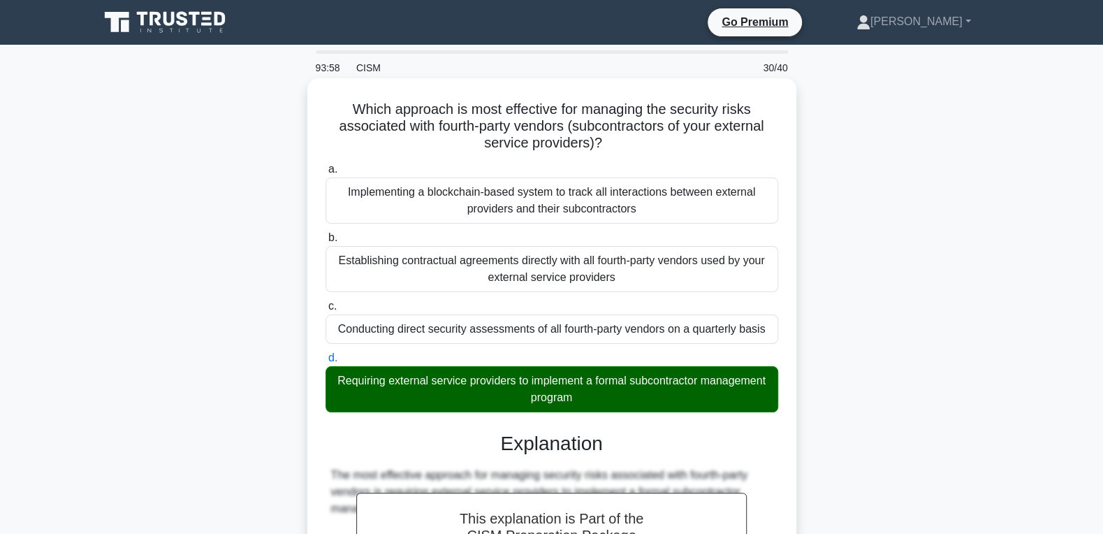
scroll to position [524, 0]
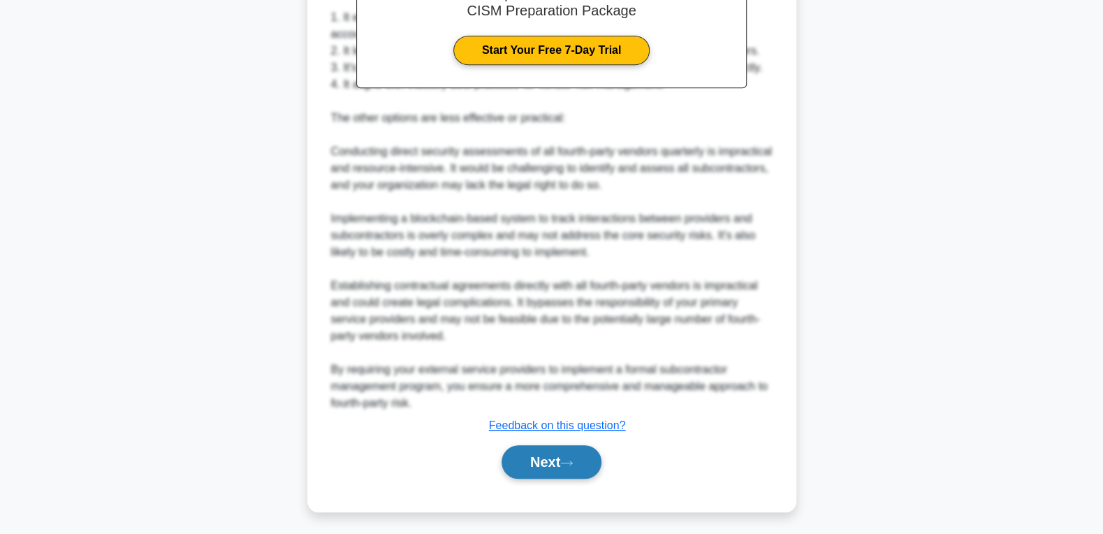
click at [544, 461] on button "Next" at bounding box center [551, 462] width 100 height 34
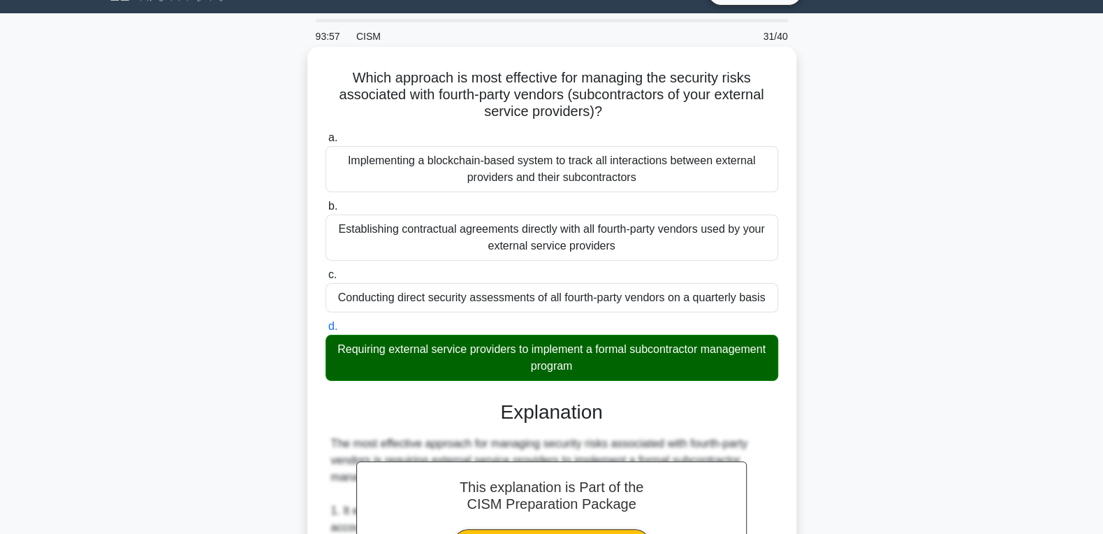
scroll to position [0, 0]
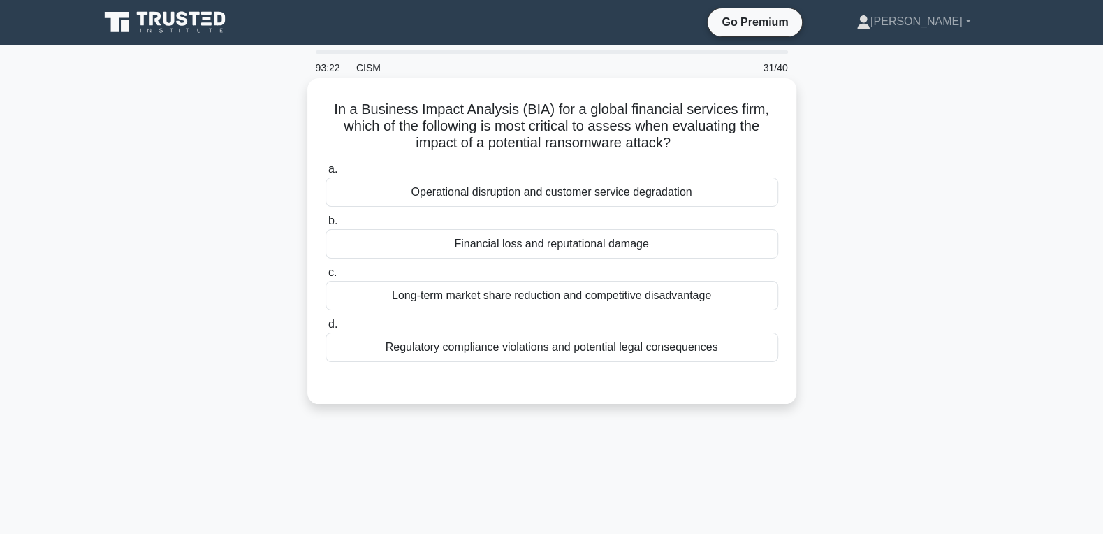
click at [517, 203] on div "Operational disruption and customer service degradation" at bounding box center [551, 191] width 453 height 29
click at [325, 174] on input "a. Operational disruption and customer service degradation" at bounding box center [325, 169] width 0 height 9
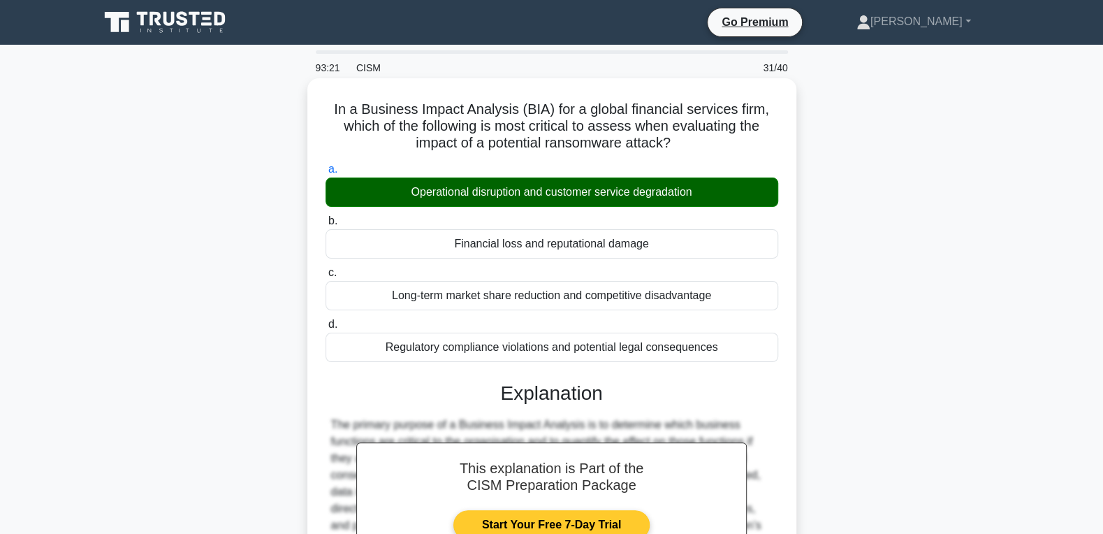
scroll to position [221, 0]
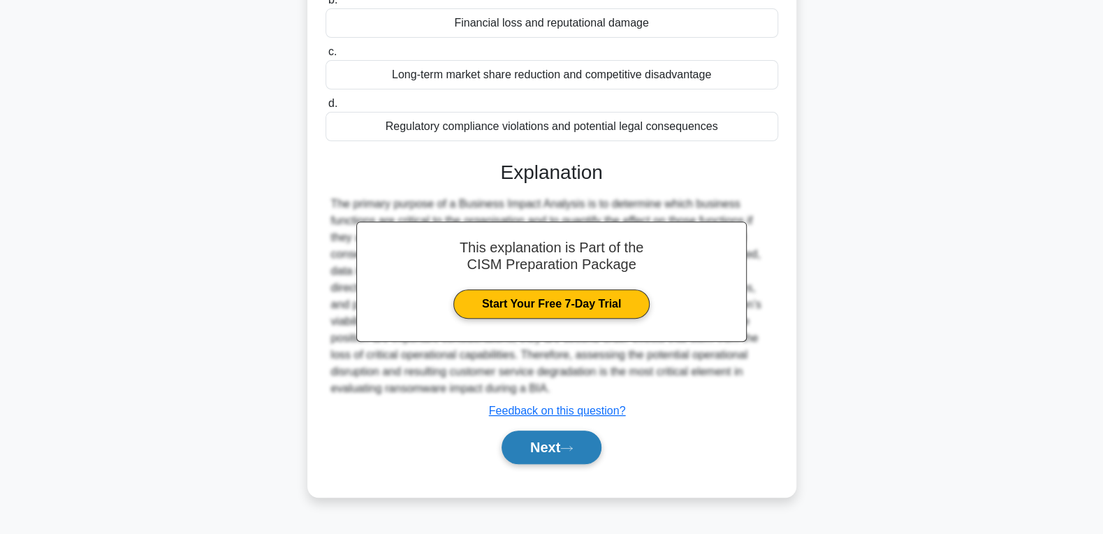
click at [515, 457] on button "Next" at bounding box center [551, 447] width 100 height 34
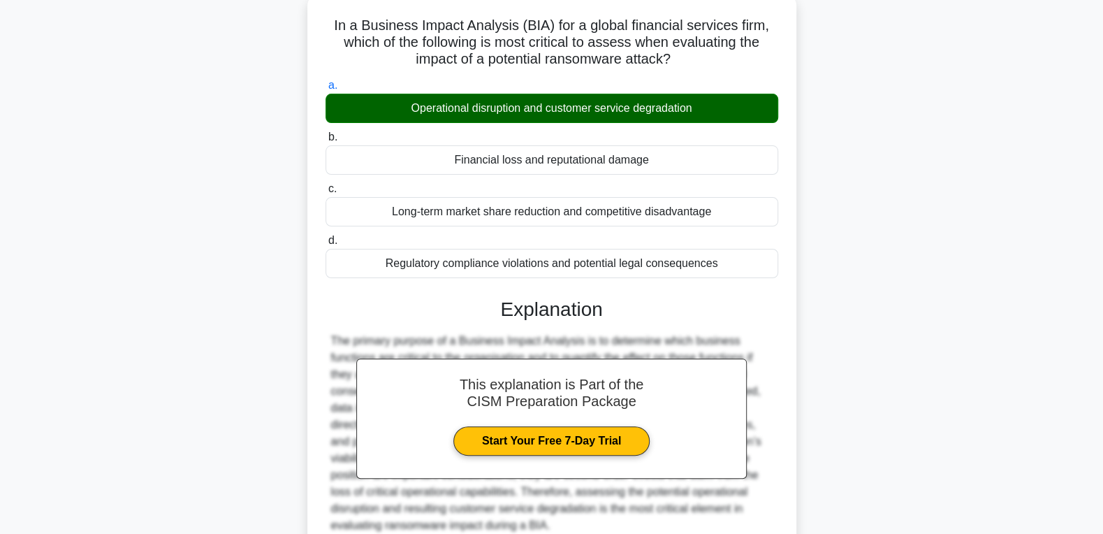
scroll to position [0, 0]
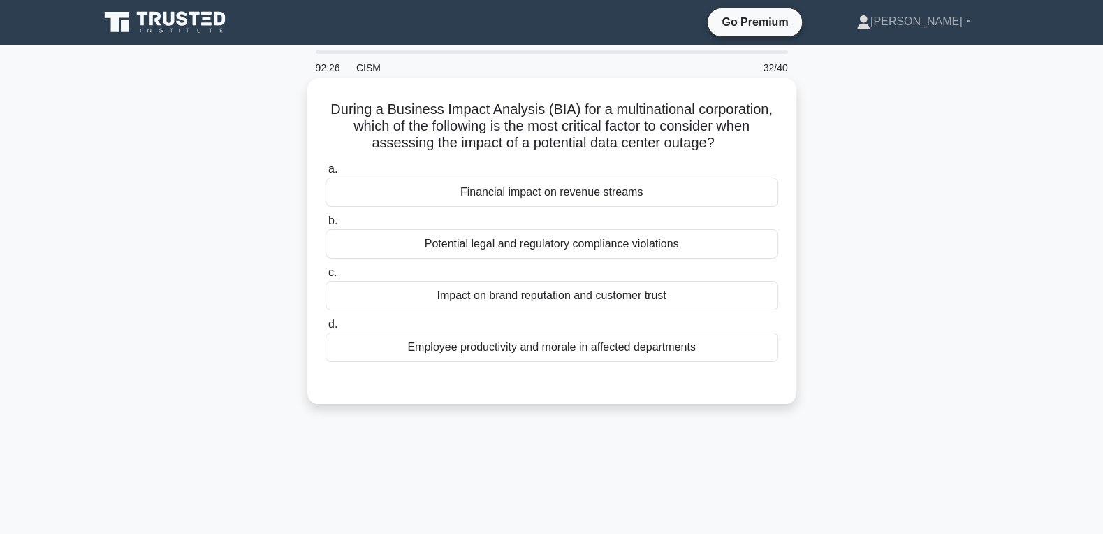
drag, startPoint x: 335, startPoint y: 110, endPoint x: 730, endPoint y: 344, distance: 459.7
click at [730, 344] on div "During a Business Impact Analysis (BIA) for a multinational corporation, which …" at bounding box center [552, 241] width 478 height 314
copy div "a. Financial impact on revenue streams b. Potential legal and regulatory compli…"
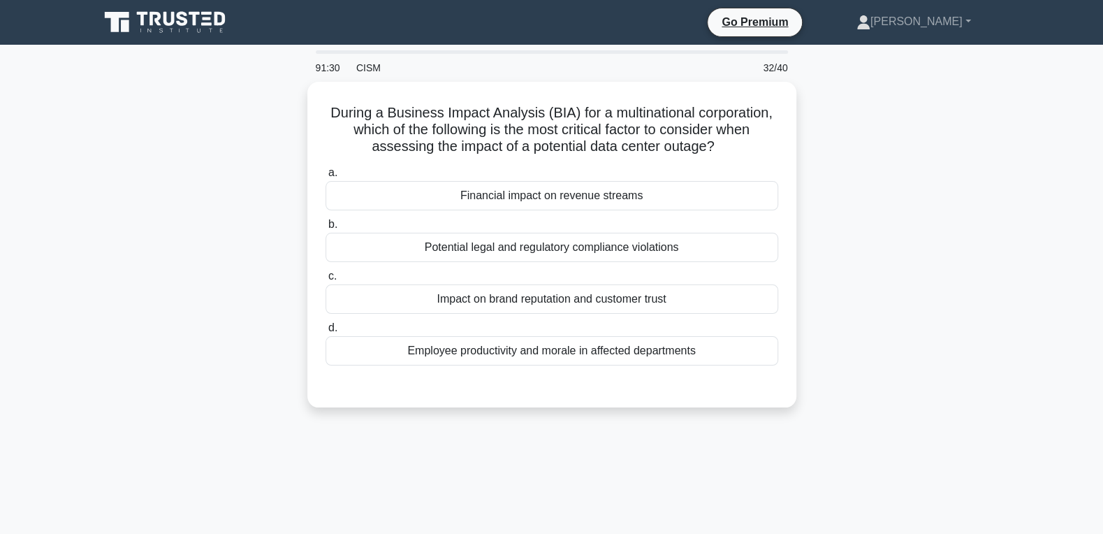
click at [182, 303] on div "During a Business Impact Analysis (BIA) for a multinational corporation, which …" at bounding box center [552, 253] width 922 height 342
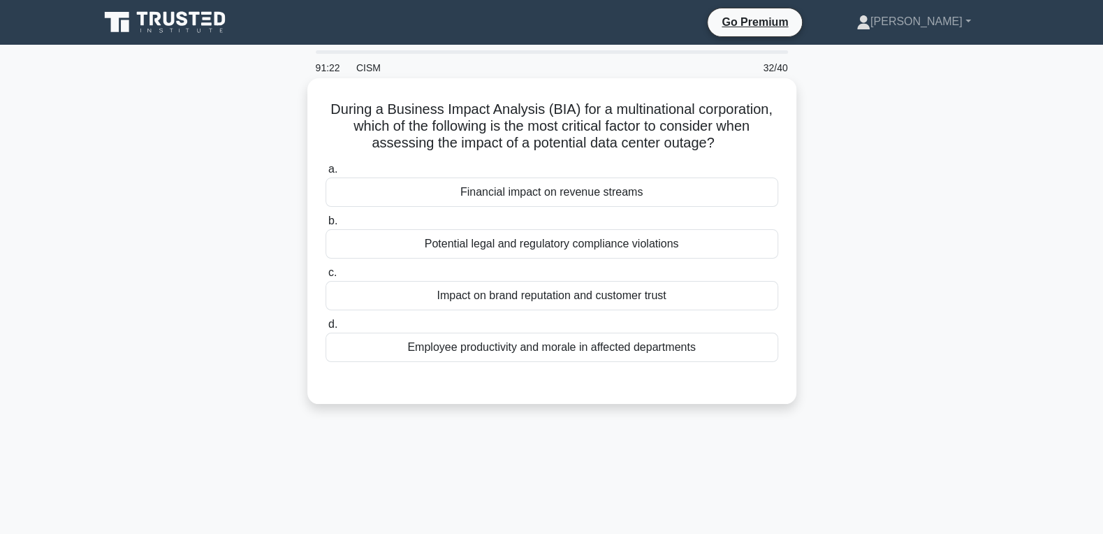
click at [589, 243] on div "Potential legal and regulatory compliance violations" at bounding box center [551, 243] width 453 height 29
click at [325, 226] on input "b. Potential legal and regulatory compliance violations" at bounding box center [325, 220] width 0 height 9
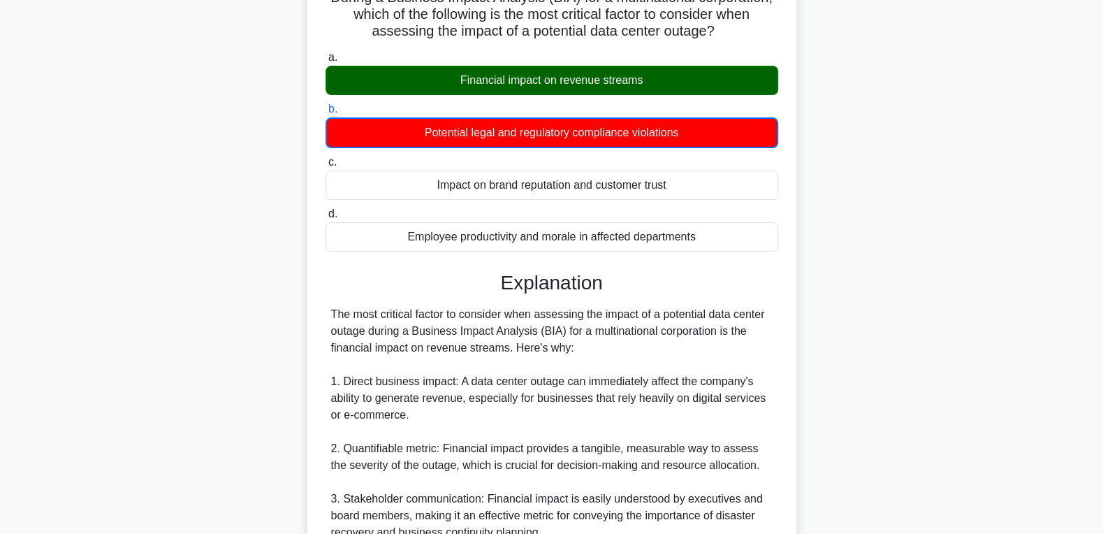
scroll to position [561, 0]
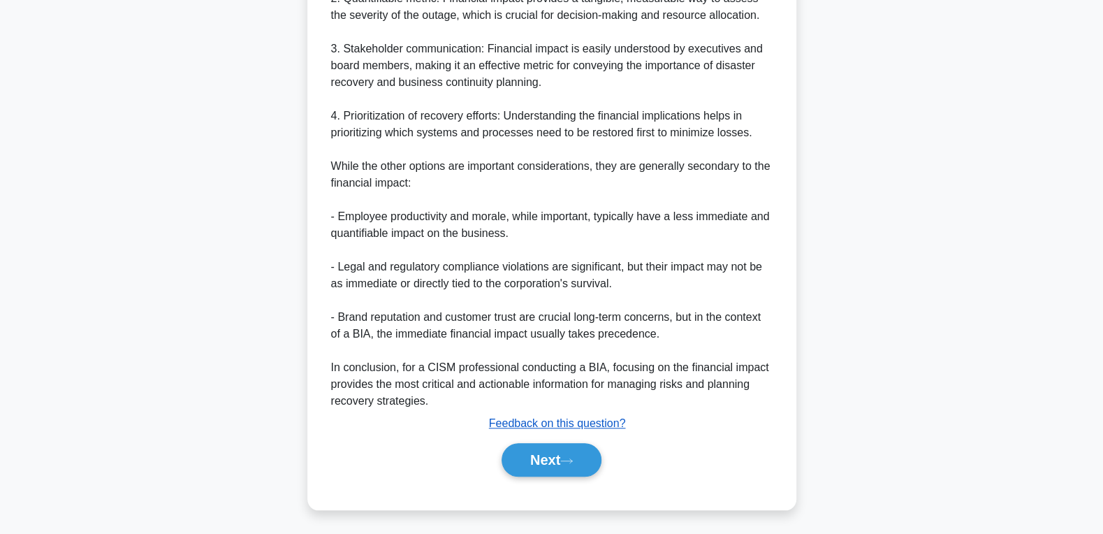
click at [541, 418] on u "Feedback on this question?" at bounding box center [557, 423] width 137 height 12
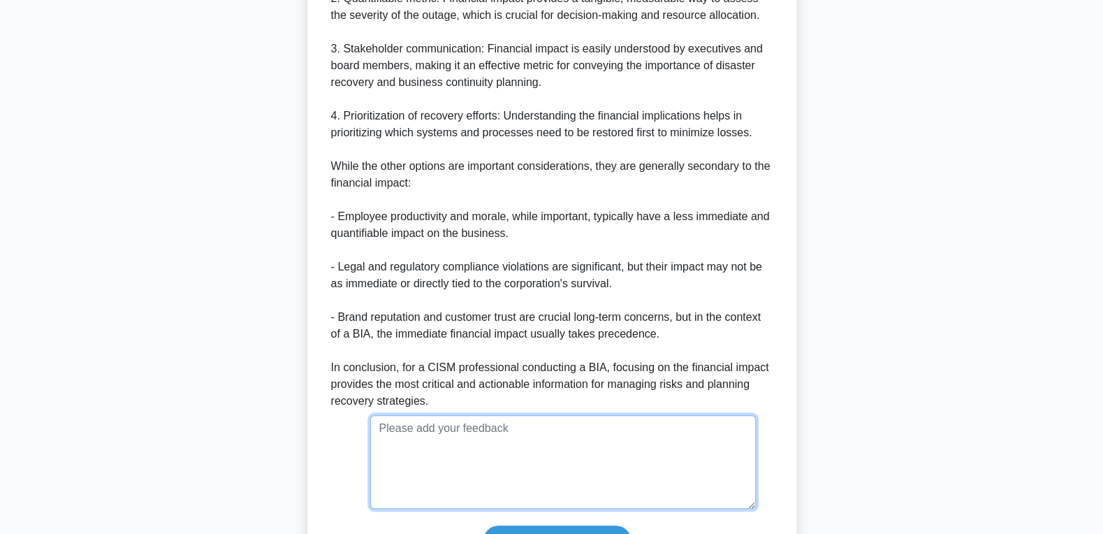
click at [520, 431] on textarea at bounding box center [562, 462] width 385 height 94
paste textarea "Potential legal and regulatory compliance violations Here's why: The Core Purpo…"
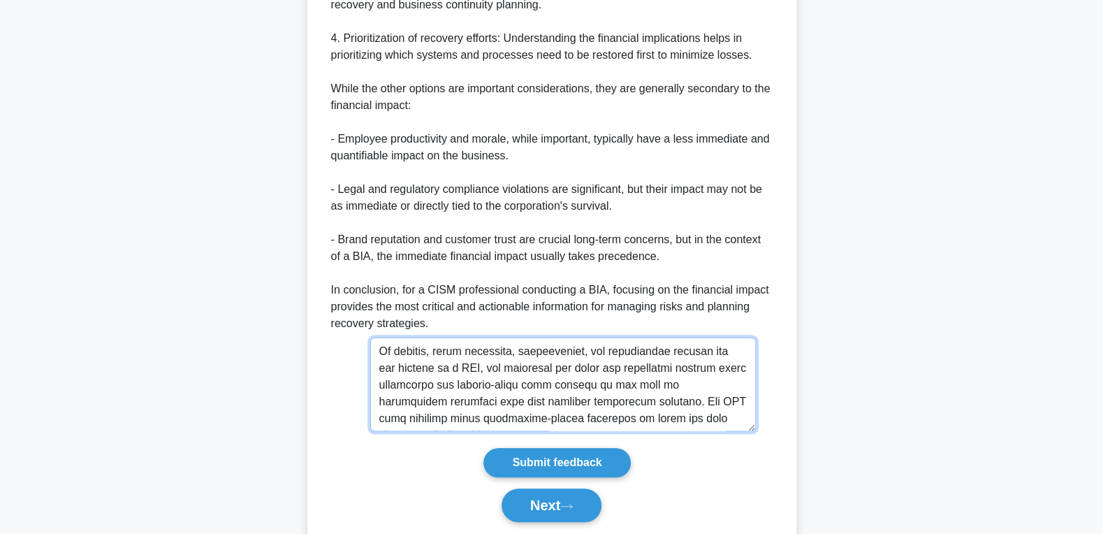
scroll to position [684, 0]
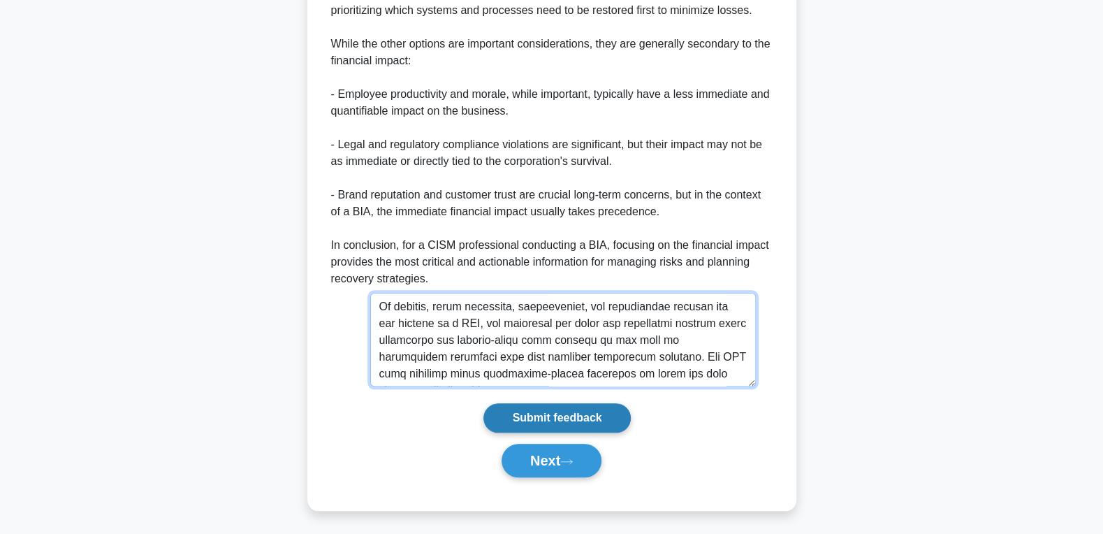
type textarea "Potential legal and regulatory compliance violations Here's why: The Core Purpo…"
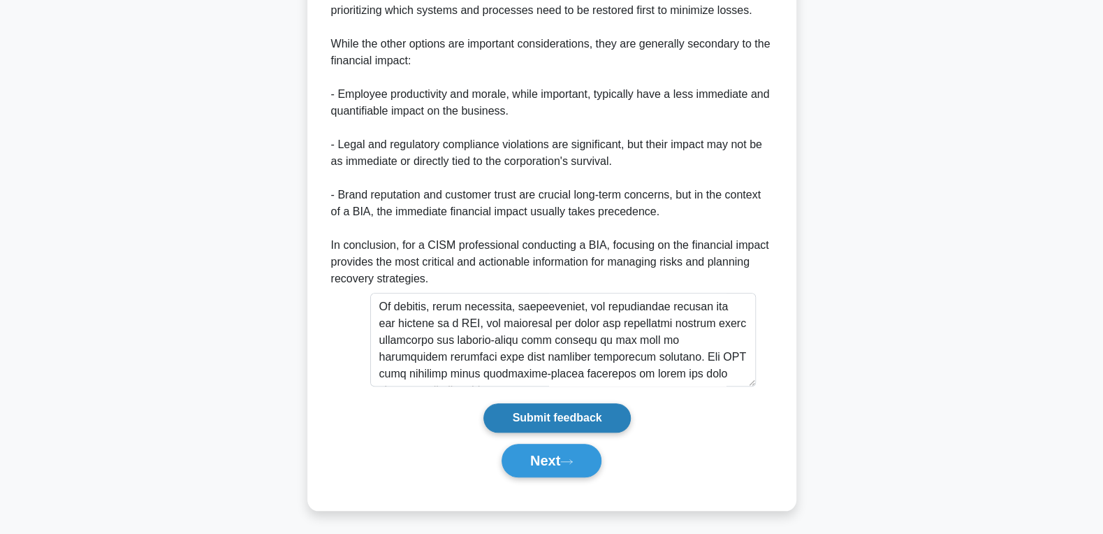
click at [558, 417] on input "Submit feedback" at bounding box center [556, 417] width 147 height 29
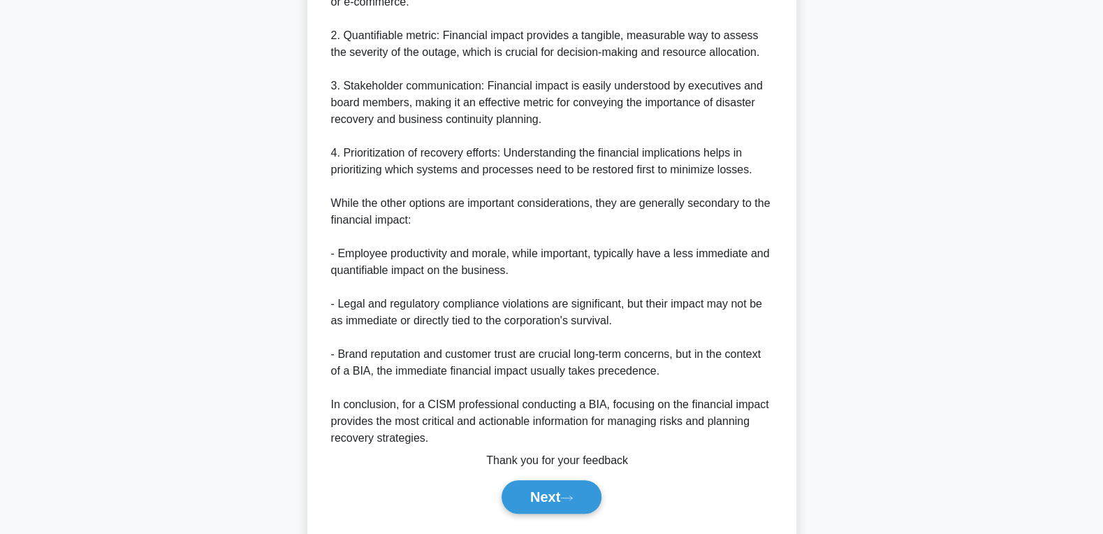
scroll to position [561, 0]
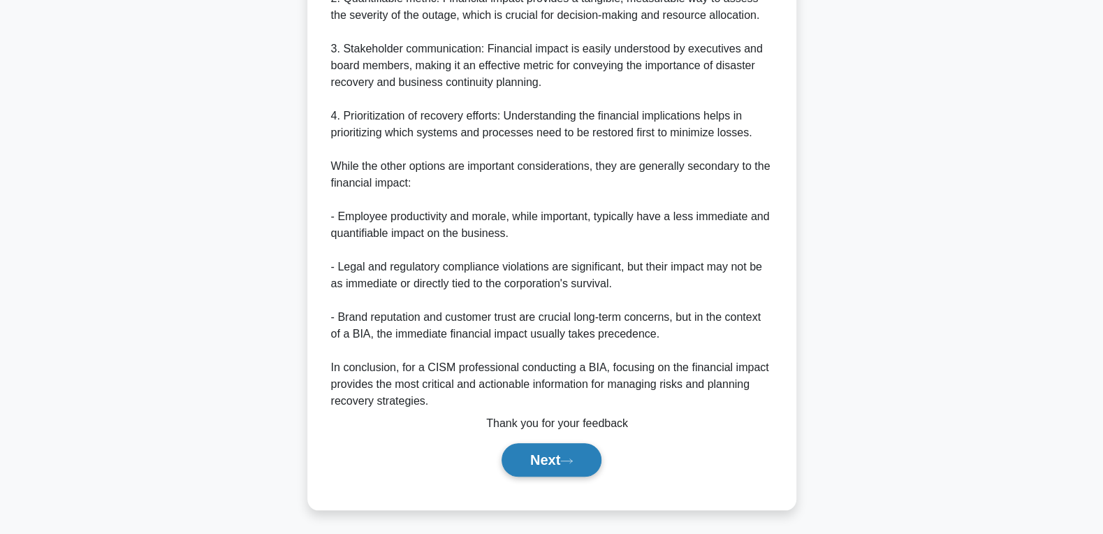
click at [550, 461] on button "Next" at bounding box center [551, 460] width 100 height 34
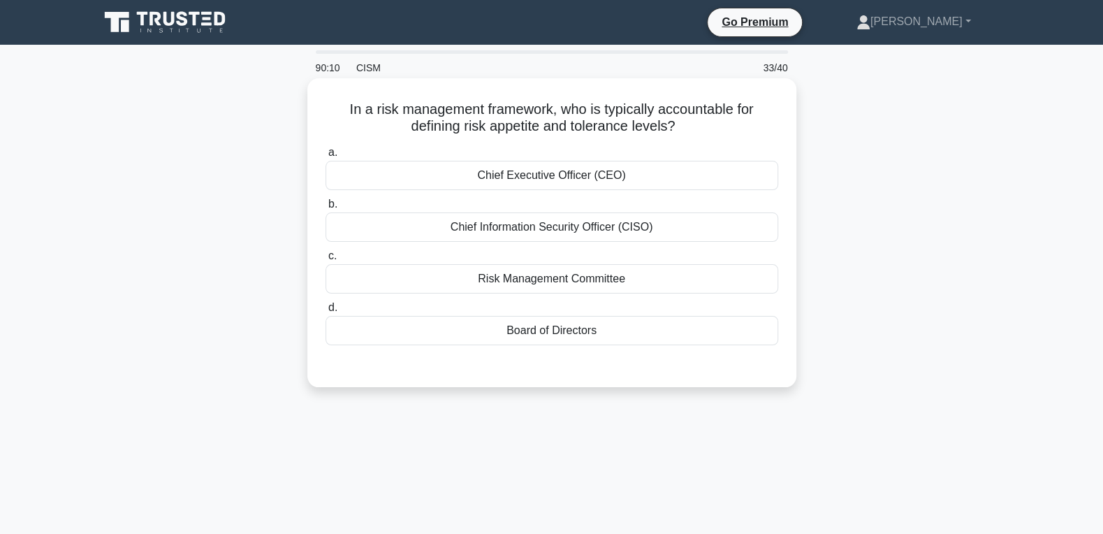
click at [542, 166] on div "Chief Executive Officer (CEO)" at bounding box center [551, 175] width 453 height 29
click at [325, 157] on input "a. Chief Executive Officer (CEO)" at bounding box center [325, 152] width 0 height 9
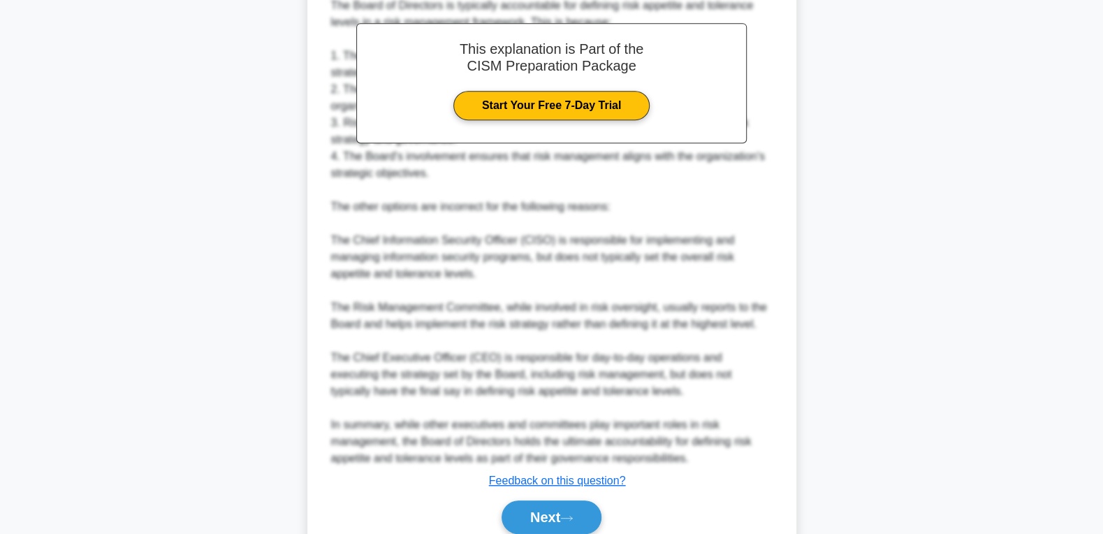
scroll to position [462, 0]
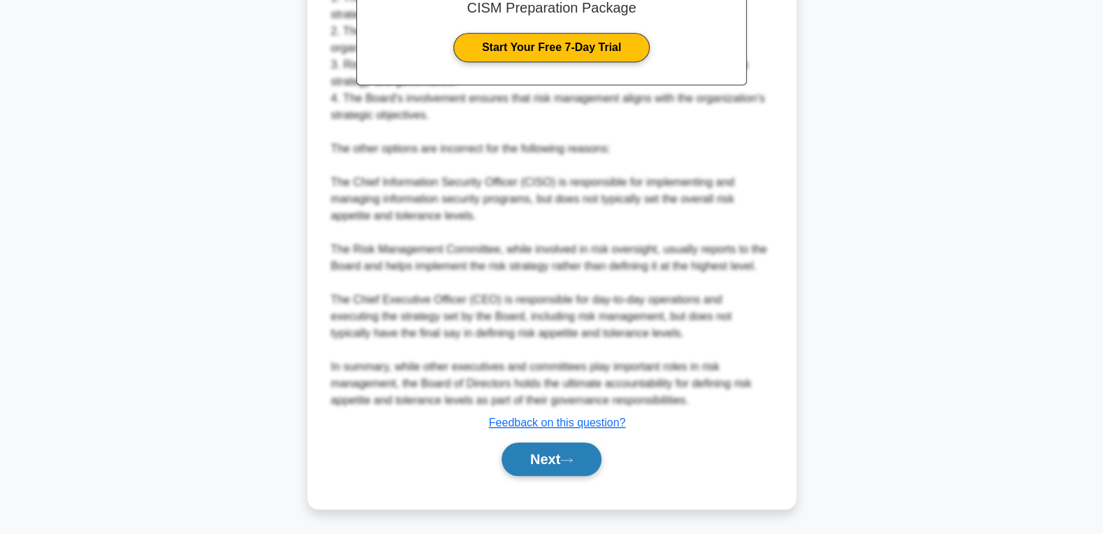
click at [548, 461] on button "Next" at bounding box center [551, 459] width 100 height 34
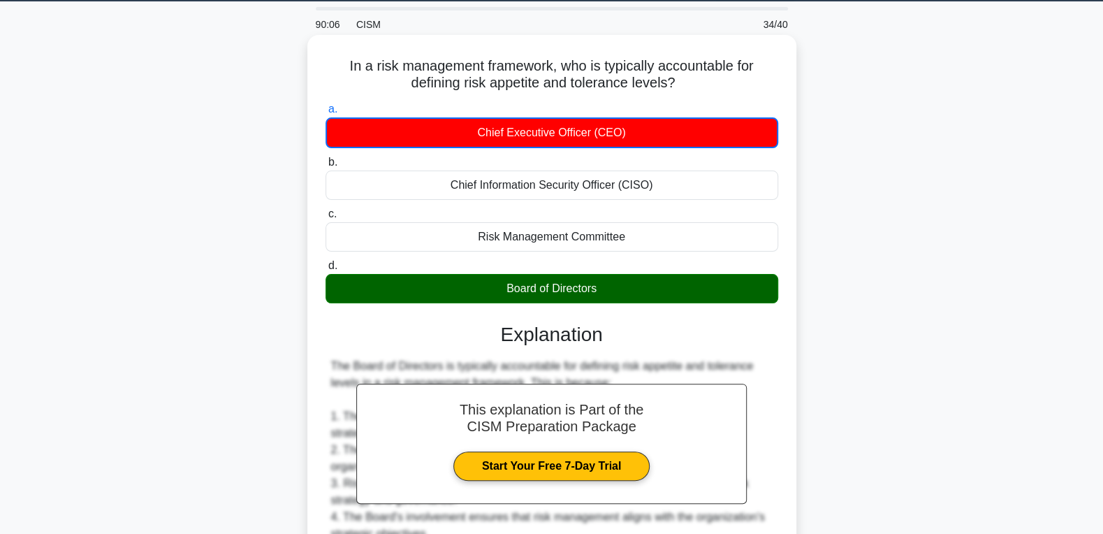
scroll to position [0, 0]
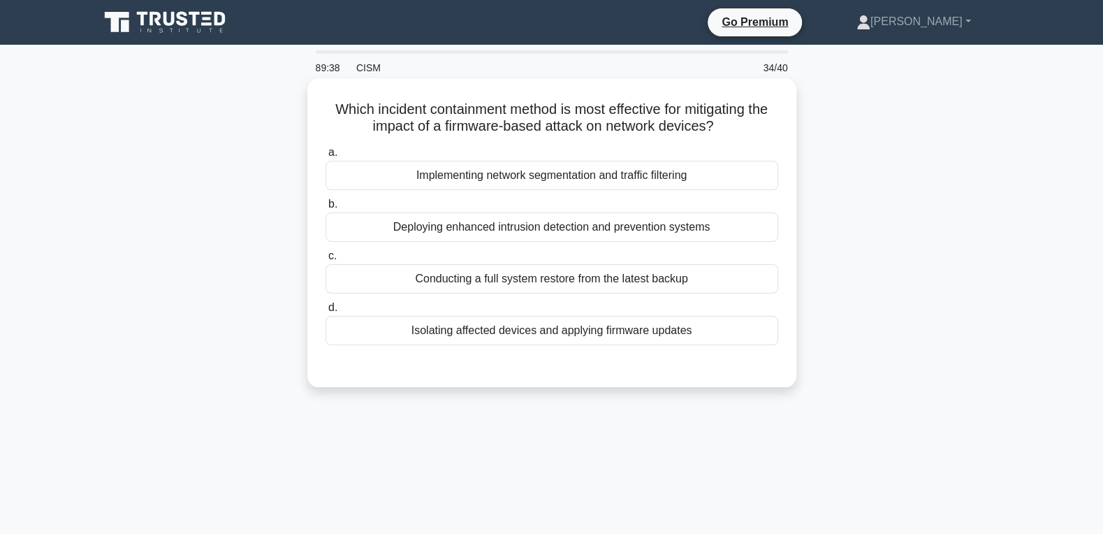
click at [489, 180] on div "Implementing network segmentation and traffic filtering" at bounding box center [551, 175] width 453 height 29
click at [325, 157] on input "a. Implementing network segmentation and traffic filtering" at bounding box center [325, 152] width 0 height 9
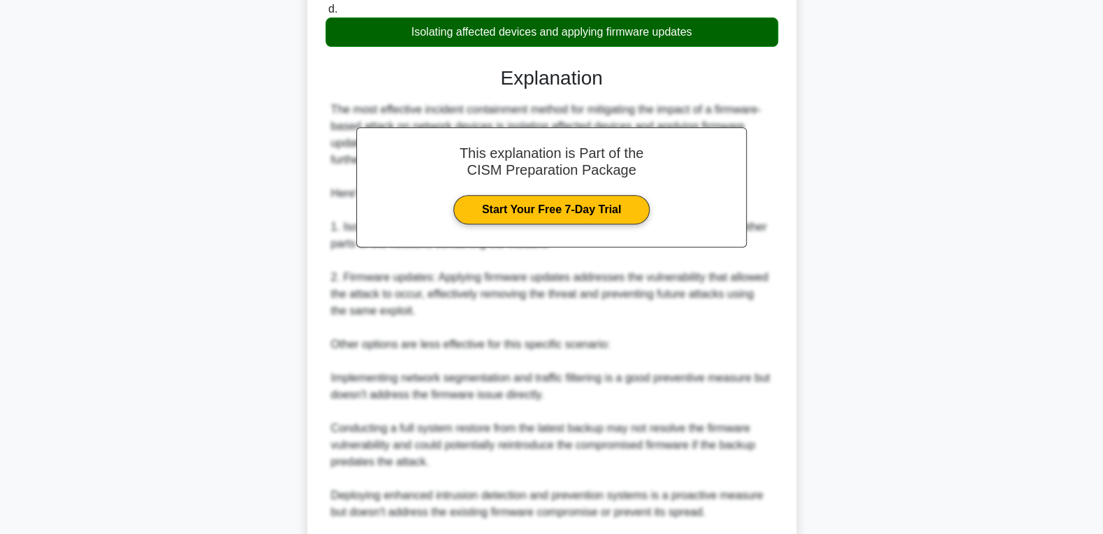
scroll to position [478, 0]
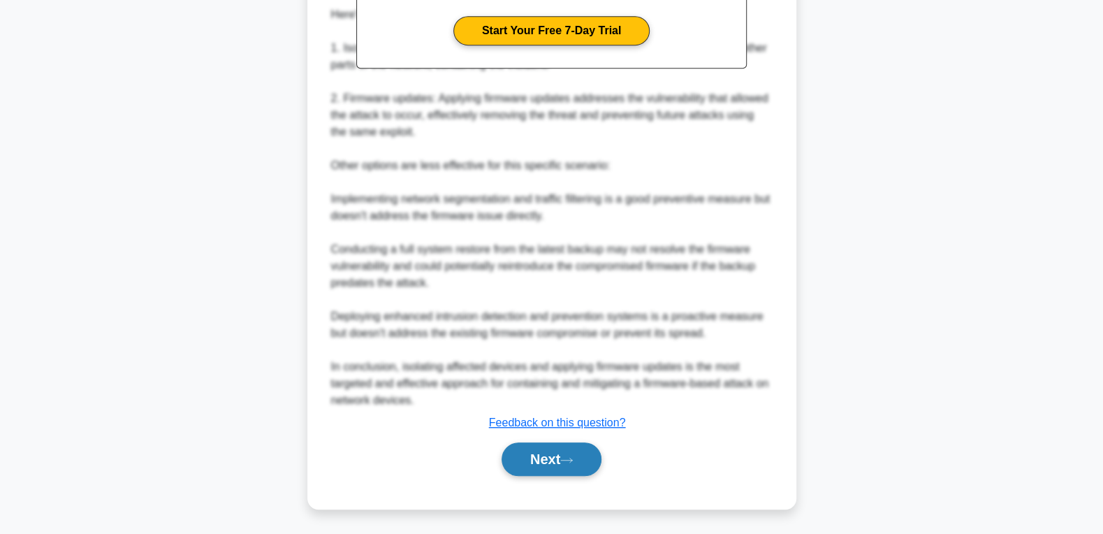
click at [548, 461] on button "Next" at bounding box center [551, 459] width 100 height 34
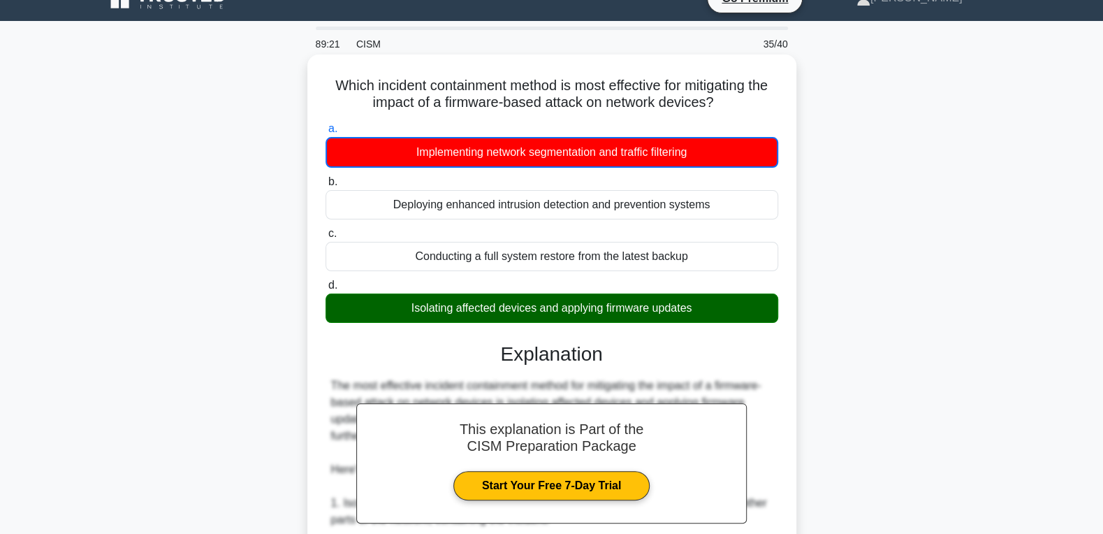
scroll to position [0, 0]
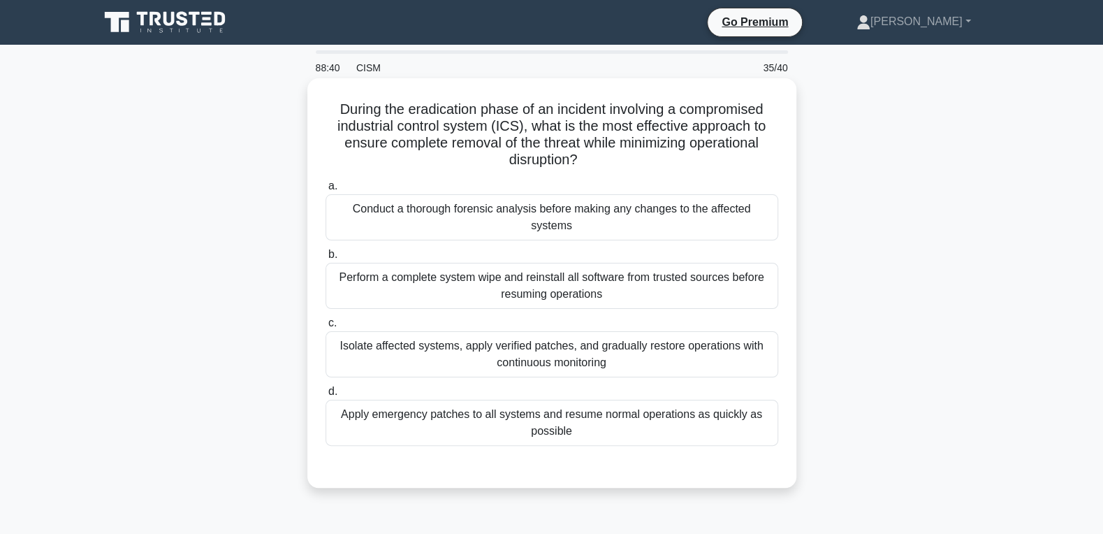
click at [450, 341] on div "Isolate affected systems, apply verified patches, and gradually restore operati…" at bounding box center [551, 354] width 453 height 46
click at [325, 328] on input "c. Isolate affected systems, apply verified patches, and gradually restore oper…" at bounding box center [325, 322] width 0 height 9
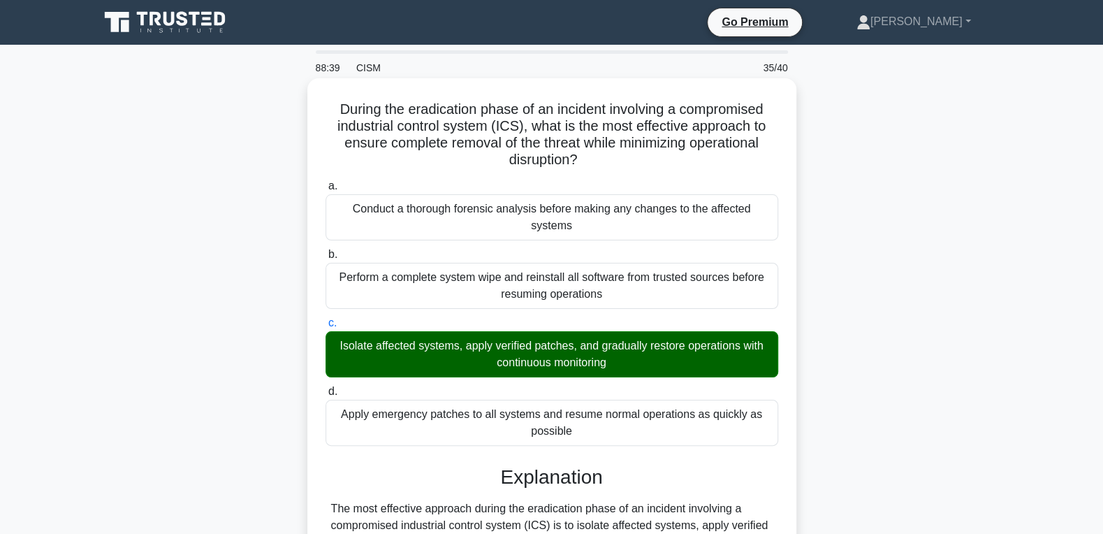
scroll to position [543, 0]
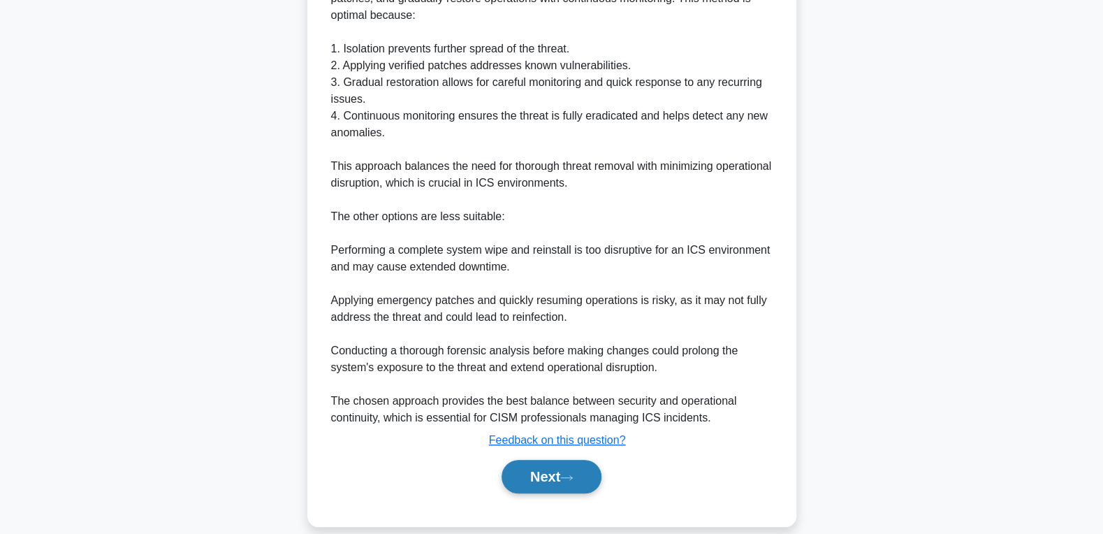
click at [536, 460] on button "Next" at bounding box center [551, 477] width 100 height 34
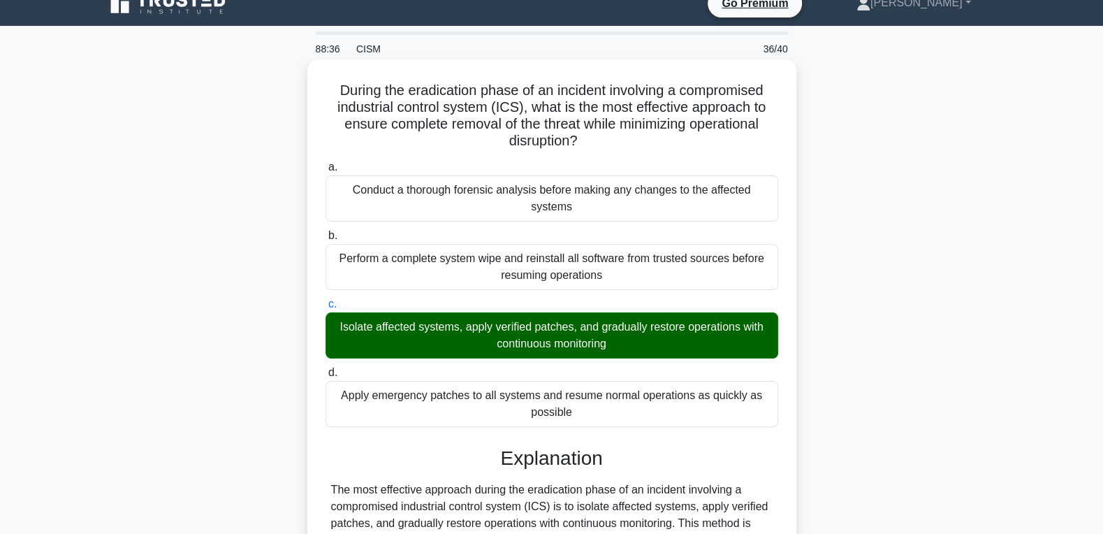
scroll to position [0, 0]
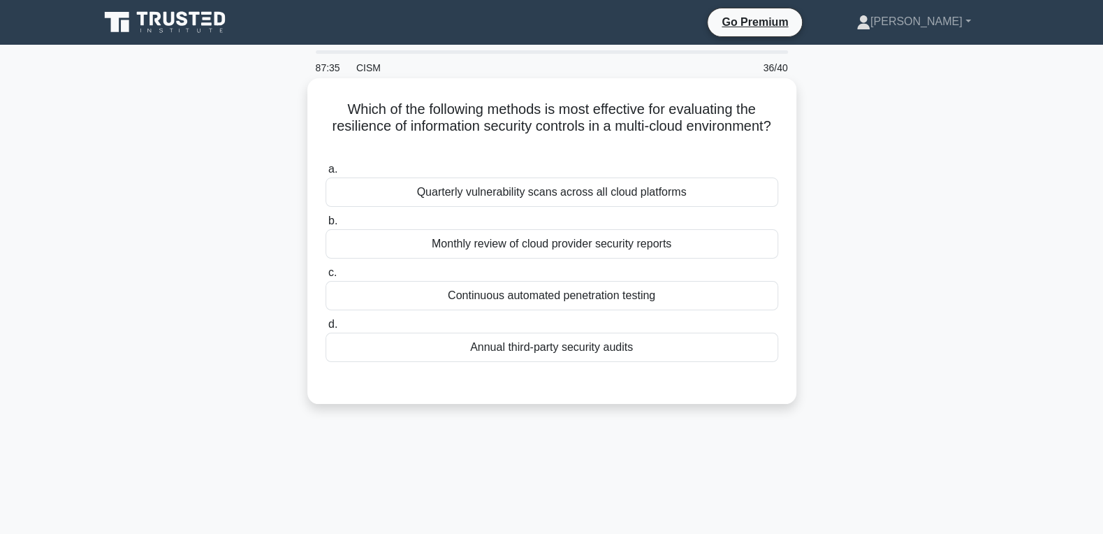
click at [624, 199] on div "Quarterly vulnerability scans across all cloud platforms" at bounding box center [551, 191] width 453 height 29
click at [325, 174] on input "a. Quarterly vulnerability scans across all cloud platforms" at bounding box center [325, 169] width 0 height 9
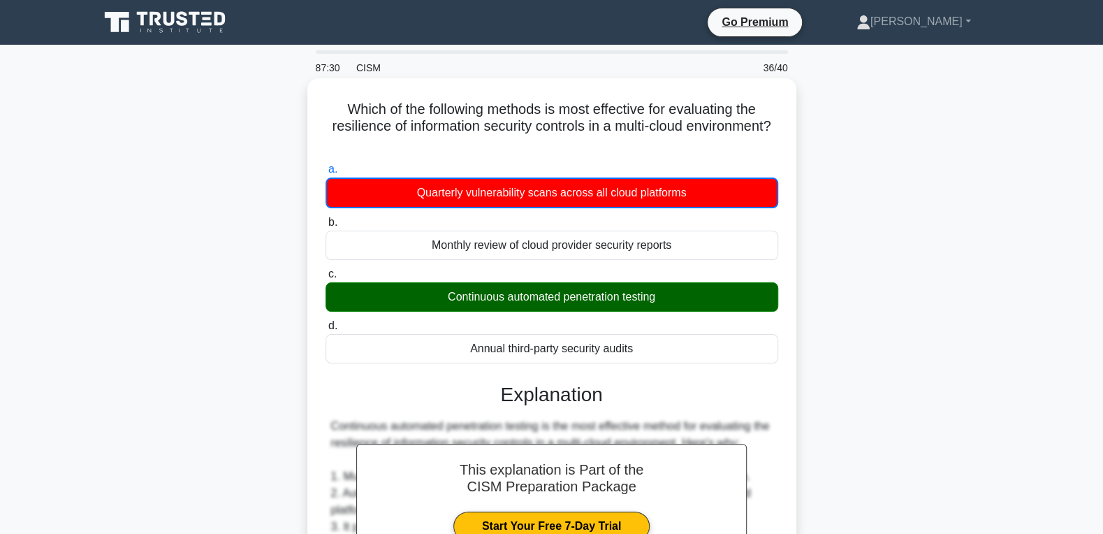
drag, startPoint x: 346, startPoint y: 109, endPoint x: 675, endPoint y: 343, distance: 403.1
click at [675, 343] on div "Which of the following methods is most effective for evaluating the resilience …" at bounding box center [552, 524] width 478 height 881
copy div "a. Quarterly vulnerability scans across all cloud platforms b. Monthly review o…"
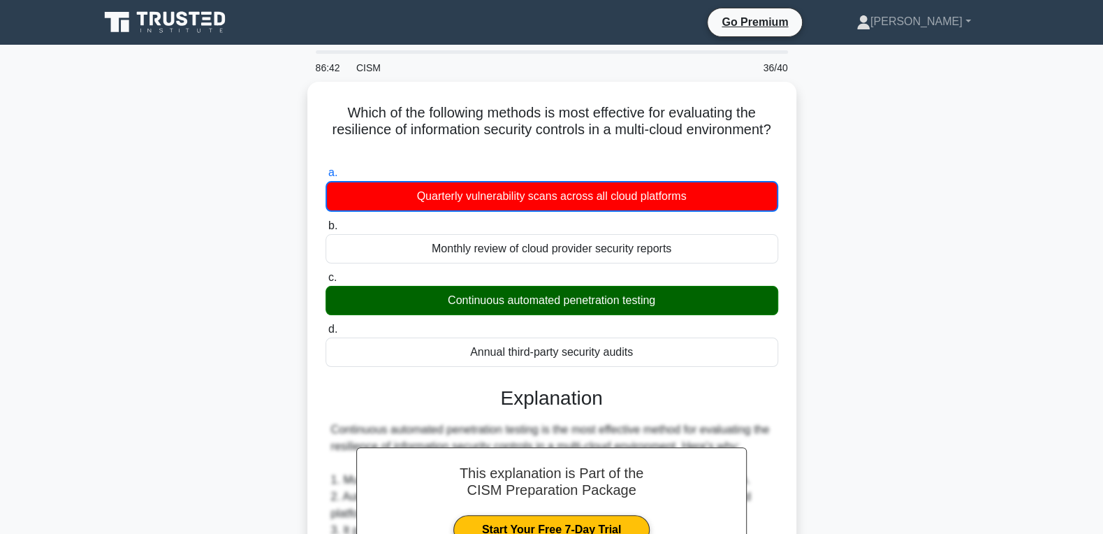
click at [883, 230] on div "Which of the following methods is most effective for evaluating the resilience …" at bounding box center [552, 536] width 922 height 909
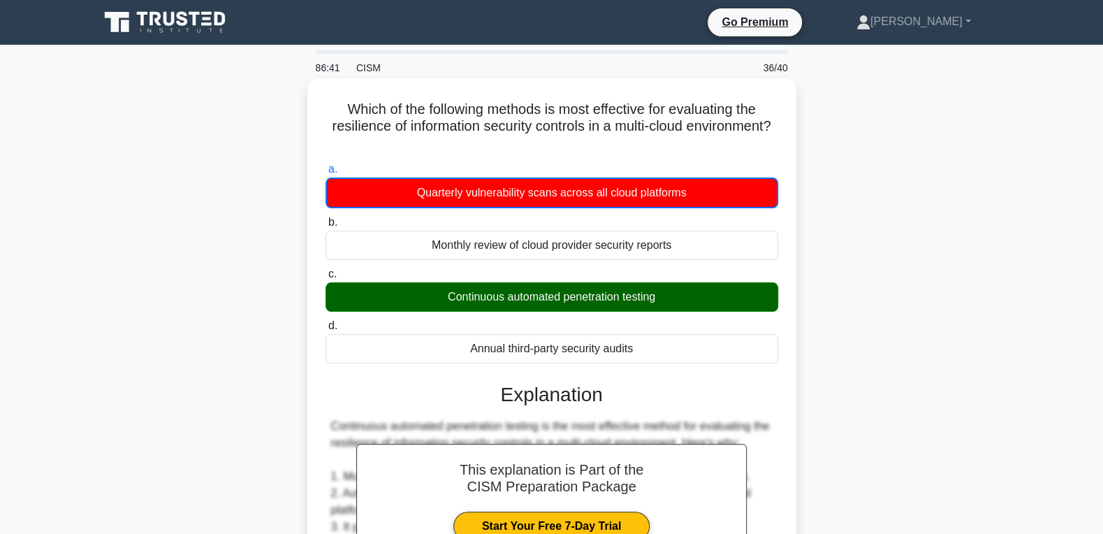
scroll to position [462, 0]
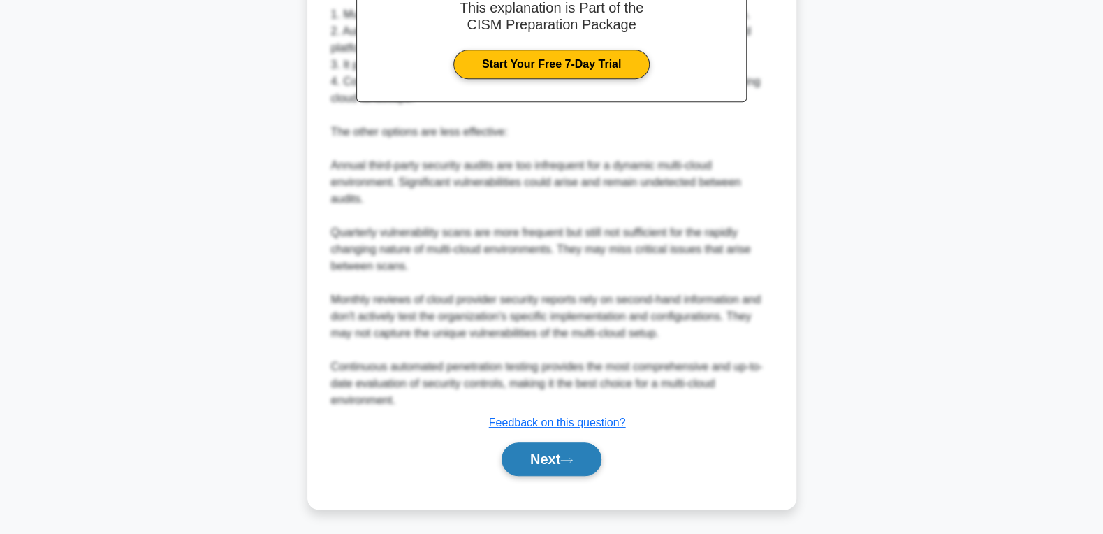
click at [514, 455] on button "Next" at bounding box center [551, 459] width 100 height 34
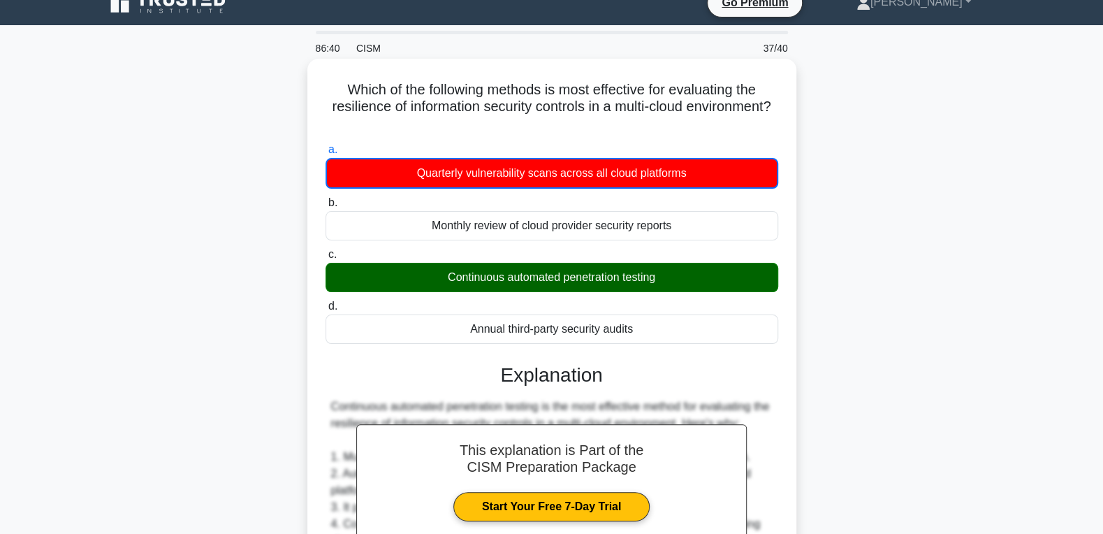
scroll to position [0, 0]
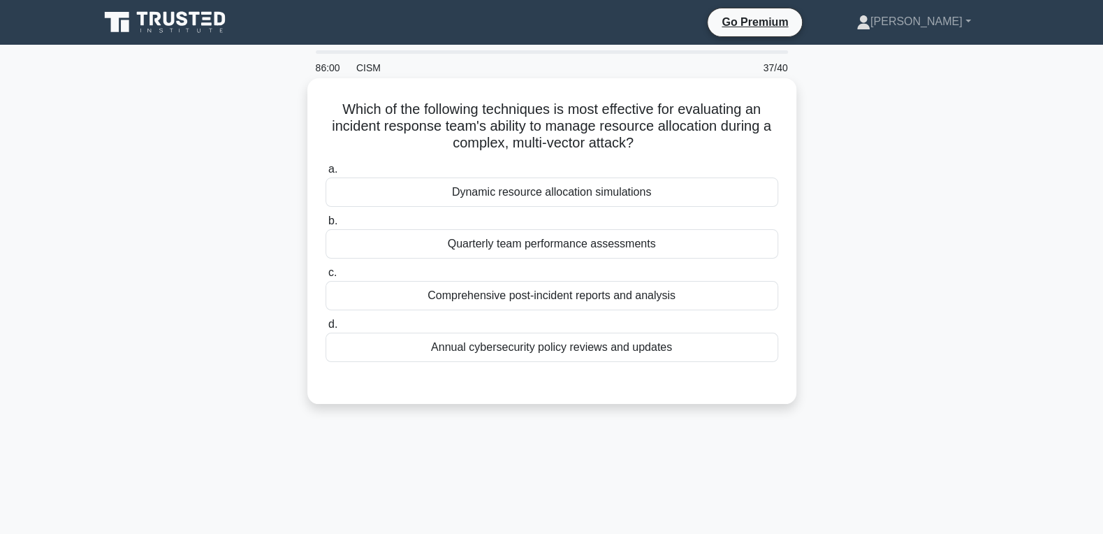
click at [613, 190] on div "Dynamic resource allocation simulations" at bounding box center [551, 191] width 453 height 29
click at [325, 174] on input "a. Dynamic resource allocation simulations" at bounding box center [325, 169] width 0 height 9
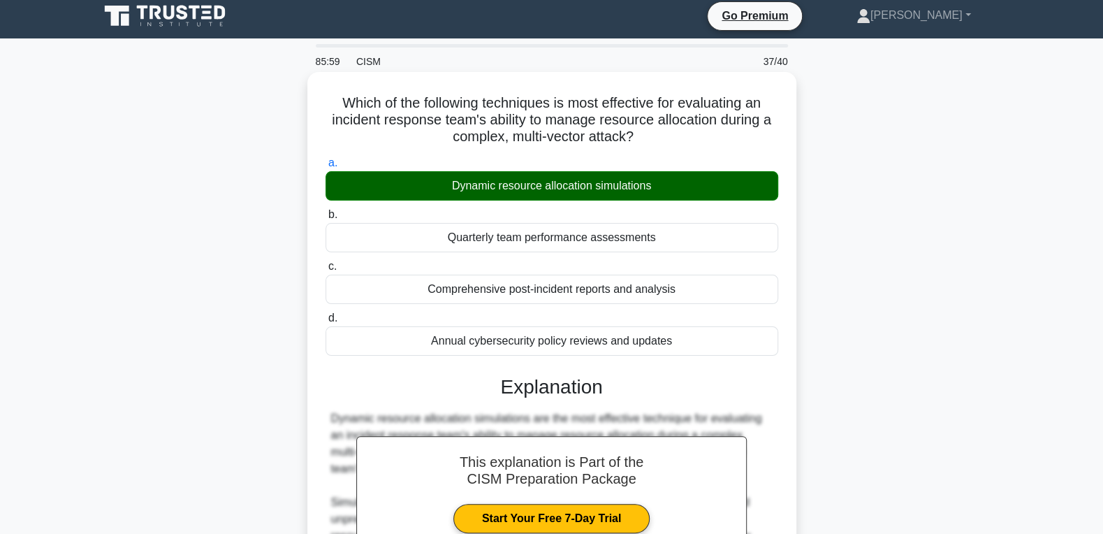
scroll to position [374, 0]
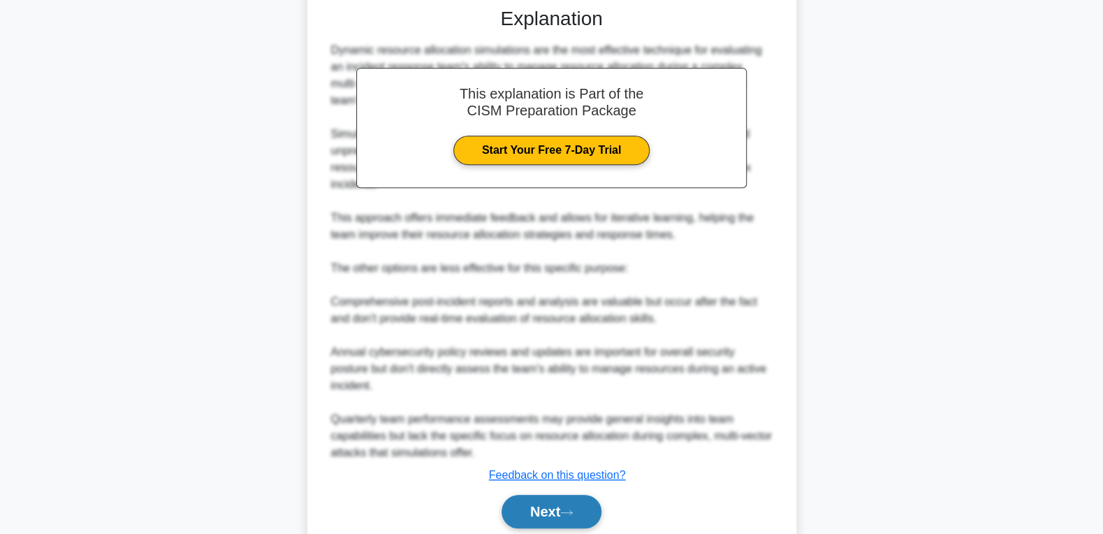
click at [544, 461] on button "Next" at bounding box center [551, 511] width 100 height 34
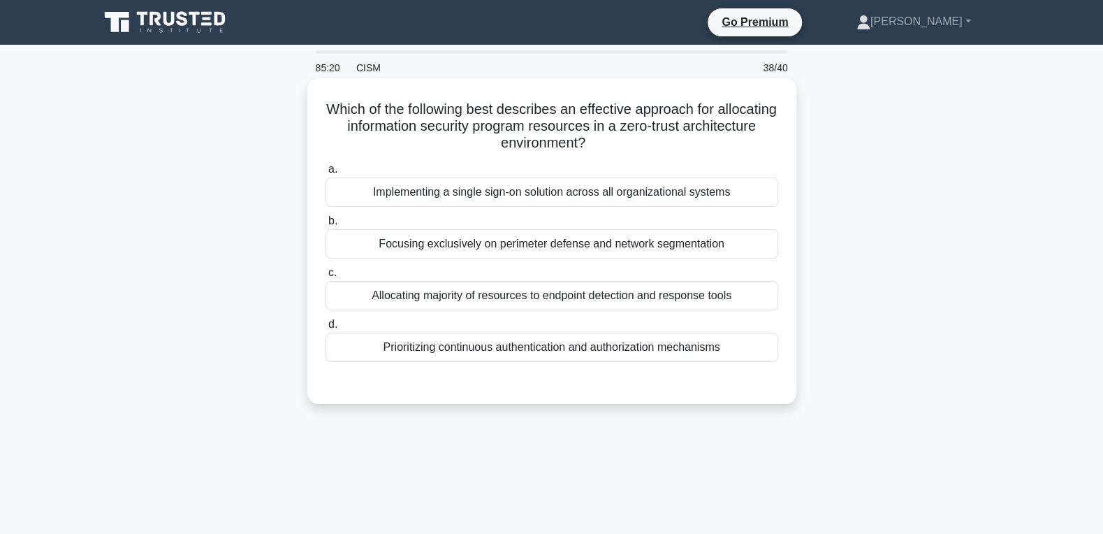
drag, startPoint x: 328, startPoint y: 105, endPoint x: 749, endPoint y: 342, distance: 483.4
click at [749, 342] on div "Which of the following best describes an effective approach for allocating info…" at bounding box center [552, 241] width 478 height 314
copy div "a. Implementing a single sign-on solution across all organizational systems b. …"
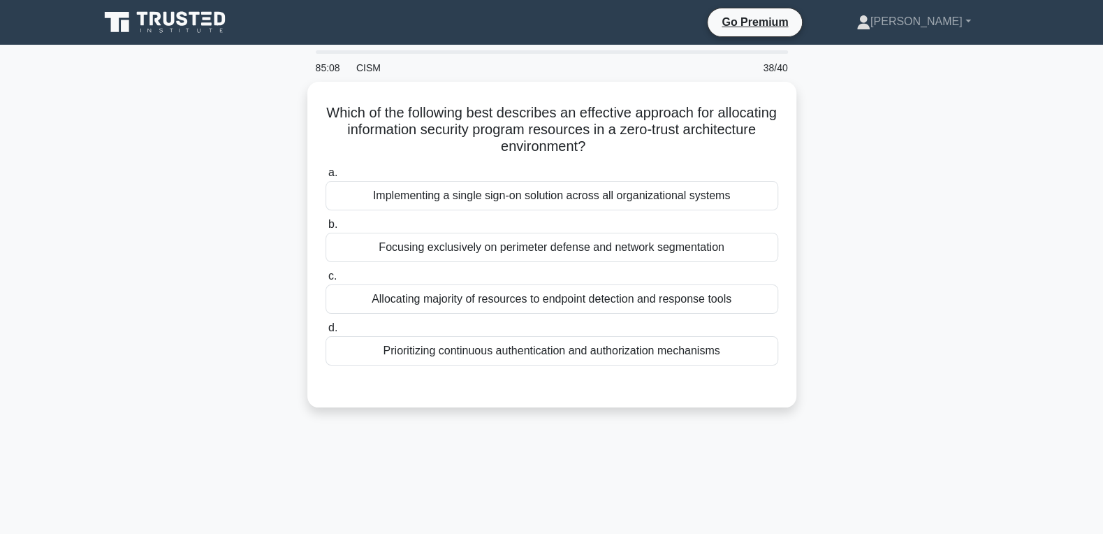
click at [821, 311] on div "Which of the following best describes an effective approach for allocating info…" at bounding box center [552, 253] width 922 height 342
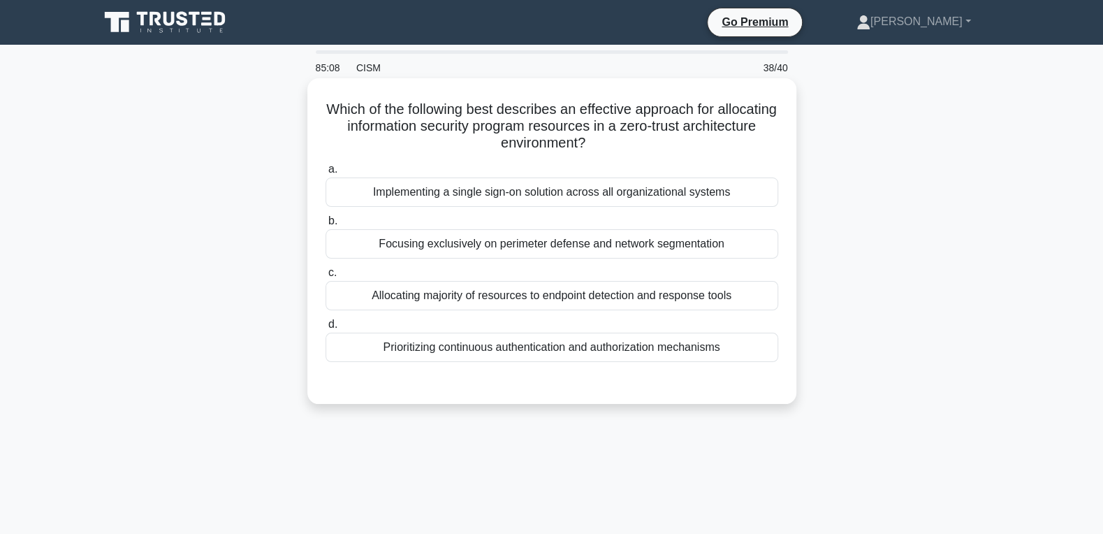
click at [665, 353] on div "Prioritizing continuous authentication and authorization mechanisms" at bounding box center [551, 346] width 453 height 29
click at [325, 329] on input "d. Prioritizing continuous authentication and authorization mechanisms" at bounding box center [325, 324] width 0 height 9
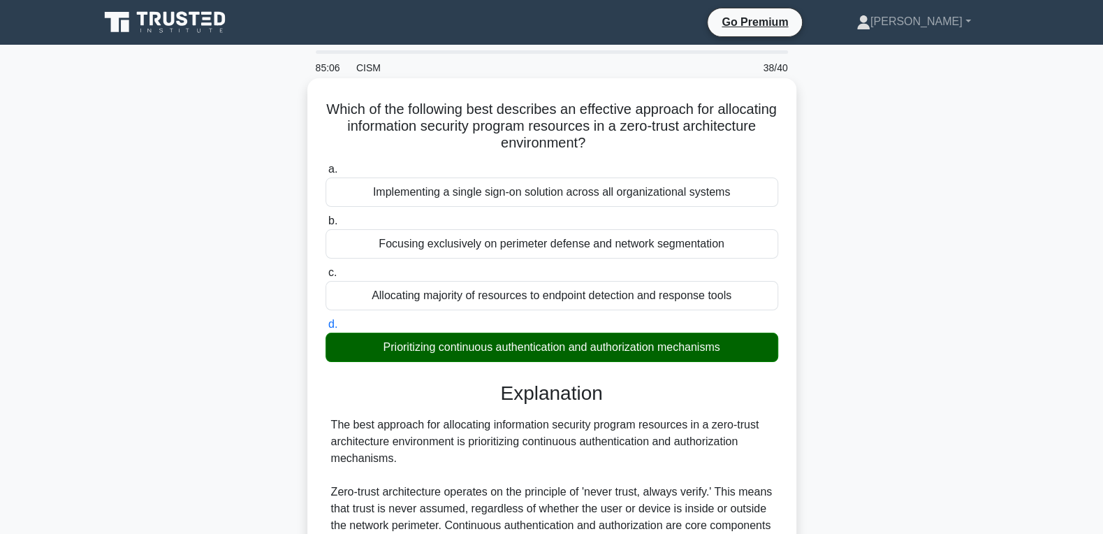
scroll to position [510, 0]
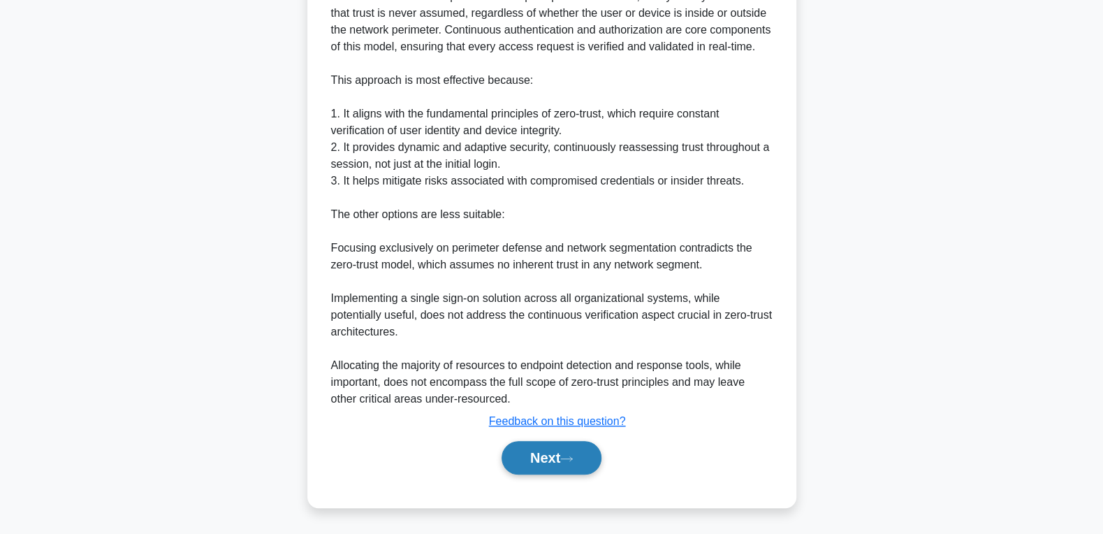
click at [541, 461] on button "Next" at bounding box center [551, 458] width 100 height 34
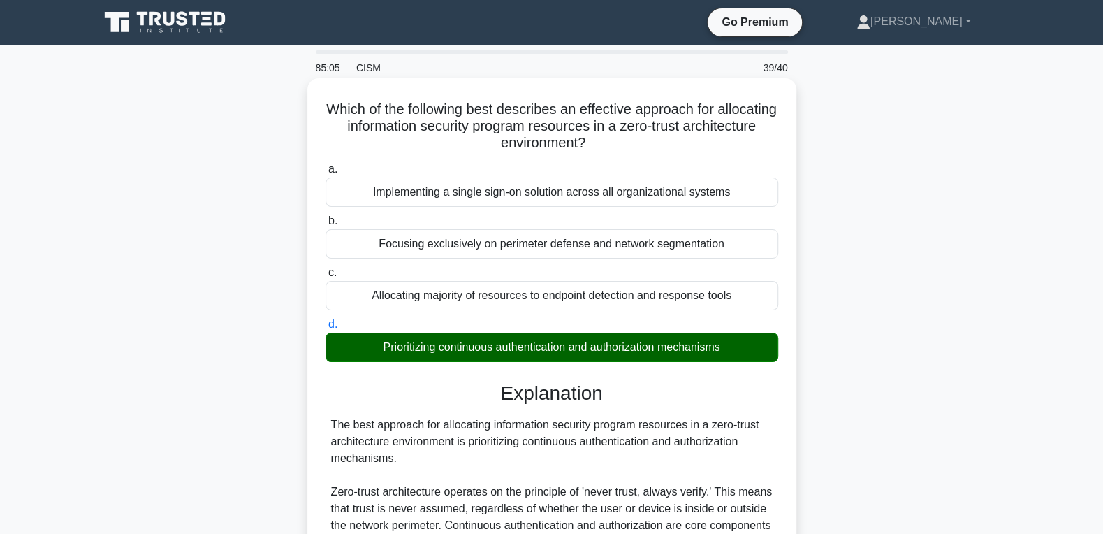
scroll to position [0, 0]
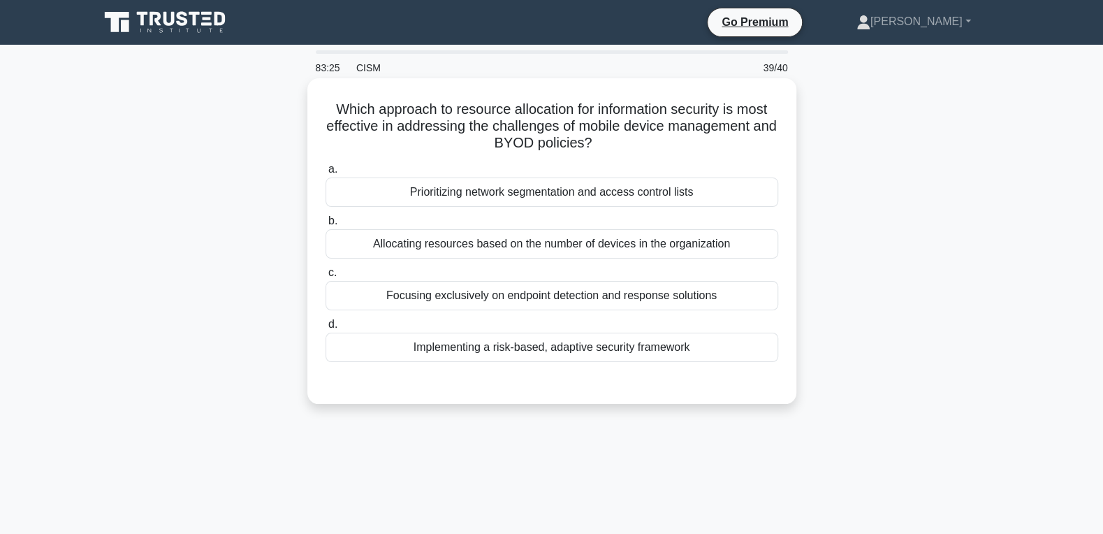
click at [648, 198] on div "Prioritizing network segmentation and access control lists" at bounding box center [551, 191] width 453 height 29
click at [325, 174] on input "a. Prioritizing network segmentation and access control lists" at bounding box center [325, 169] width 0 height 9
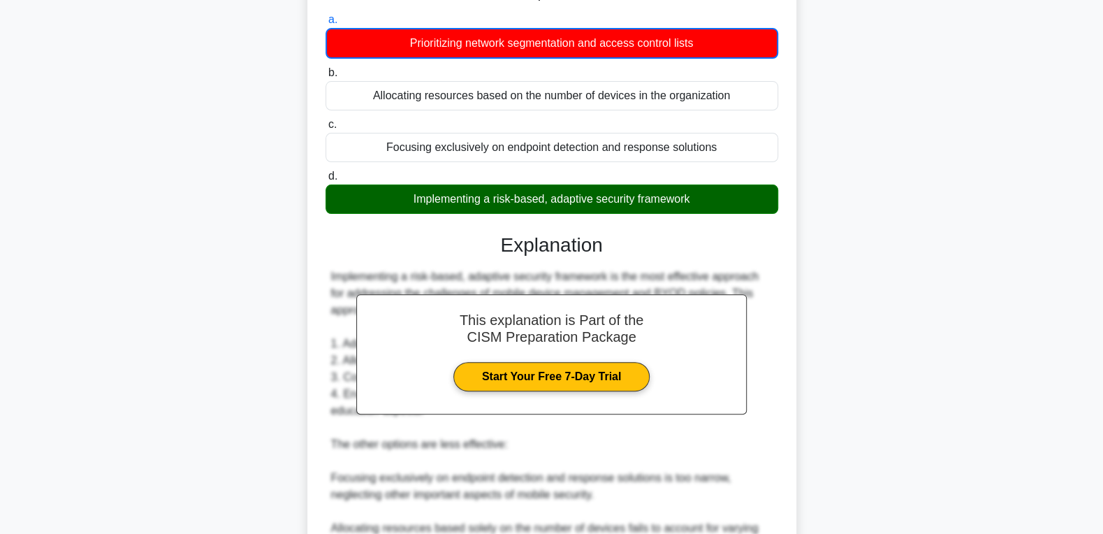
scroll to position [394, 0]
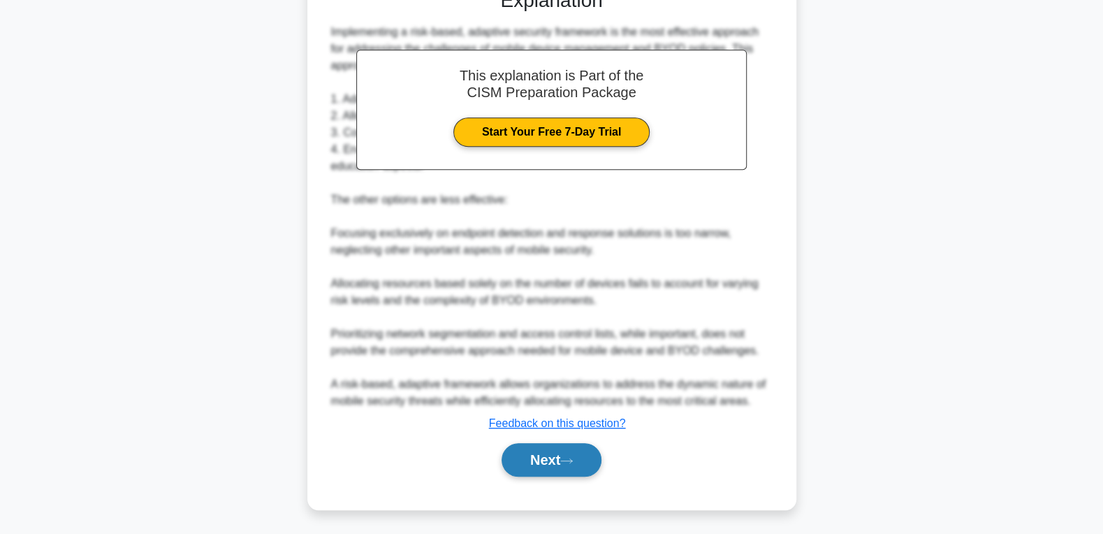
click at [536, 457] on button "Next" at bounding box center [551, 460] width 100 height 34
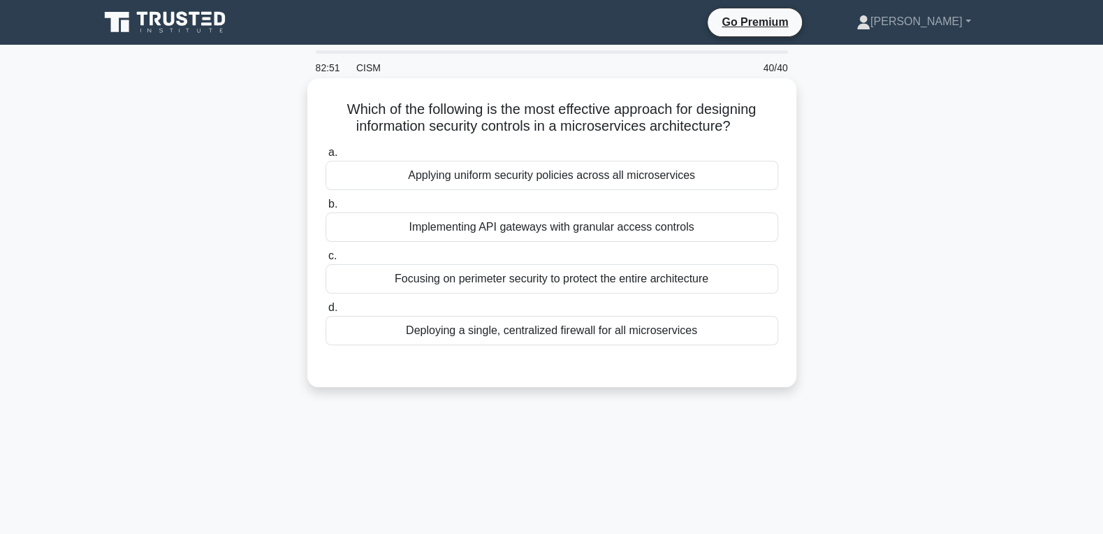
click at [512, 221] on div "Implementing API gateways with granular access controls" at bounding box center [551, 226] width 453 height 29
click at [325, 209] on input "b. Implementing API gateways with granular access controls" at bounding box center [325, 204] width 0 height 9
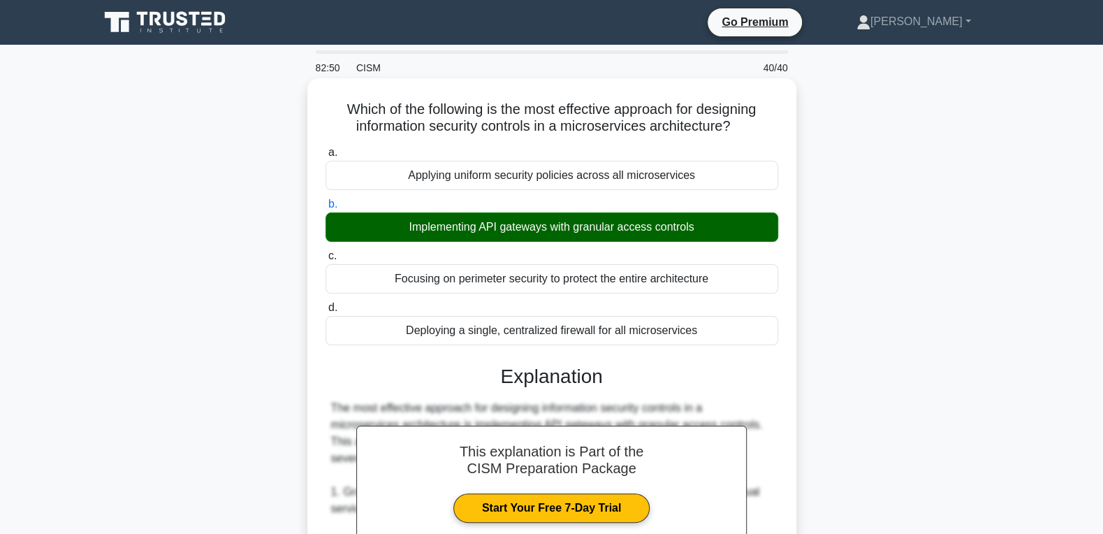
scroll to position [449, 0]
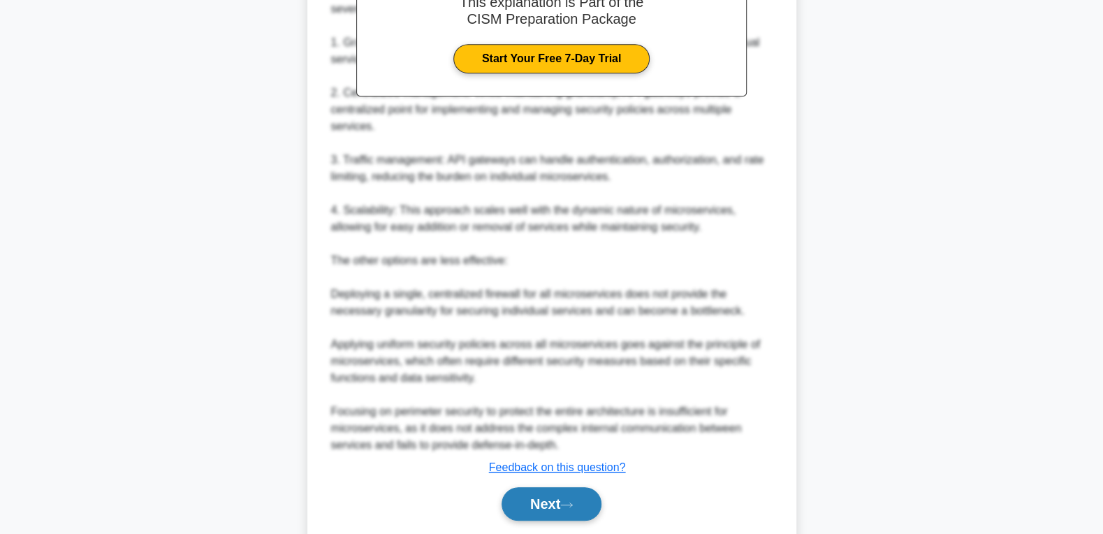
click at [521, 461] on button "Next" at bounding box center [551, 504] width 100 height 34
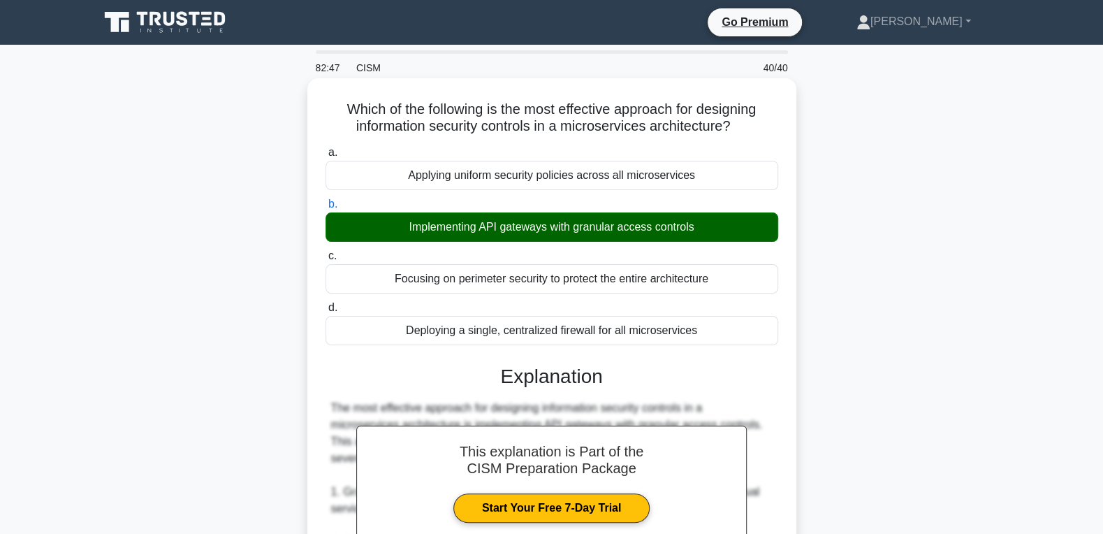
scroll to position [493, 0]
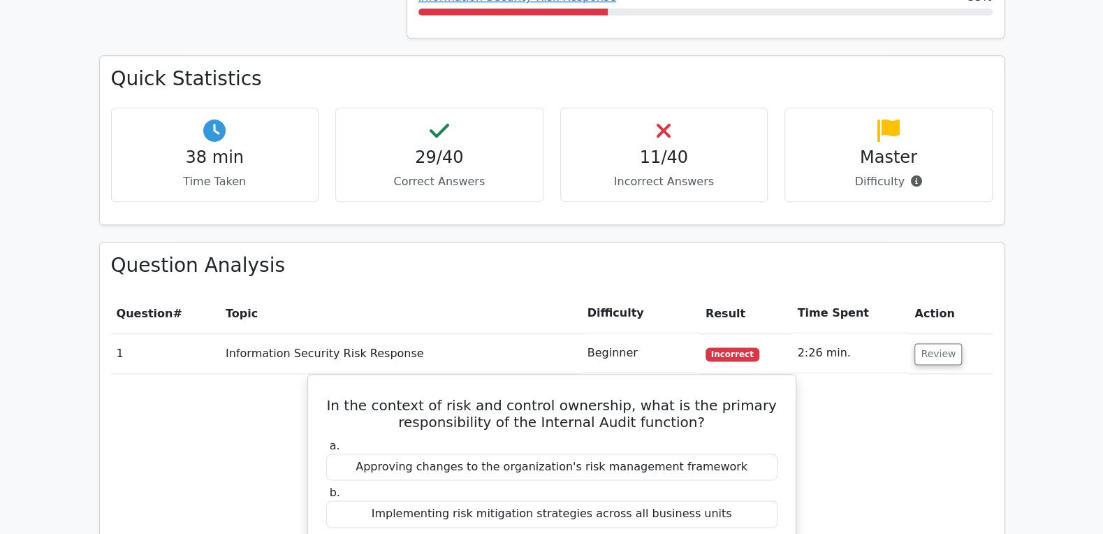
scroll to position [973, 0]
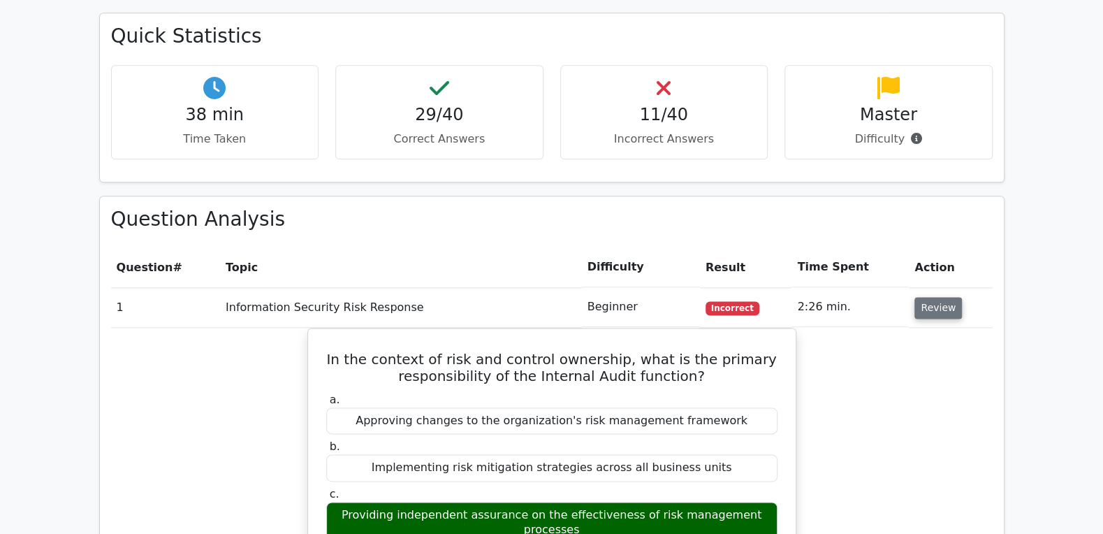
click at [936, 297] on button "Review" at bounding box center [937, 308] width 47 height 22
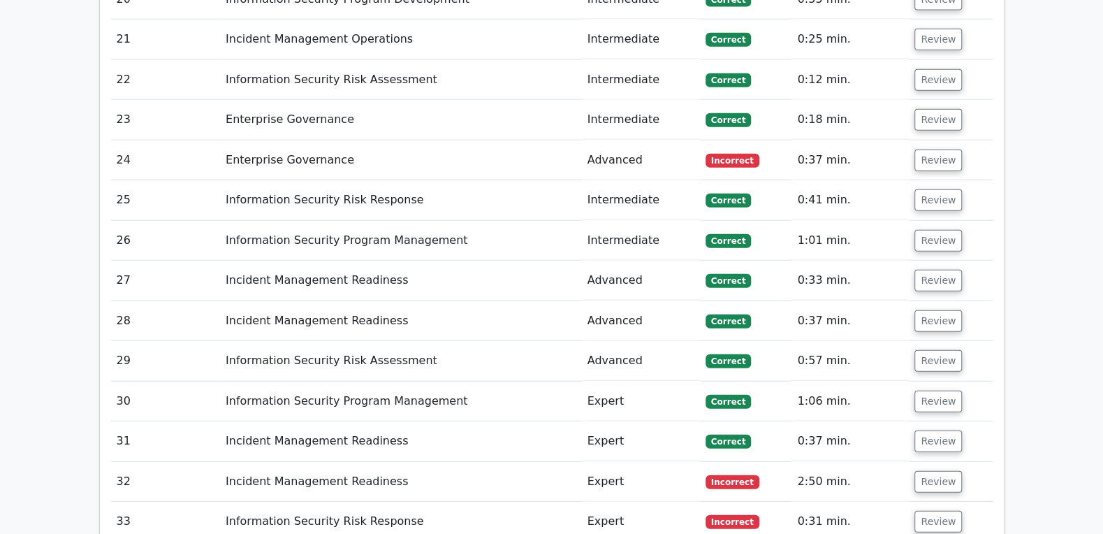
scroll to position [2098, 0]
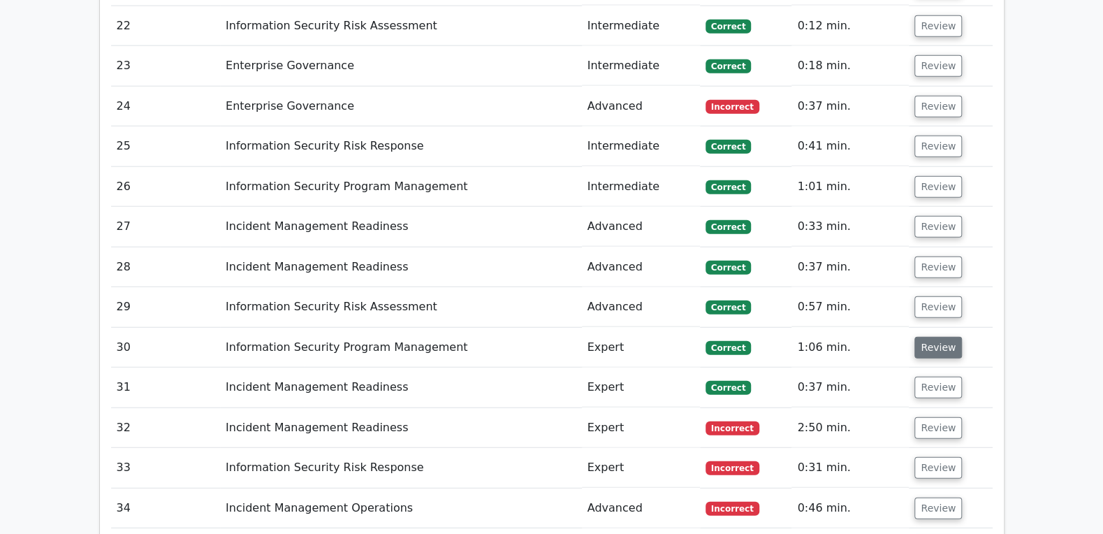
click at [949, 337] on button "Review" at bounding box center [937, 348] width 47 height 22
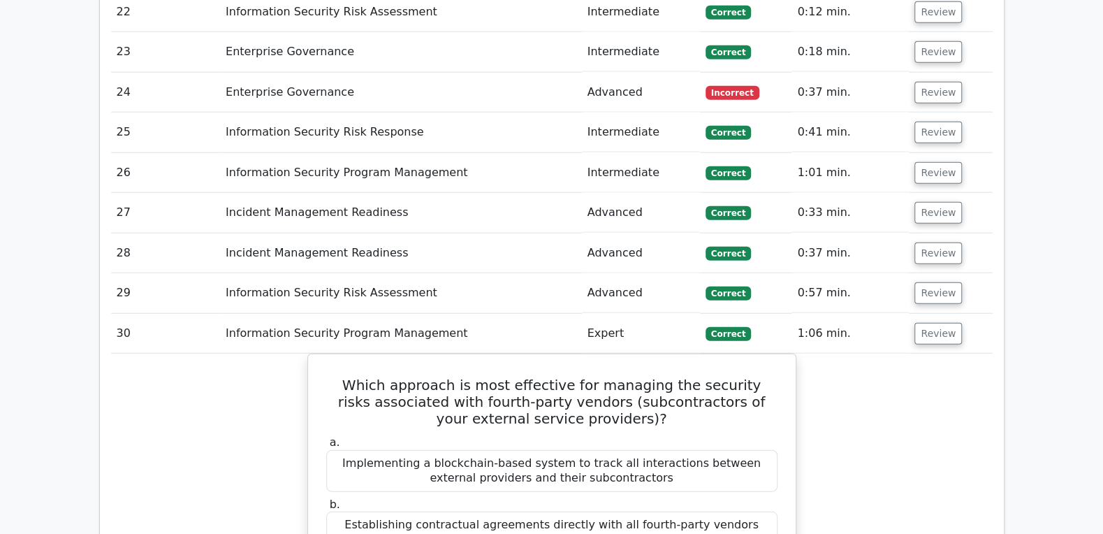
scroll to position [2248, 0]
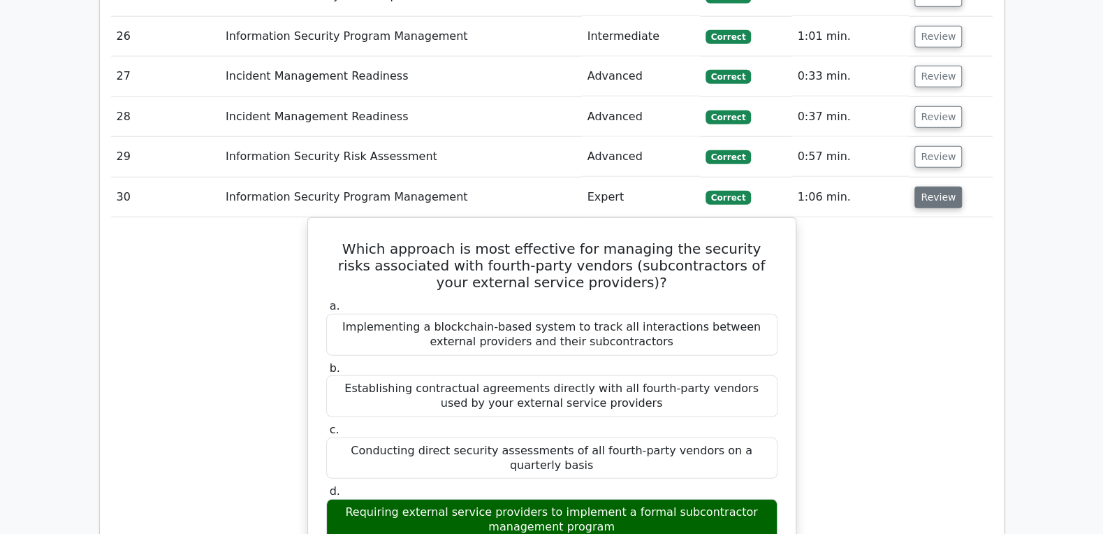
click at [920, 186] on button "Review" at bounding box center [937, 197] width 47 height 22
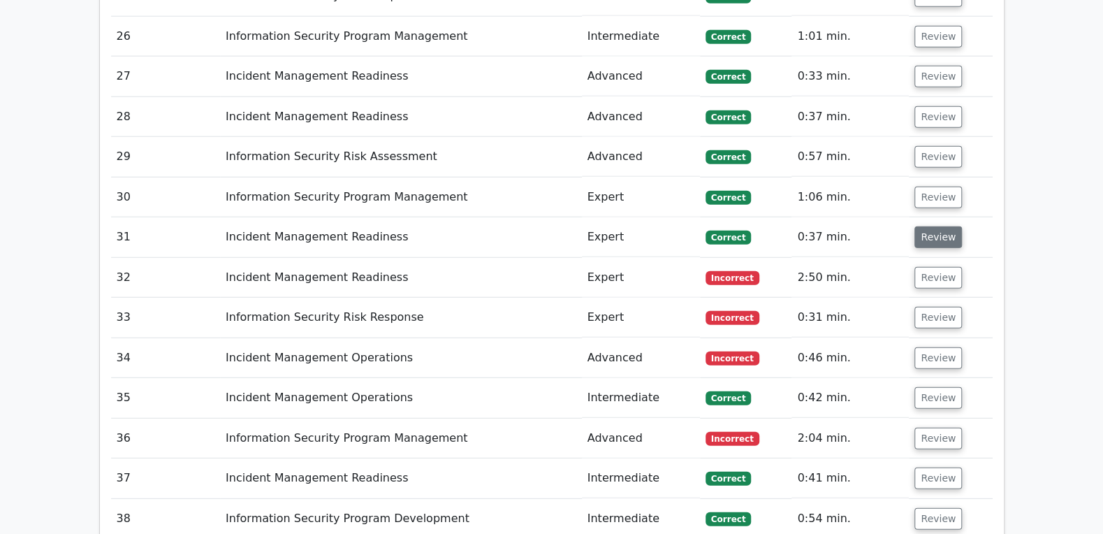
click at [916, 226] on button "Review" at bounding box center [937, 237] width 47 height 22
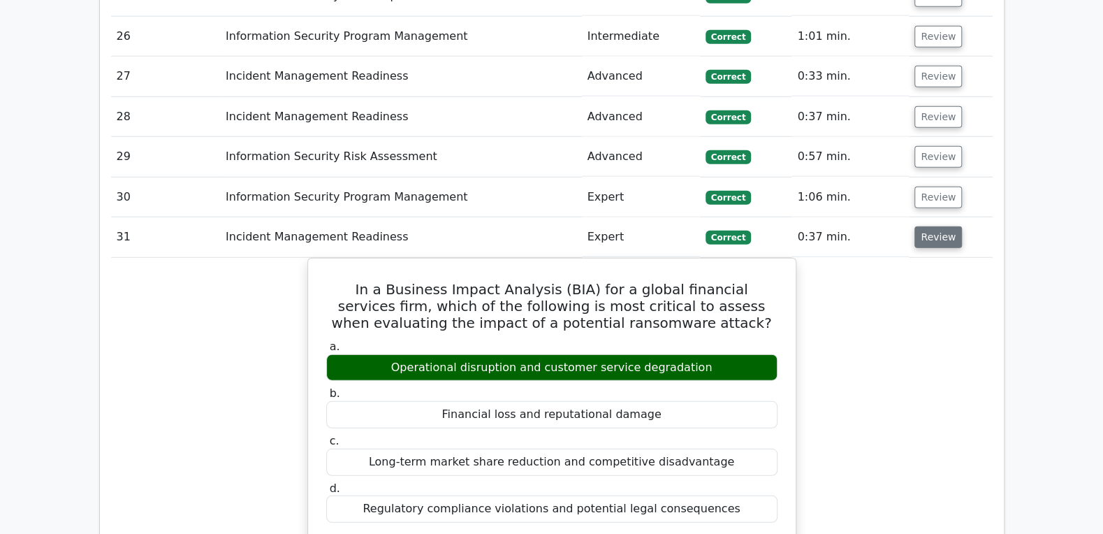
click at [952, 226] on button "Review" at bounding box center [937, 237] width 47 height 22
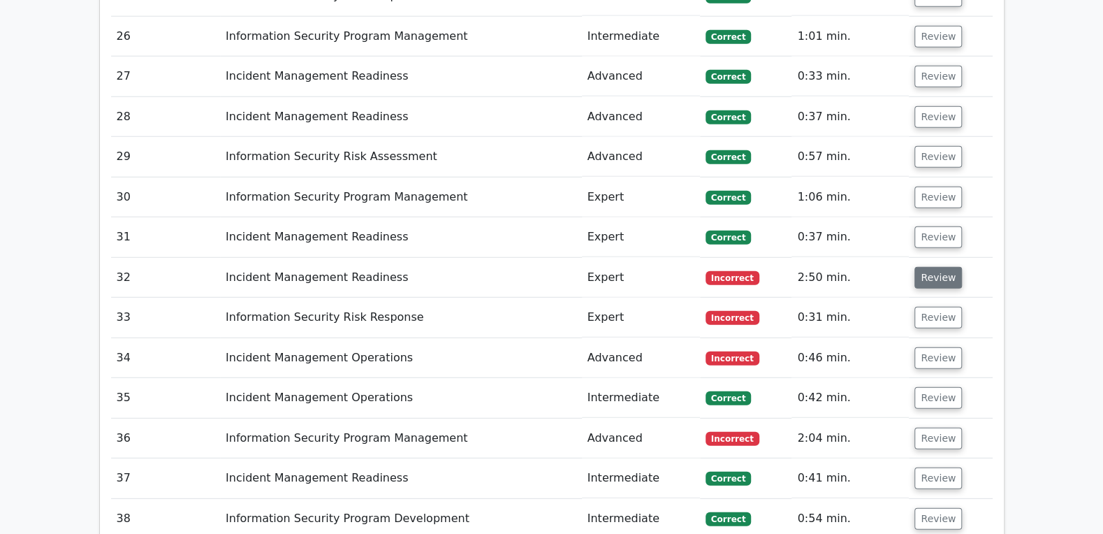
click at [933, 267] on button "Review" at bounding box center [937, 278] width 47 height 22
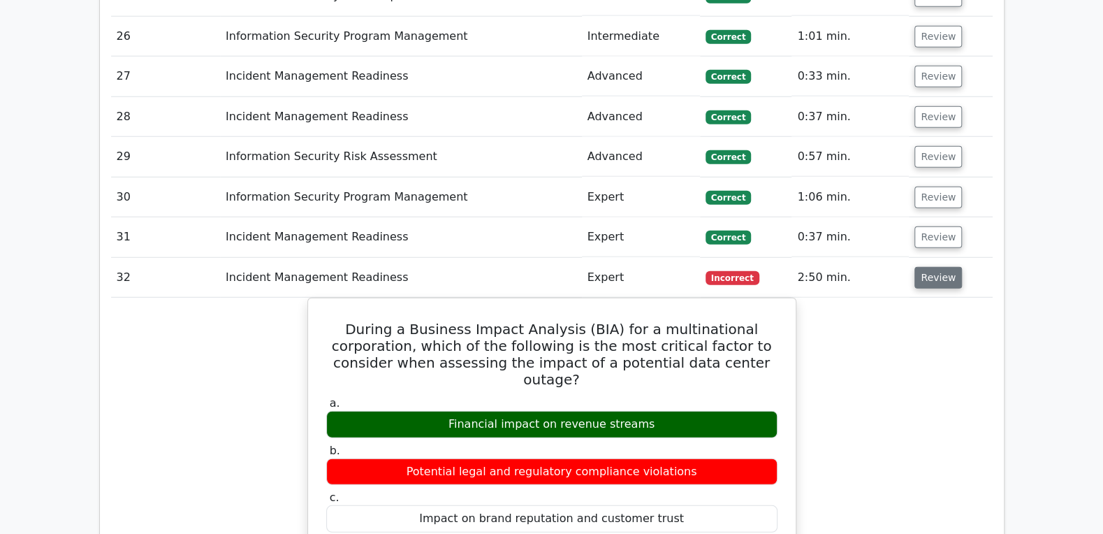
click at [933, 267] on button "Review" at bounding box center [937, 278] width 47 height 22
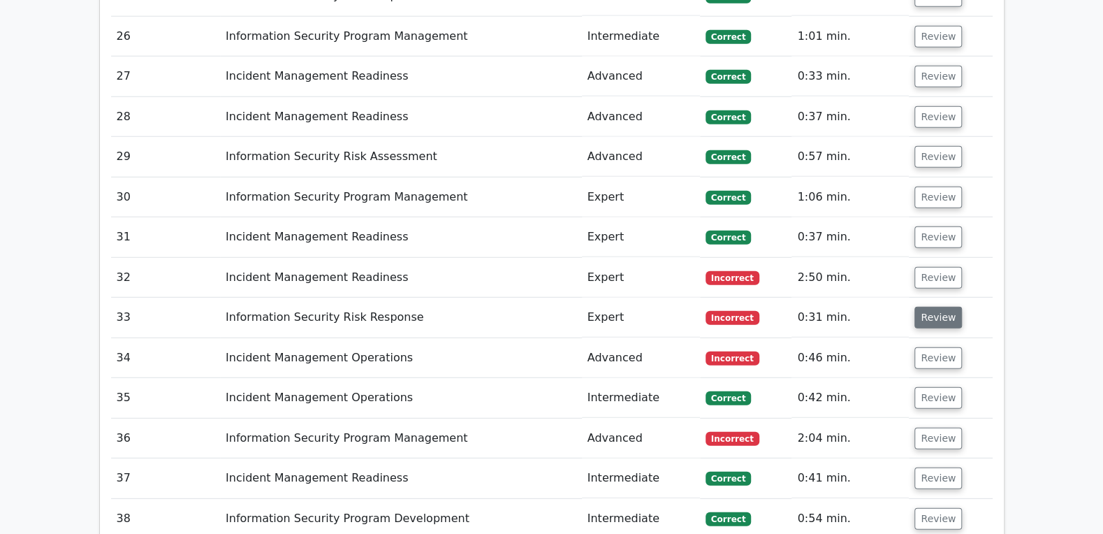
click at [936, 307] on button "Review" at bounding box center [937, 318] width 47 height 22
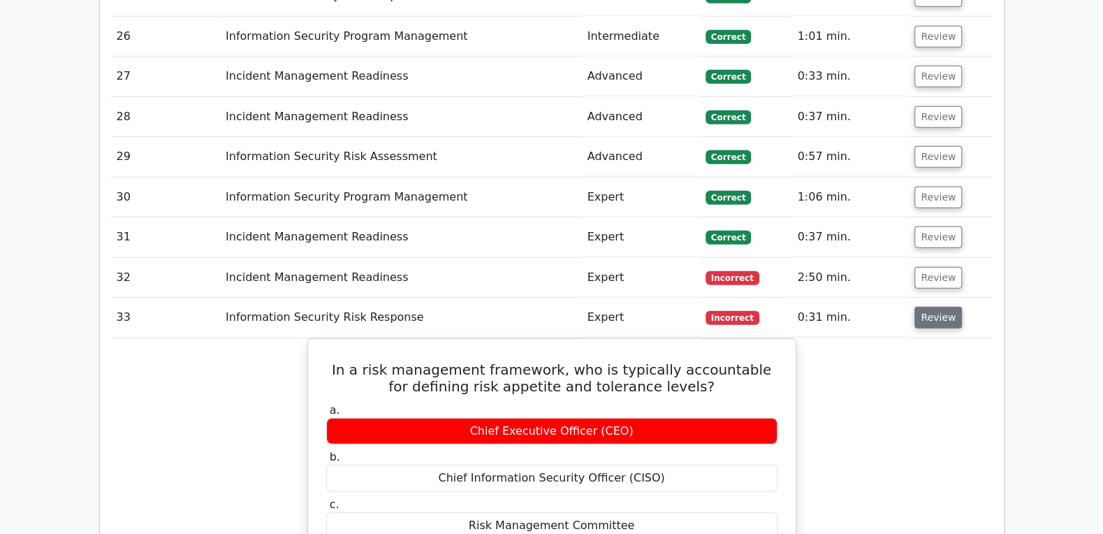
click at [936, 307] on button "Review" at bounding box center [937, 318] width 47 height 22
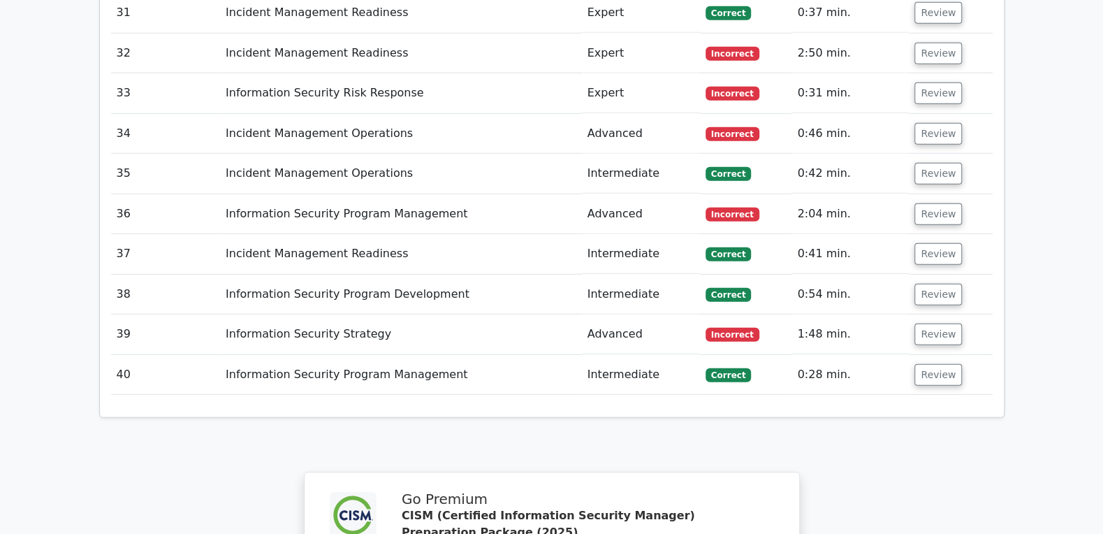
scroll to position [2847, 0]
